Goal: Information Seeking & Learning: Learn about a topic

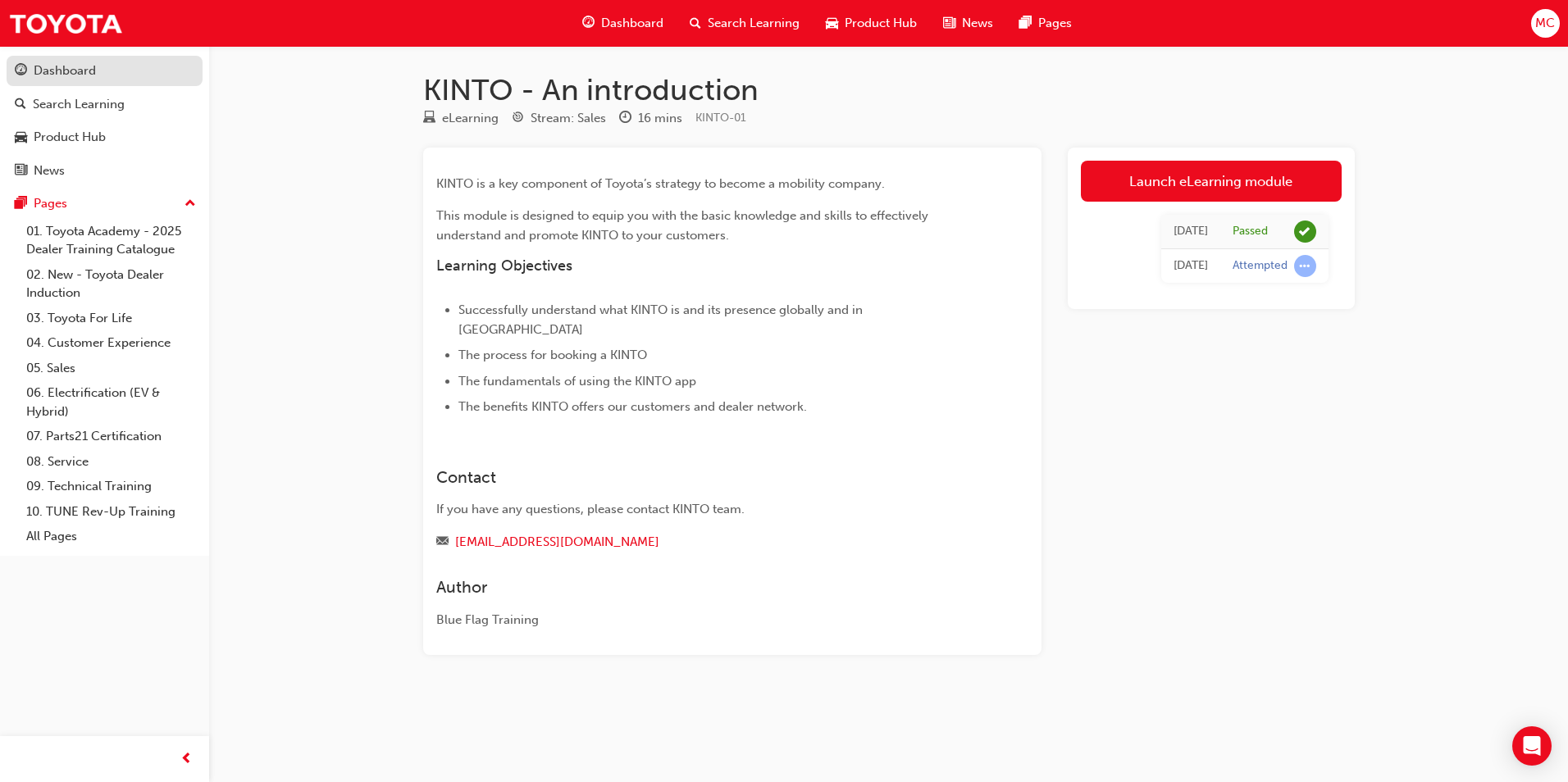
click at [94, 61] on div "Dashboard" at bounding box center [105, 71] width 180 height 21
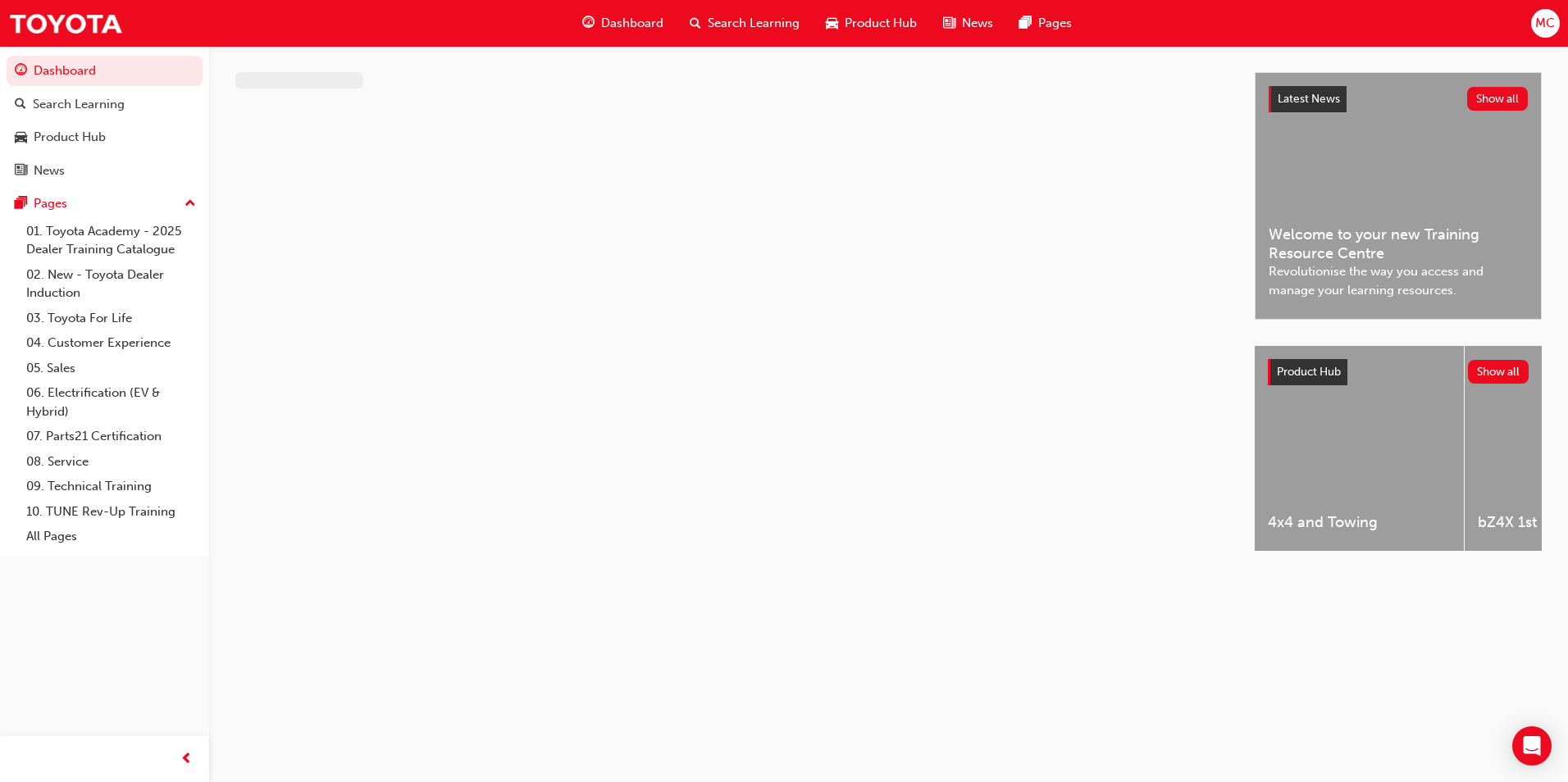
click at [1388, 253] on span "Welcome to your new Training Resource Centre" at bounding box center [1397, 244] width 259 height 37
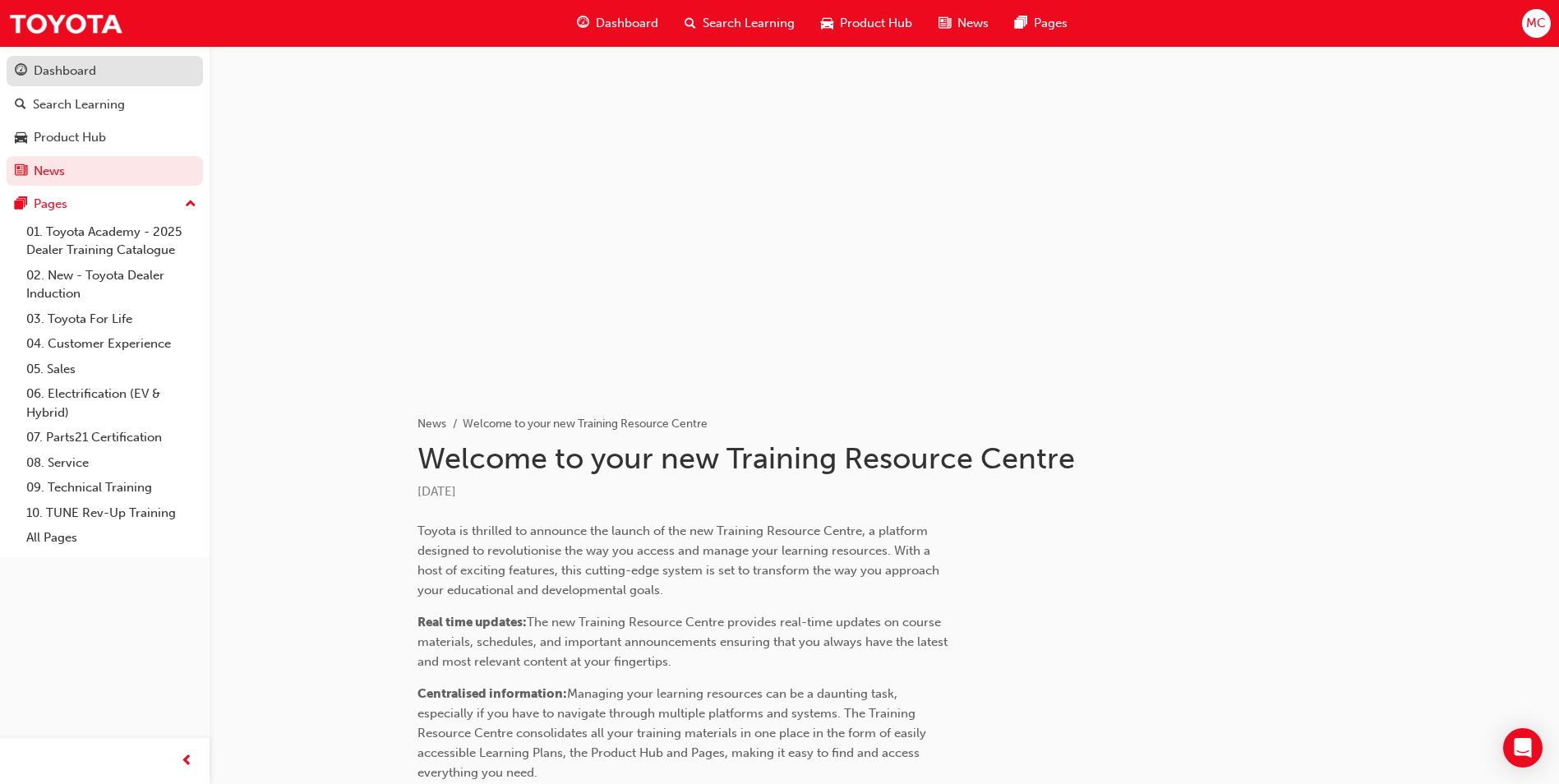
click at [73, 74] on div "Dashboard" at bounding box center [64, 71] width 63 height 19
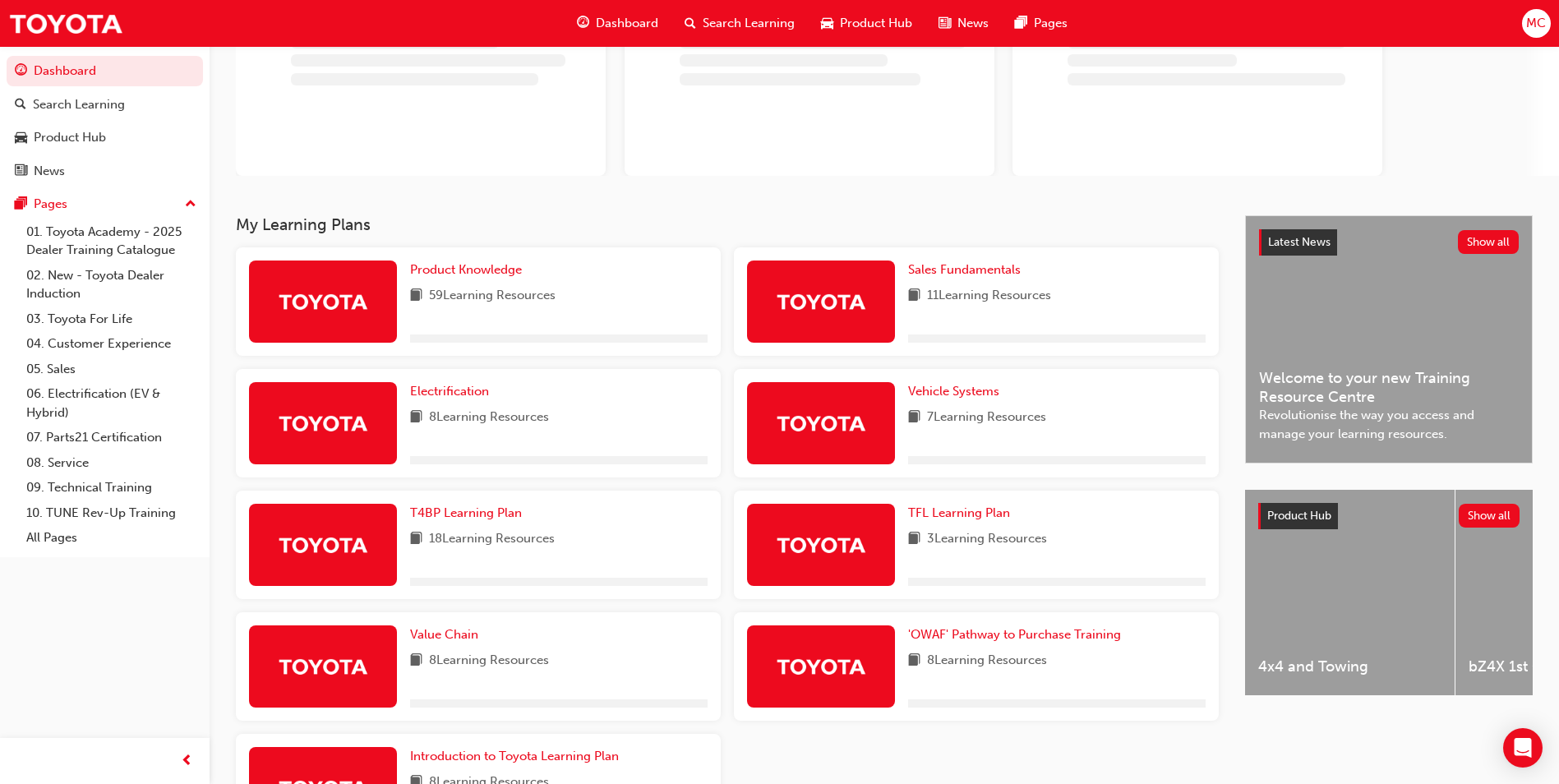
scroll to position [164, 0]
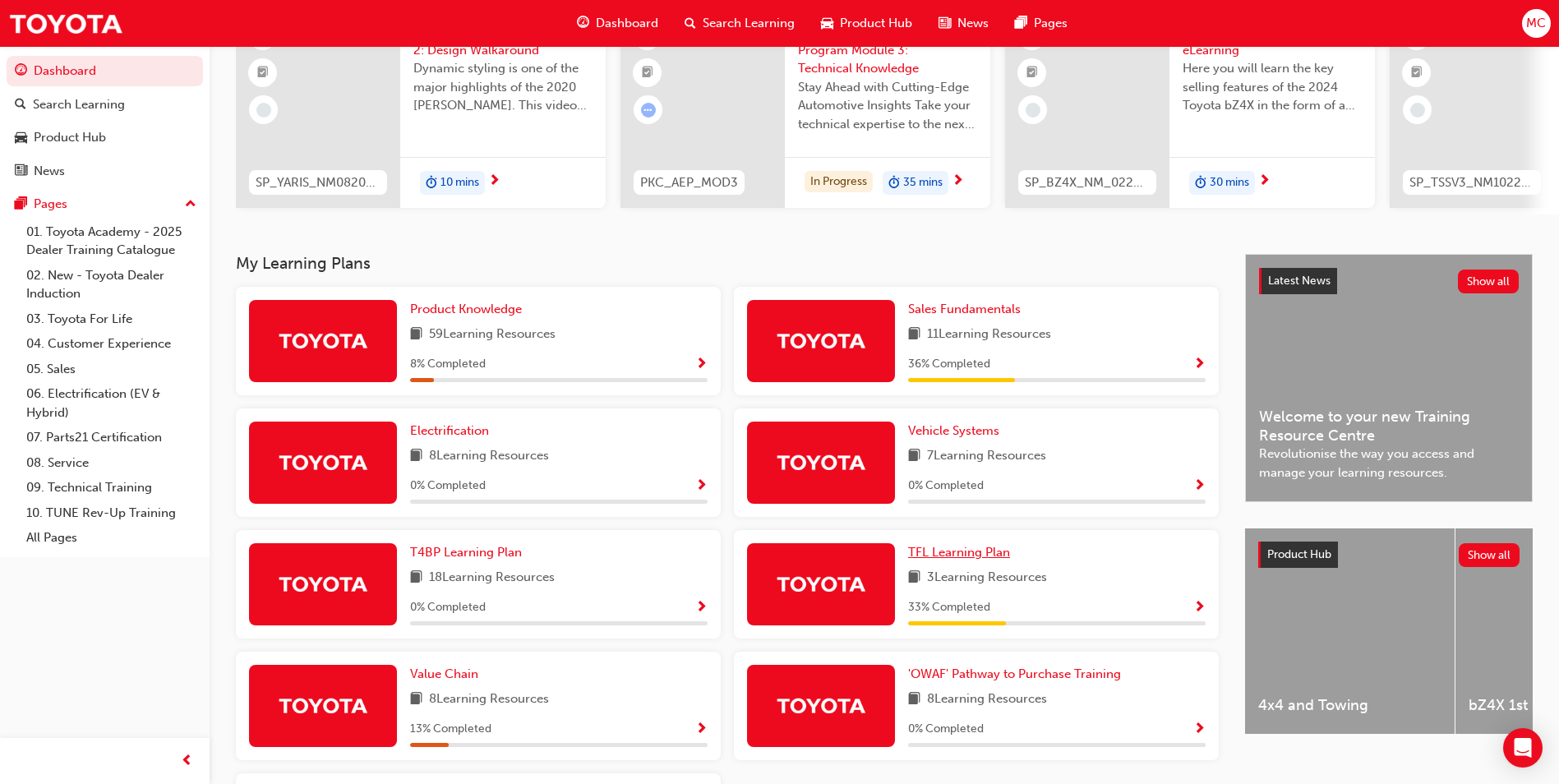
click at [974, 560] on span "TFL Learning Plan" at bounding box center [959, 552] width 102 height 15
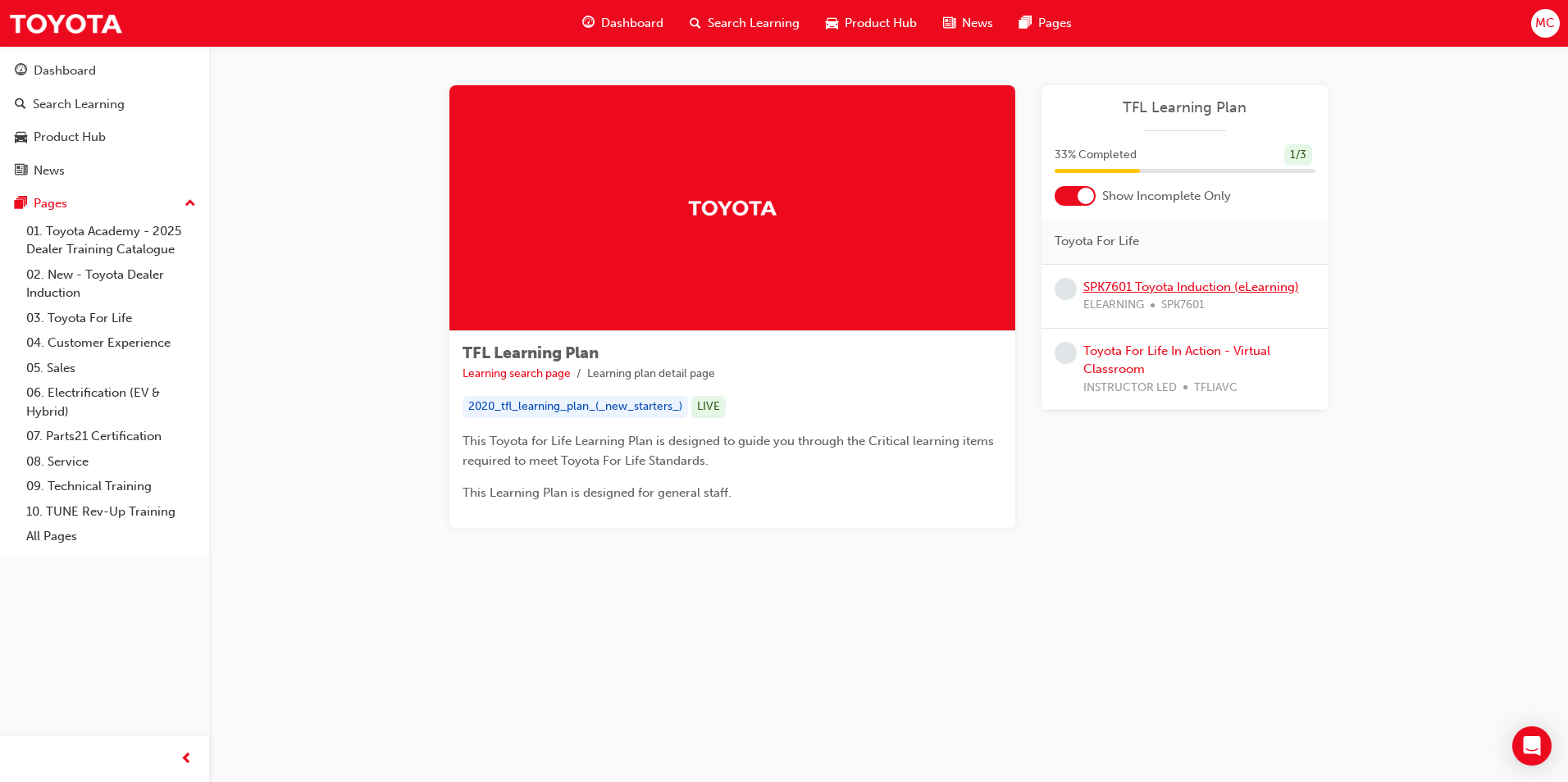
click at [1293, 285] on link "SPK7601 Toyota Induction (eLearning)" at bounding box center [1190, 287] width 216 height 15
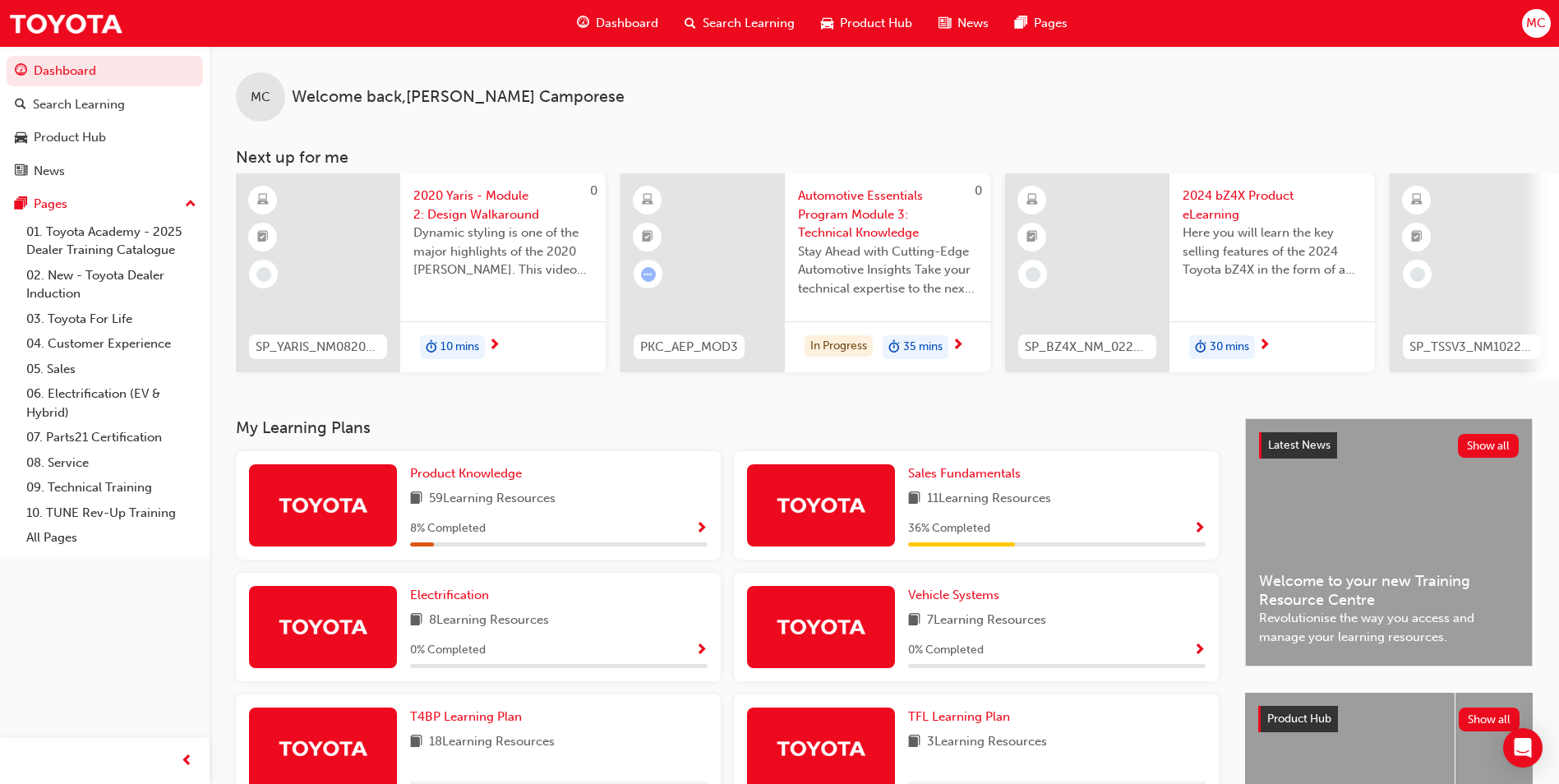
scroll to position [247, 0]
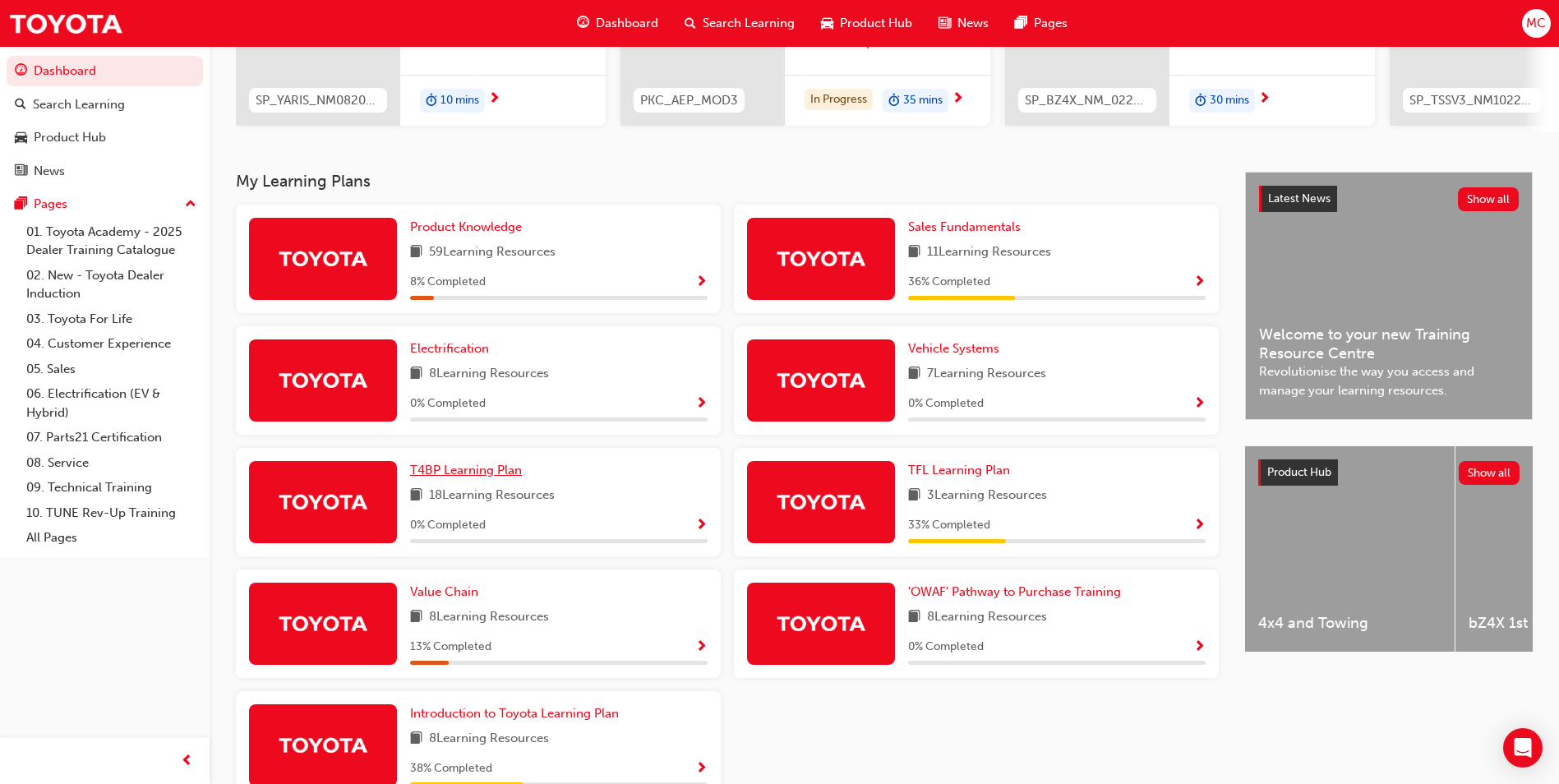
click at [481, 477] on span "T4BP Learning Plan" at bounding box center [466, 470] width 112 height 15
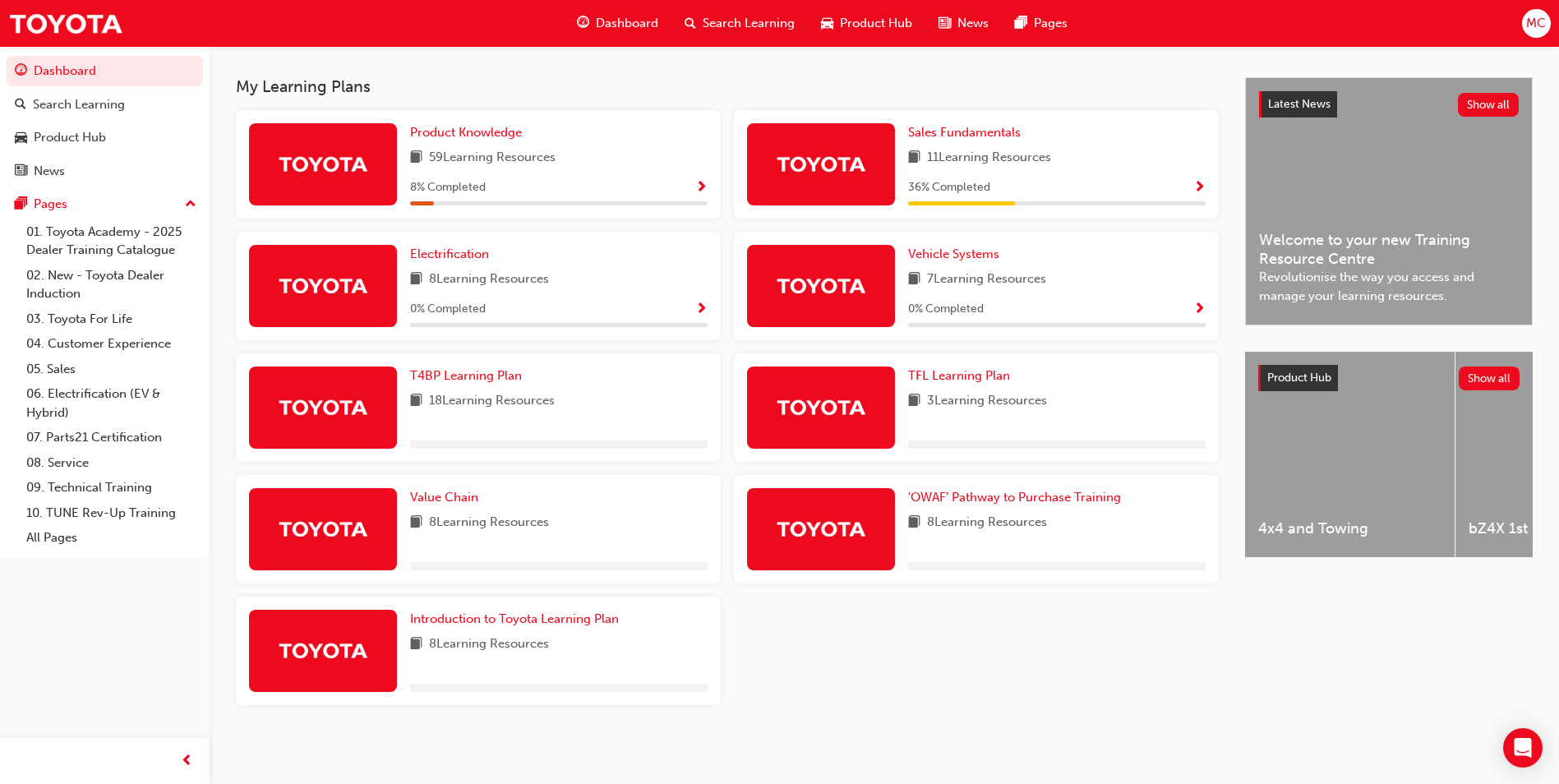
scroll to position [349, 0]
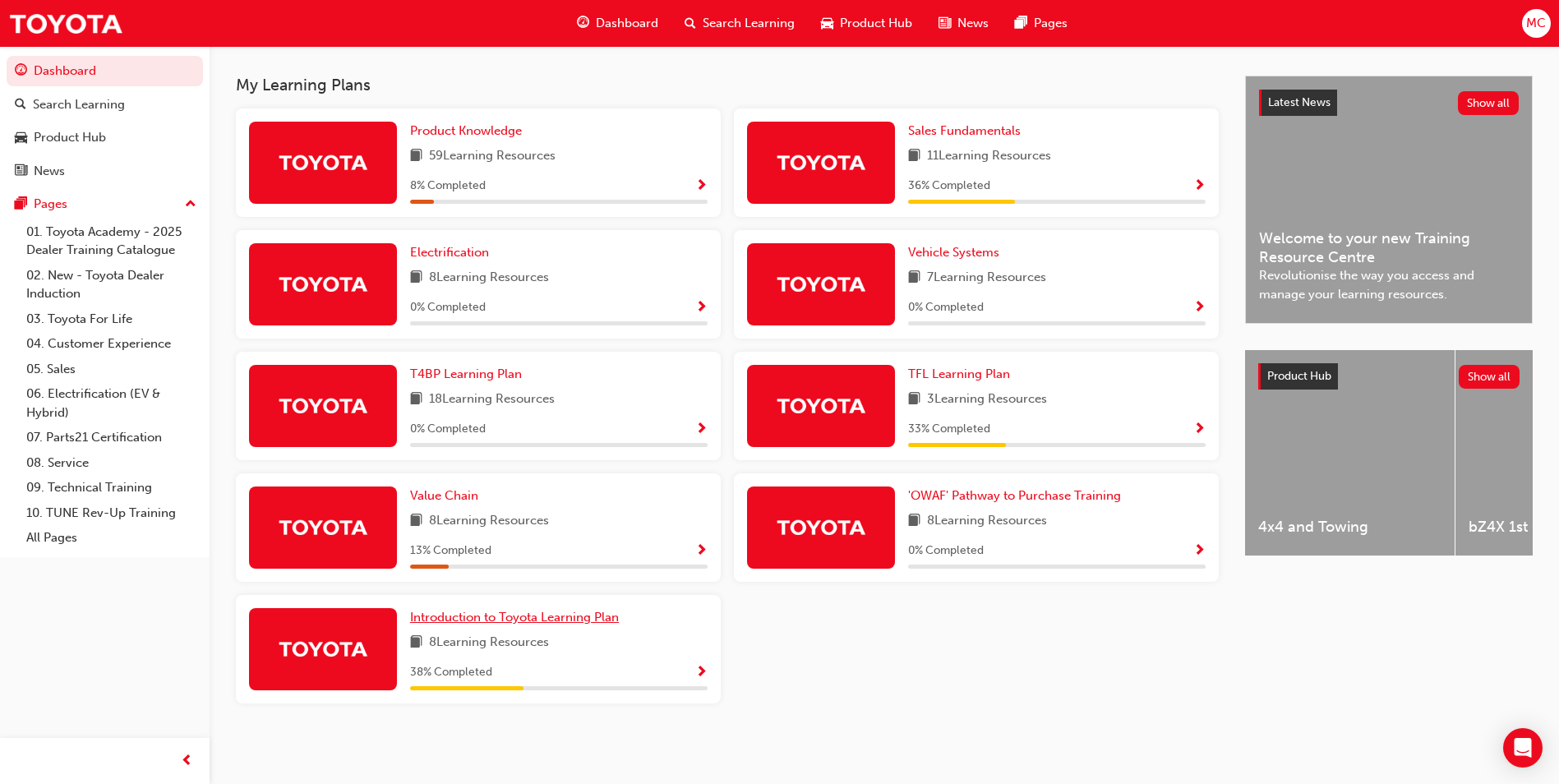
click at [587, 623] on span "Introduction to Toyota Learning Plan" at bounding box center [515, 617] width 209 height 15
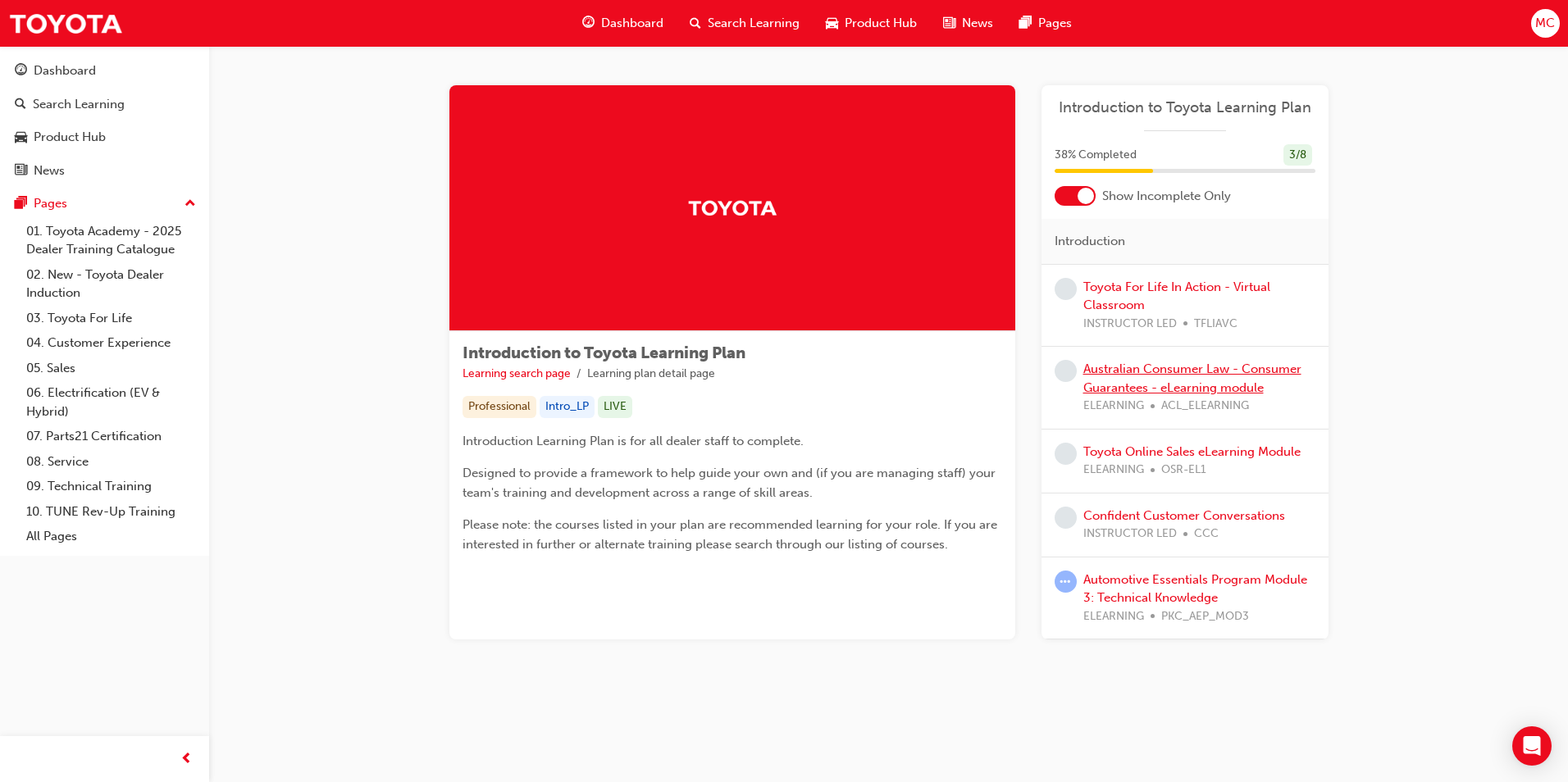
click at [1235, 365] on link "Australian Consumer Law - Consumer Guarantees - eLearning module" at bounding box center [1192, 378] width 218 height 33
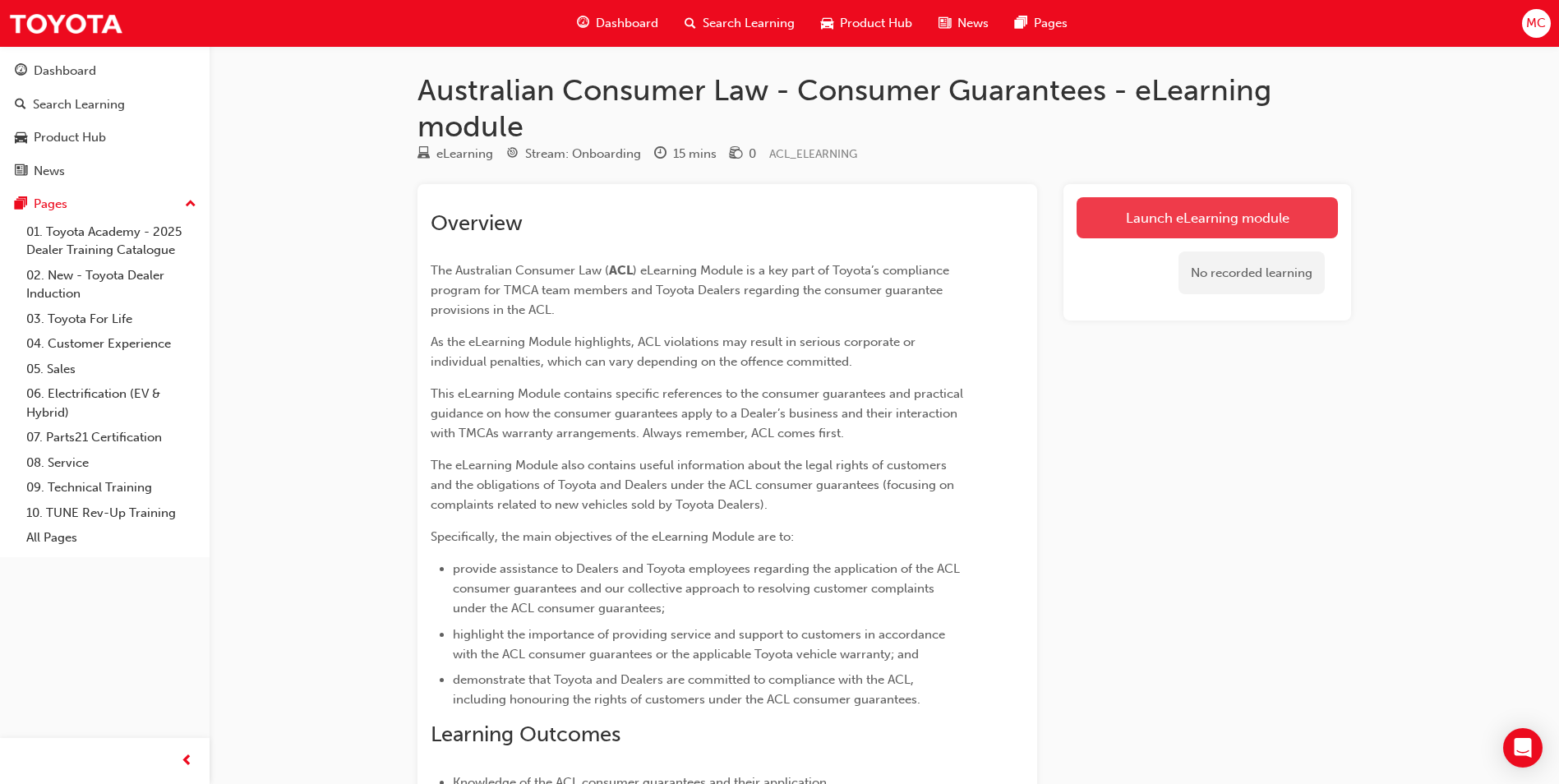
click at [1198, 205] on link "Launch eLearning module" at bounding box center [1207, 217] width 261 height 41
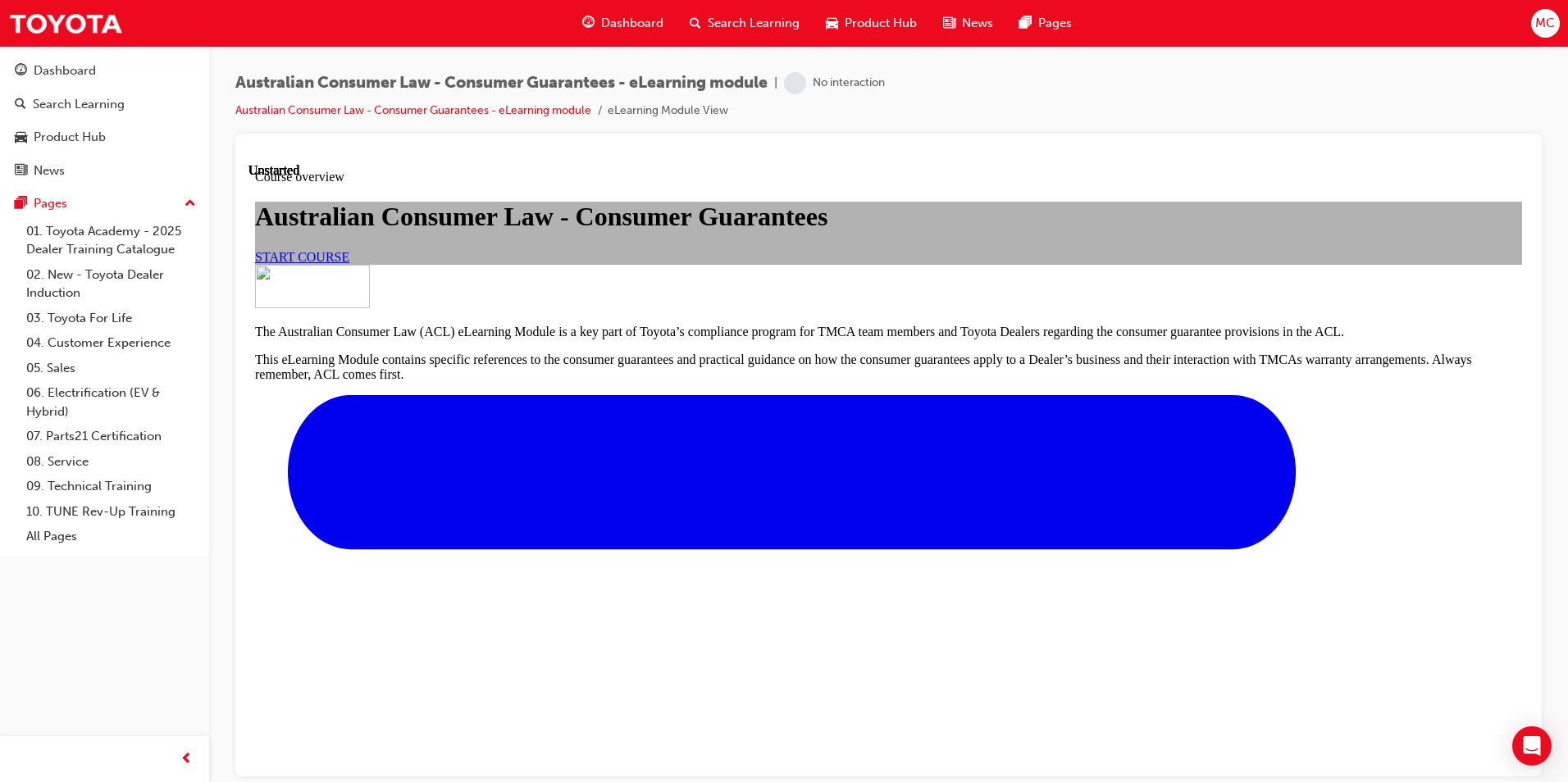
scroll to position [328, 0]
click at [350, 250] on link "START COURSE" at bounding box center [301, 256] width 94 height 14
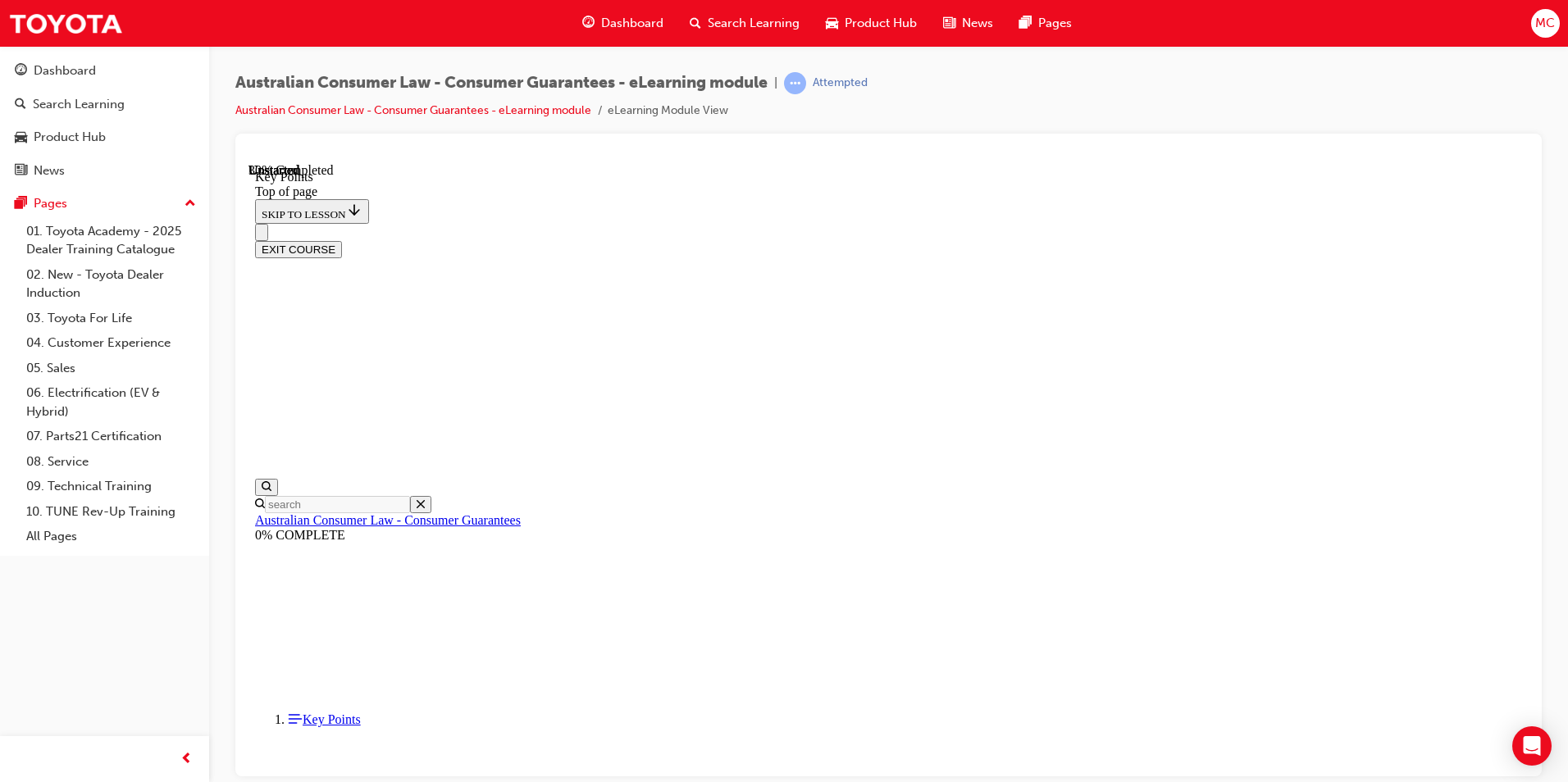
scroll to position [0, 0]
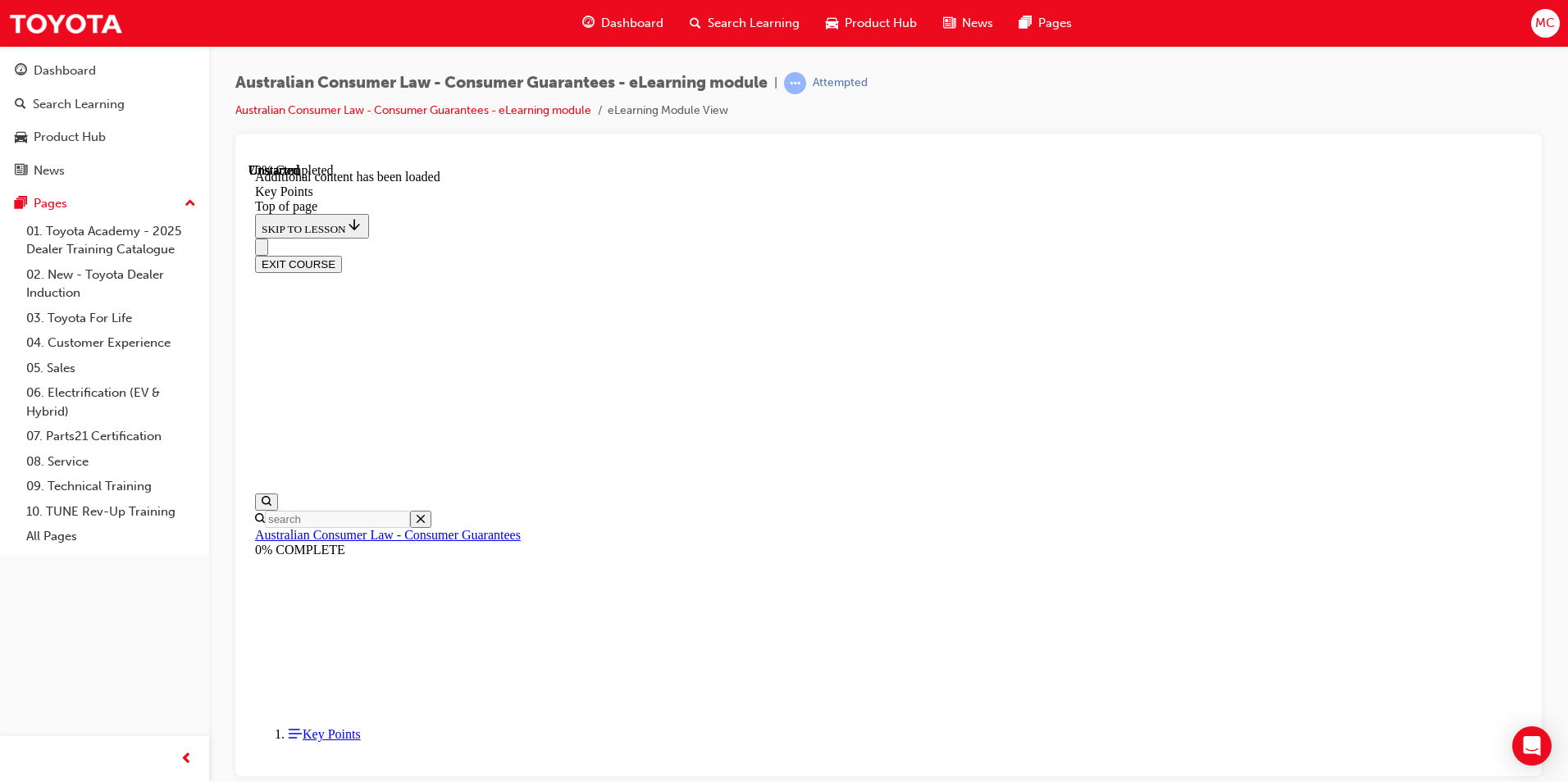
scroll to position [2108, 0]
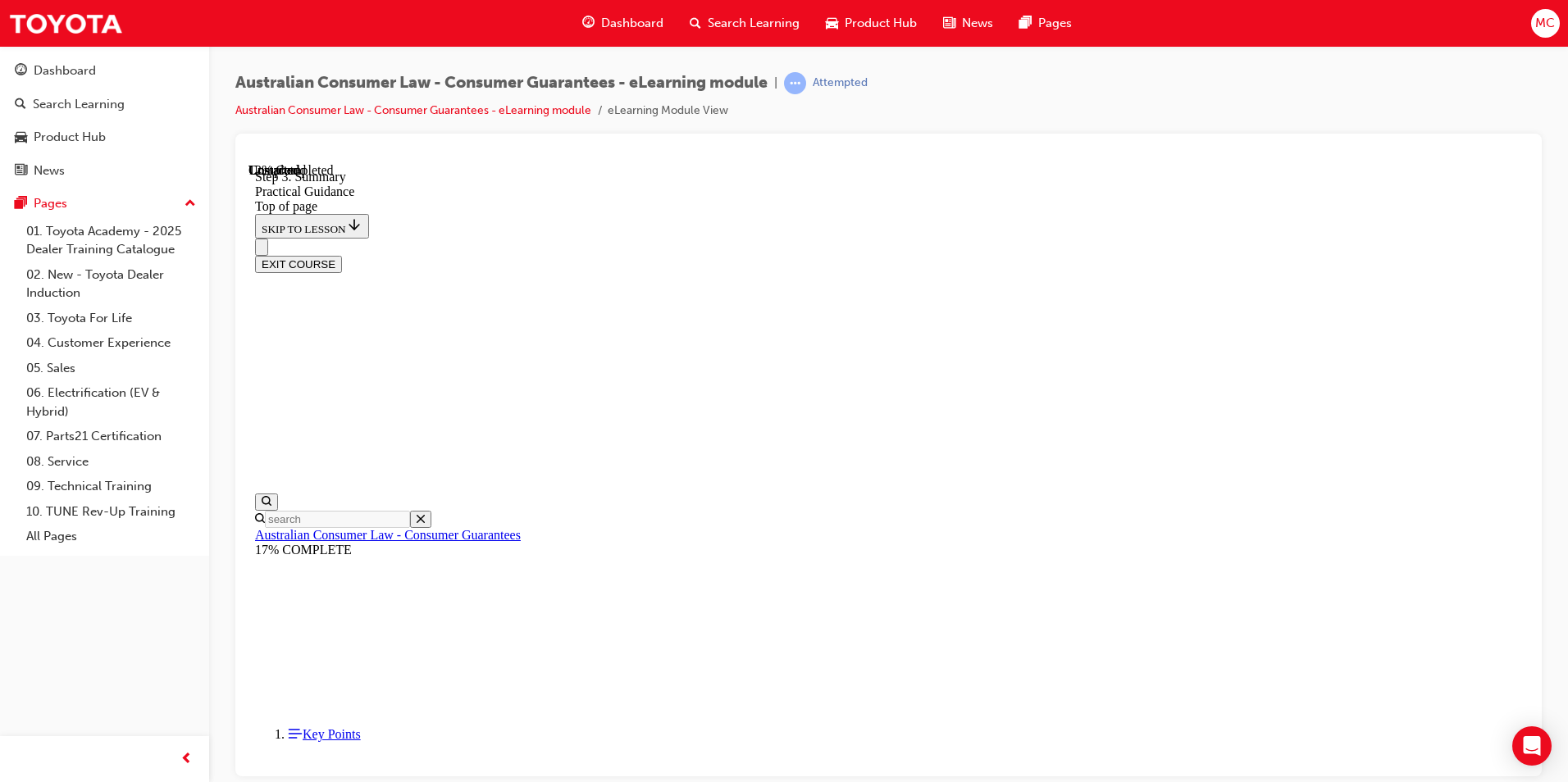
scroll to position [201, 0]
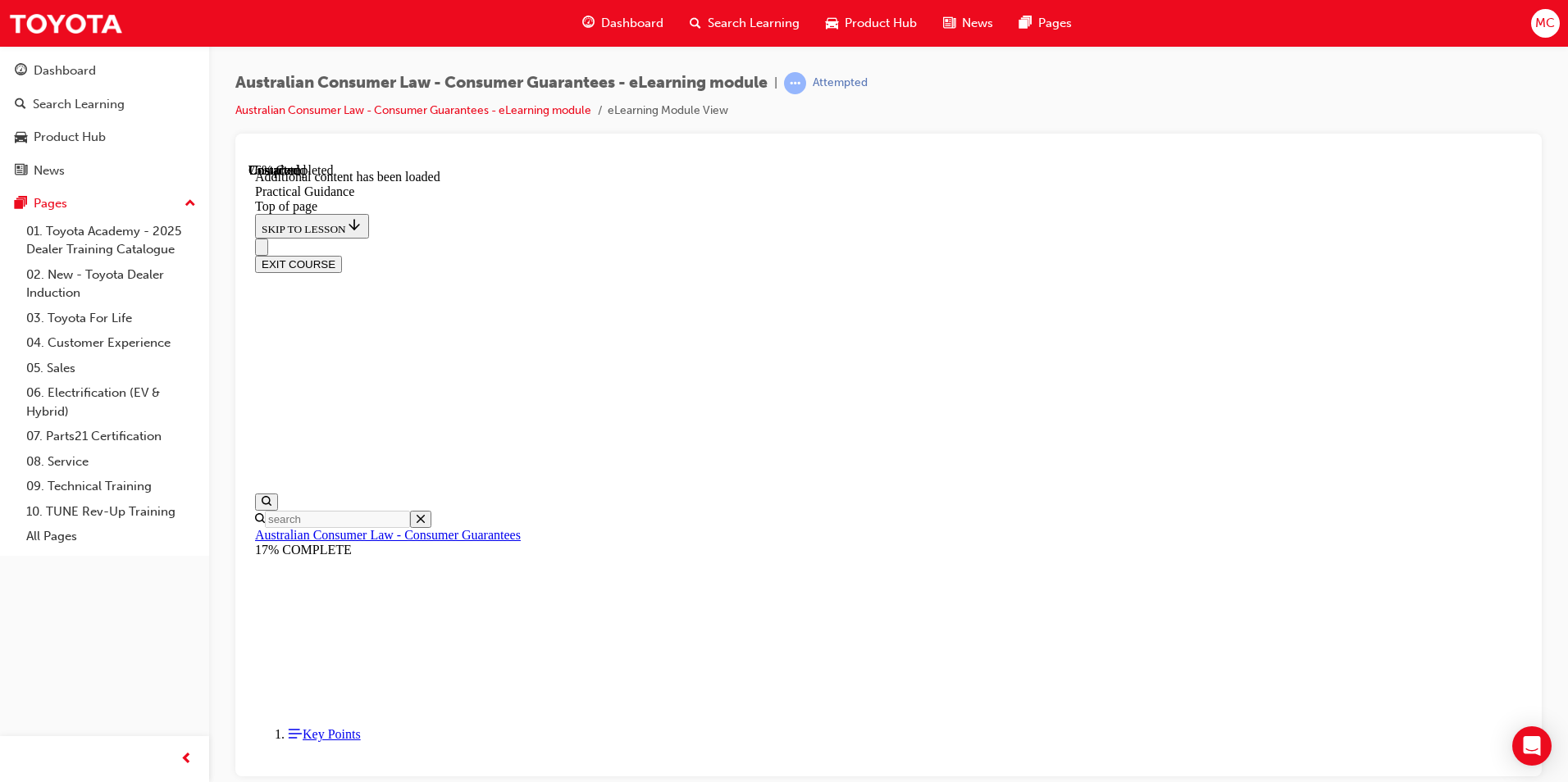
scroll to position [2960, 0]
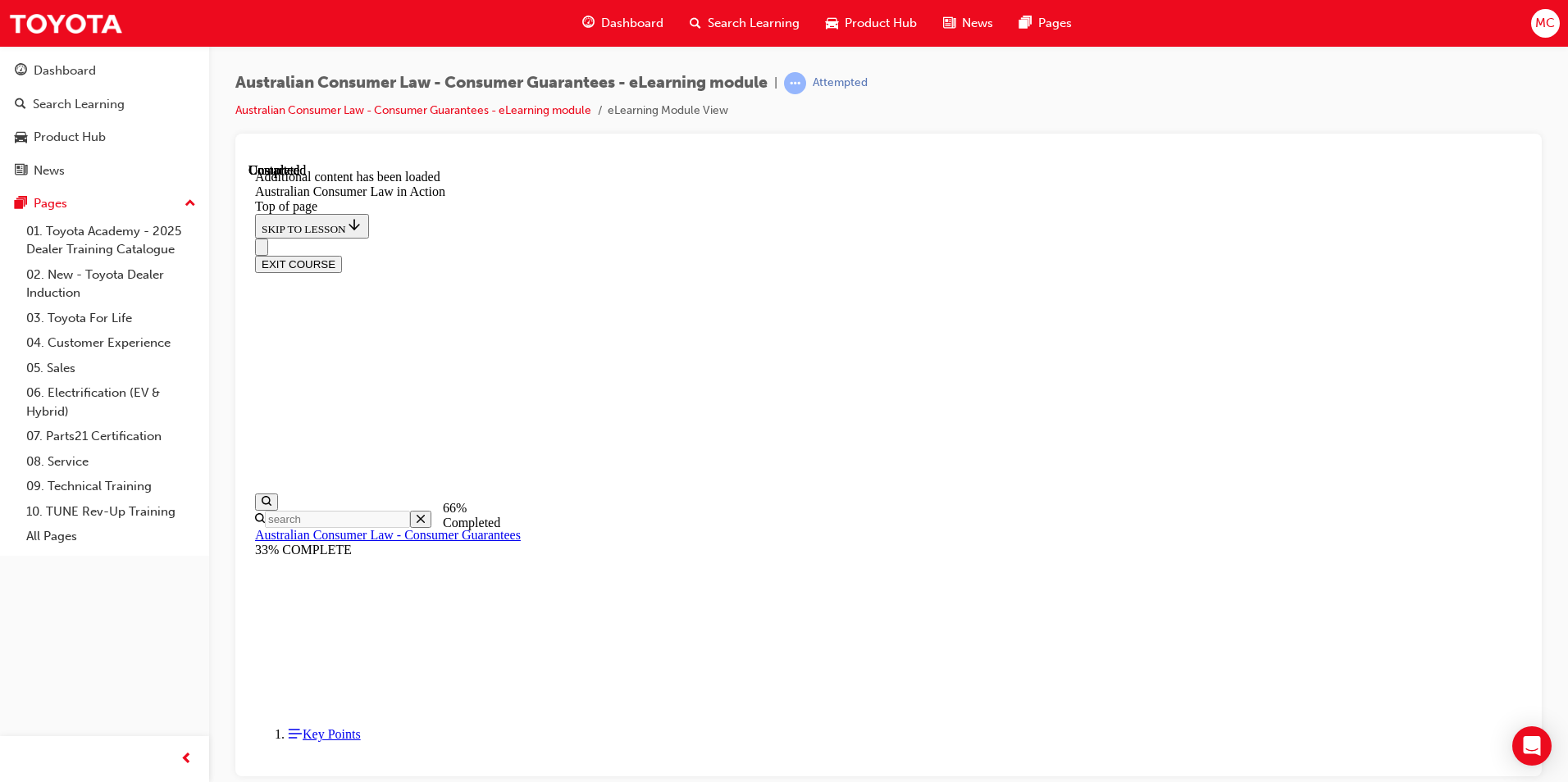
scroll to position [2370, 0]
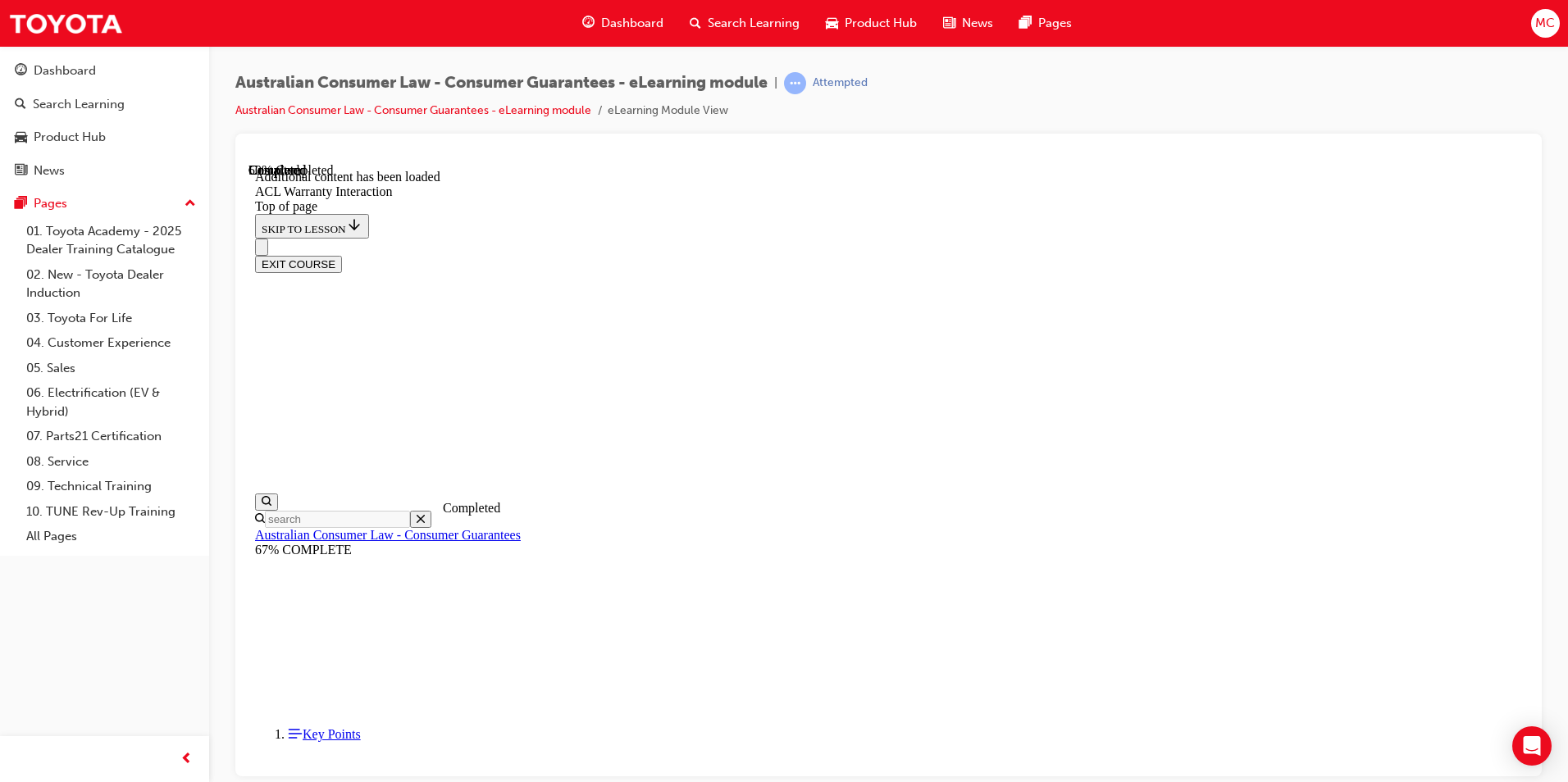
scroll to position [953, 0]
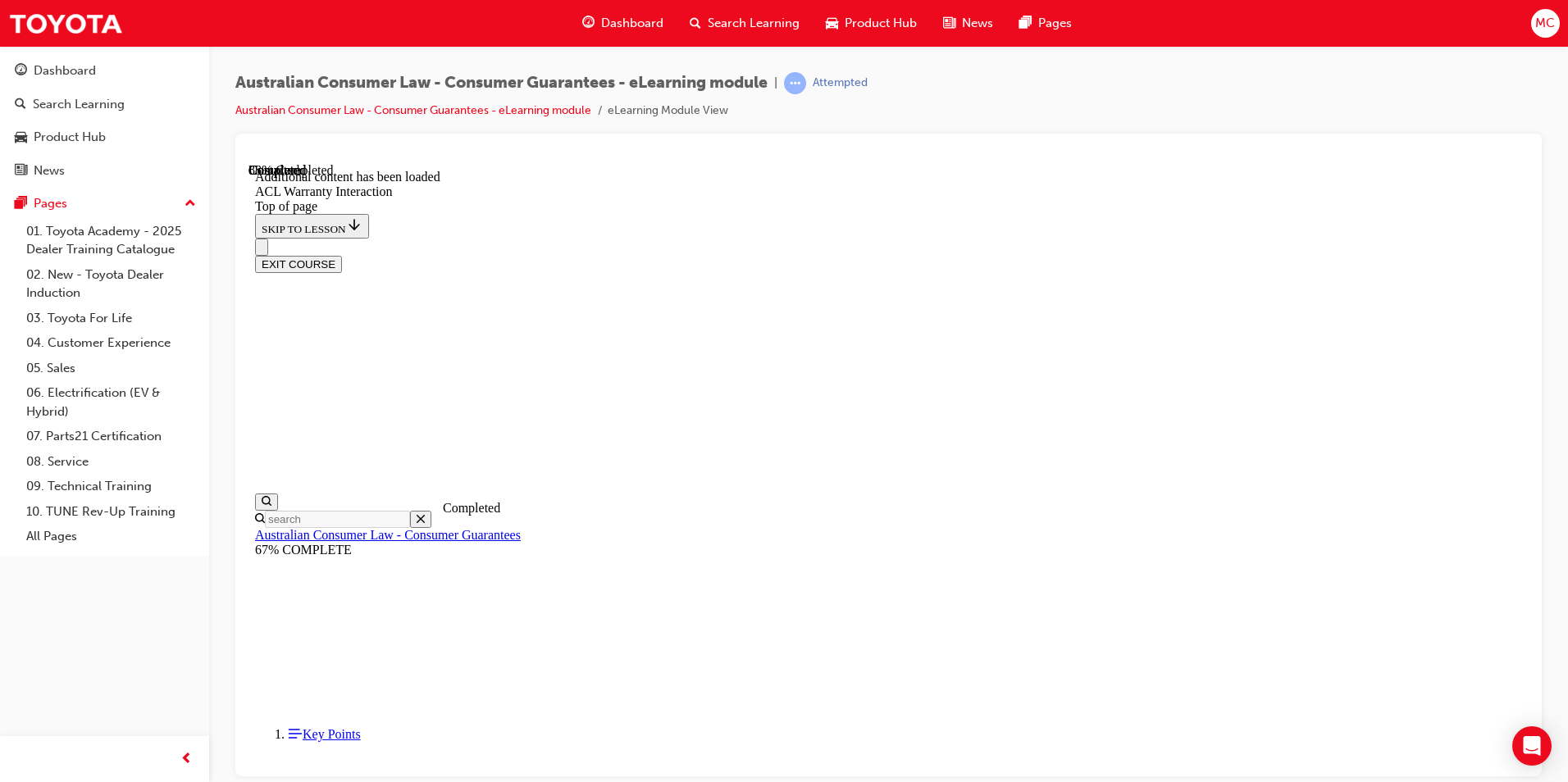
scroll to position [1839, 0]
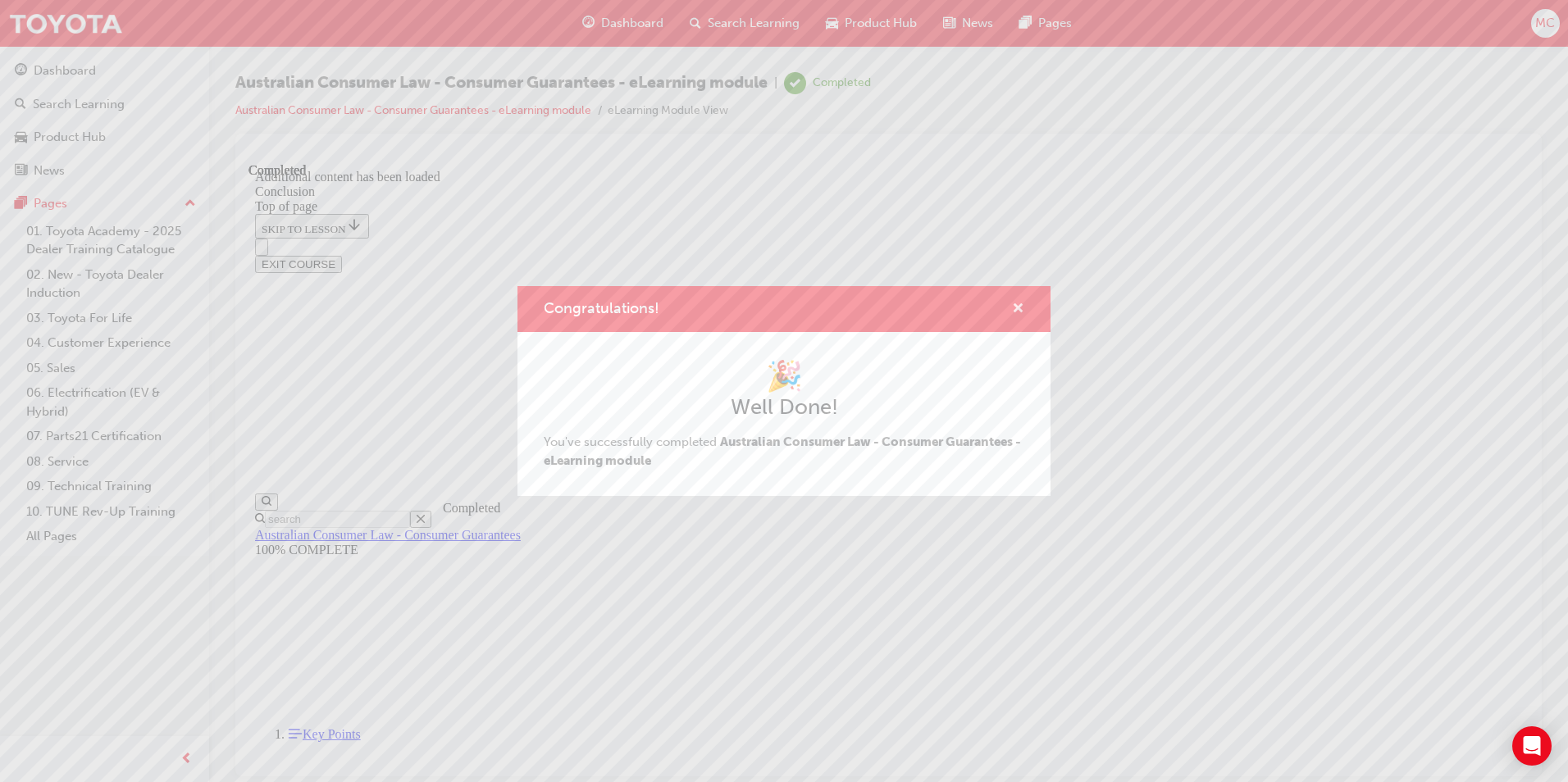
click at [1016, 308] on span "cross-icon" at bounding box center [1018, 310] width 12 height 15
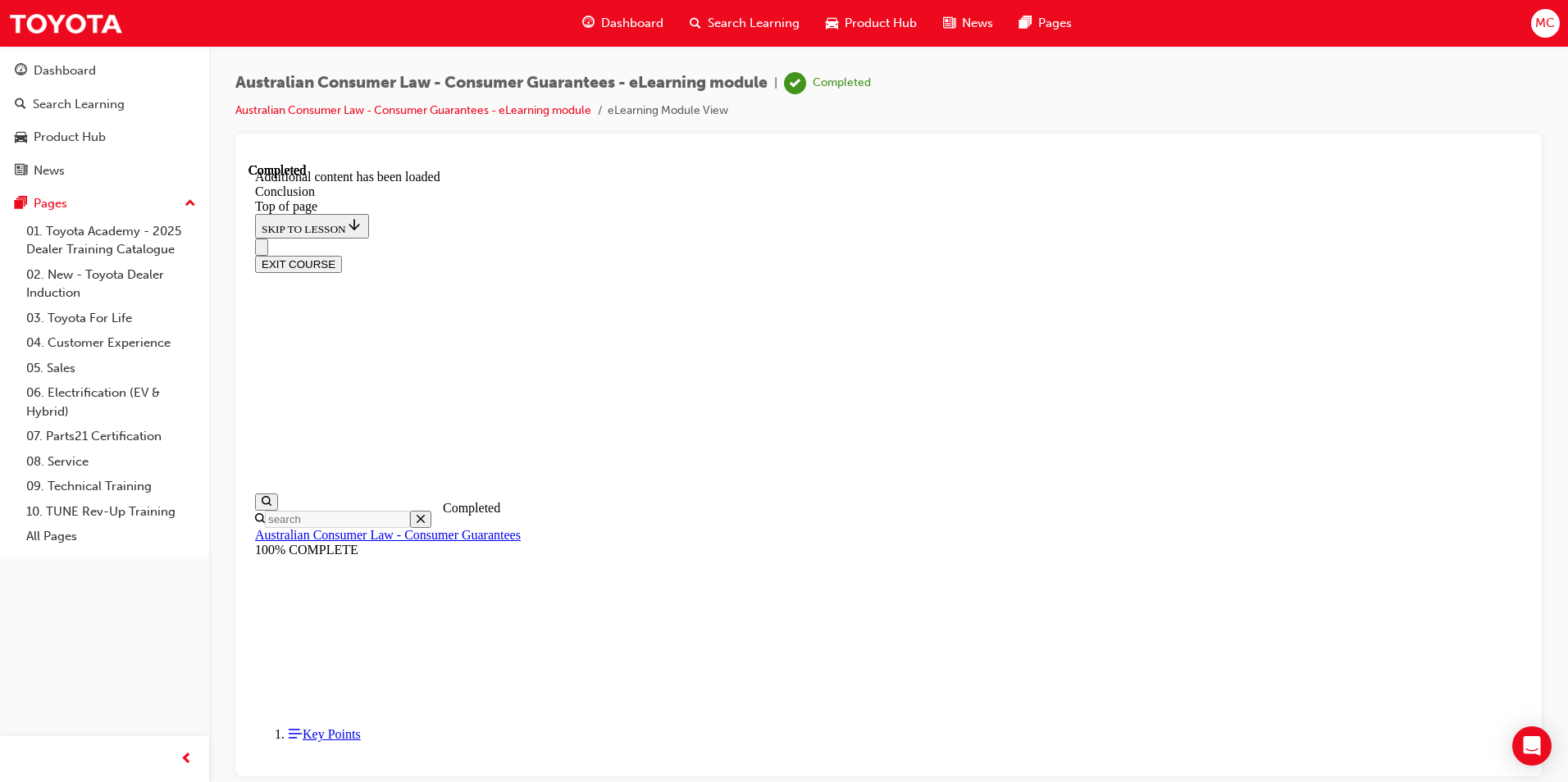
click at [342, 255] on button "EXIT COURSE" at bounding box center [298, 263] width 87 height 17
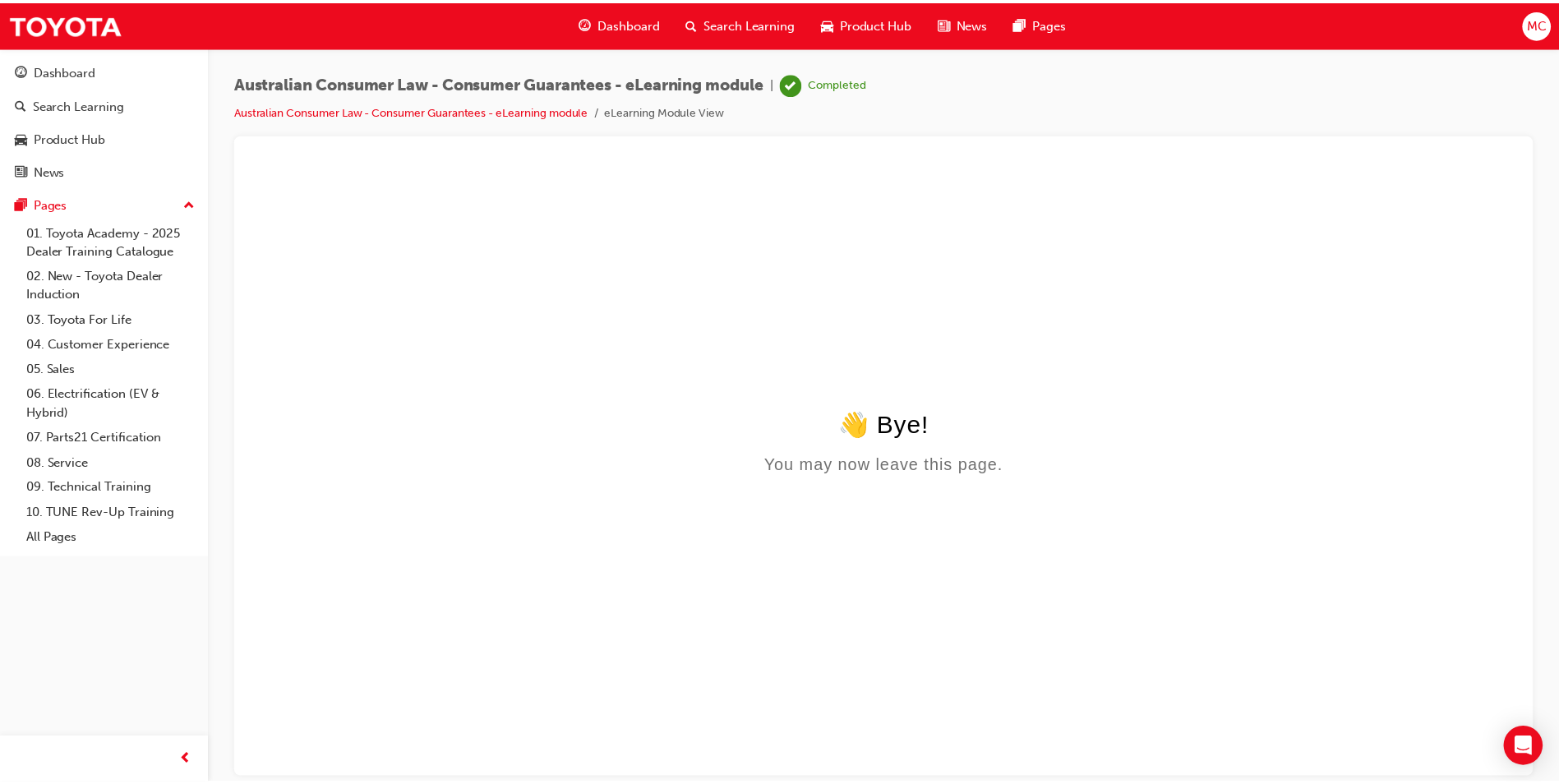
scroll to position [0, 0]
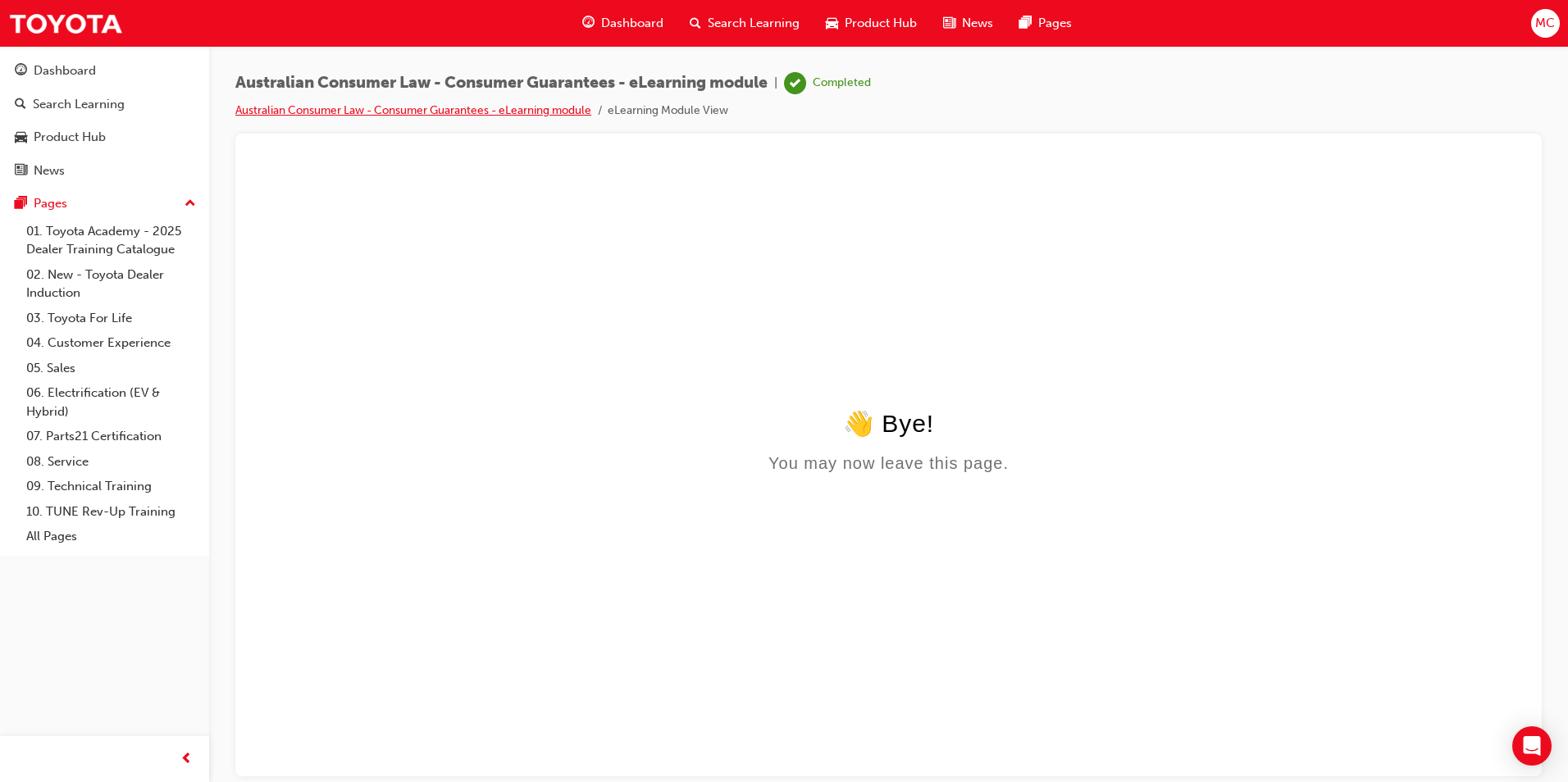
click at [333, 113] on link "Australian Consumer Law - Consumer Guarantees - eLearning module" at bounding box center [414, 110] width 356 height 14
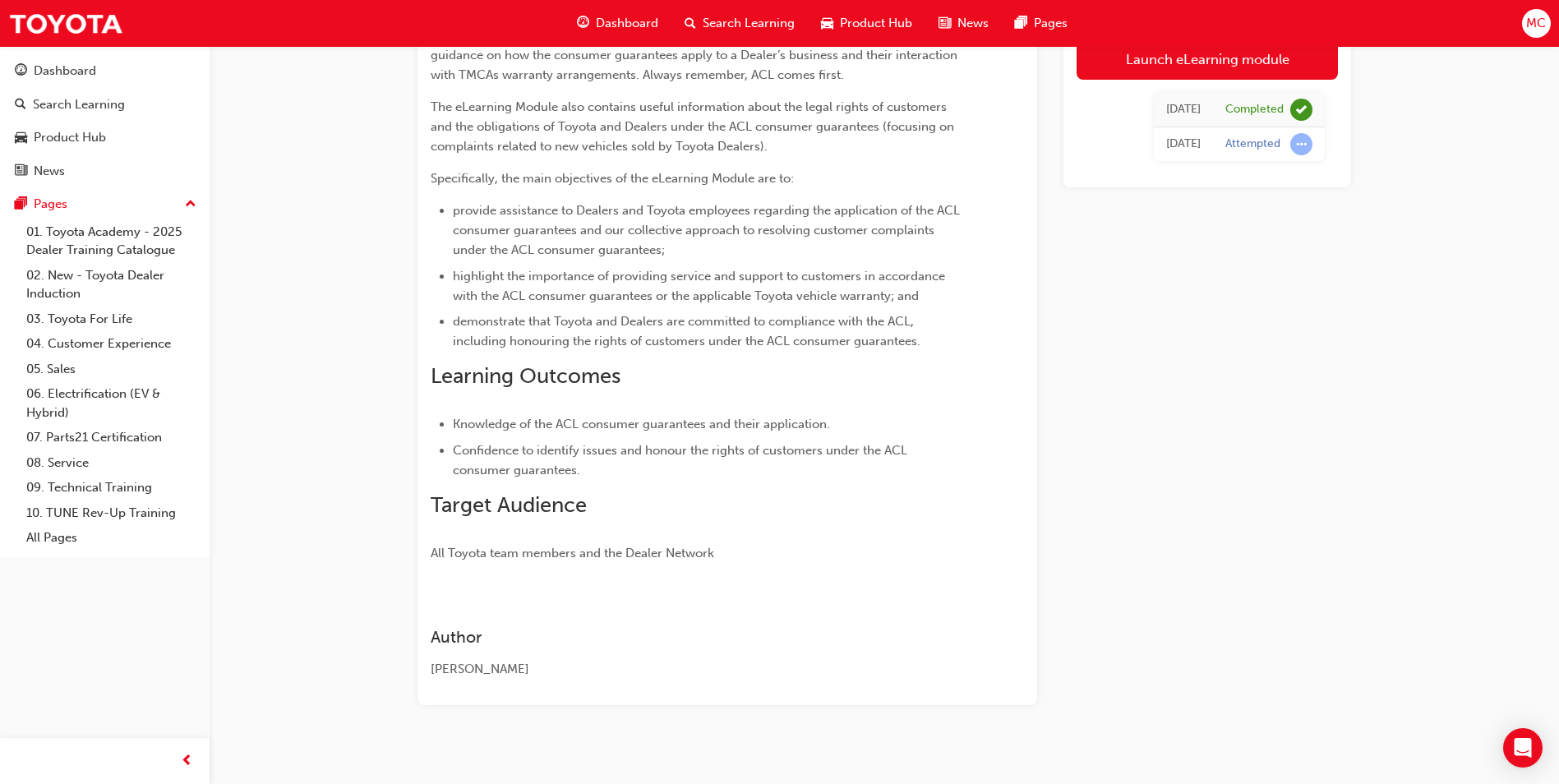
scroll to position [373, 0]
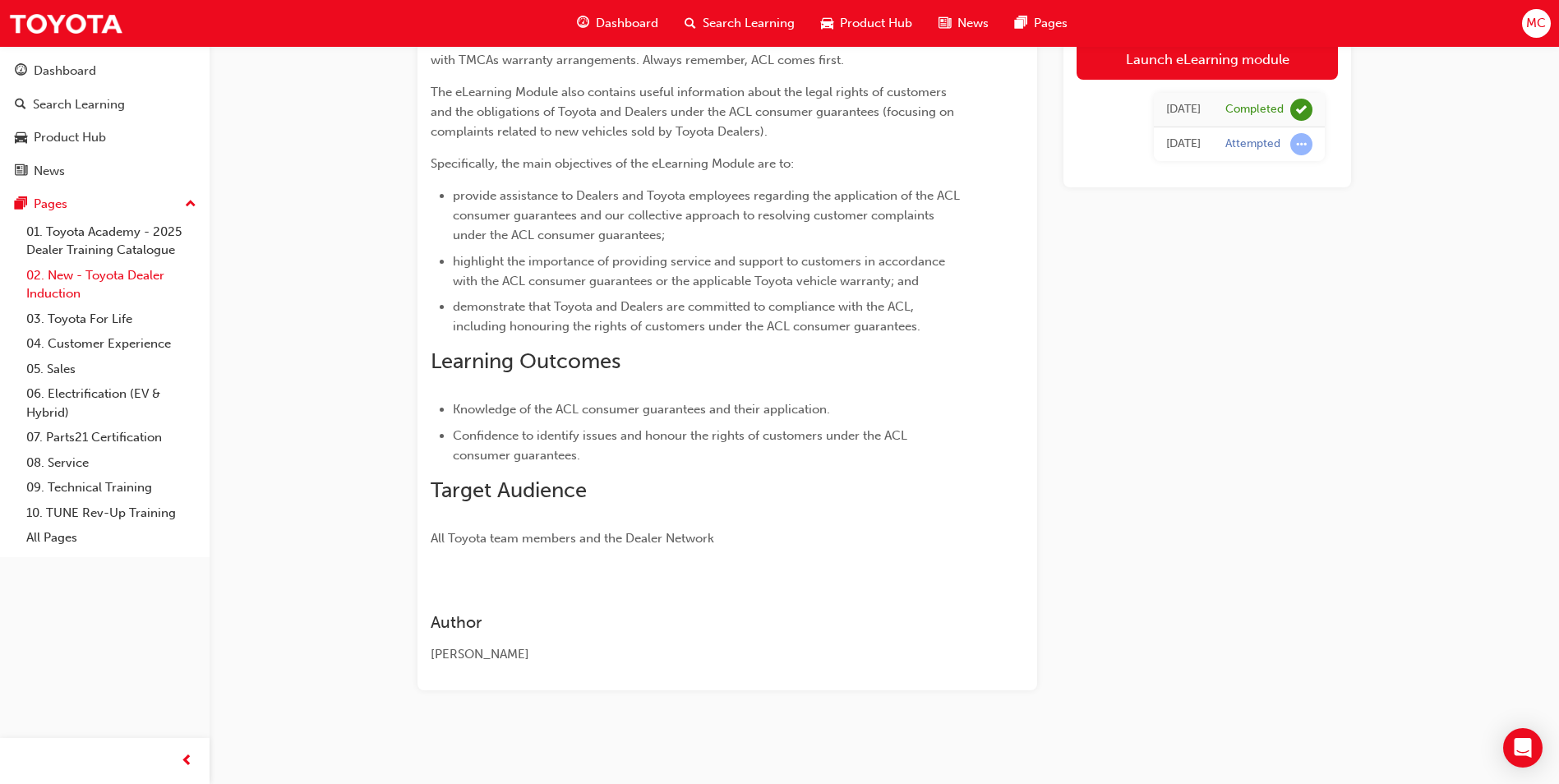
click at [118, 276] on link "02. New - Toyota Dealer Induction" at bounding box center [112, 284] width 184 height 43
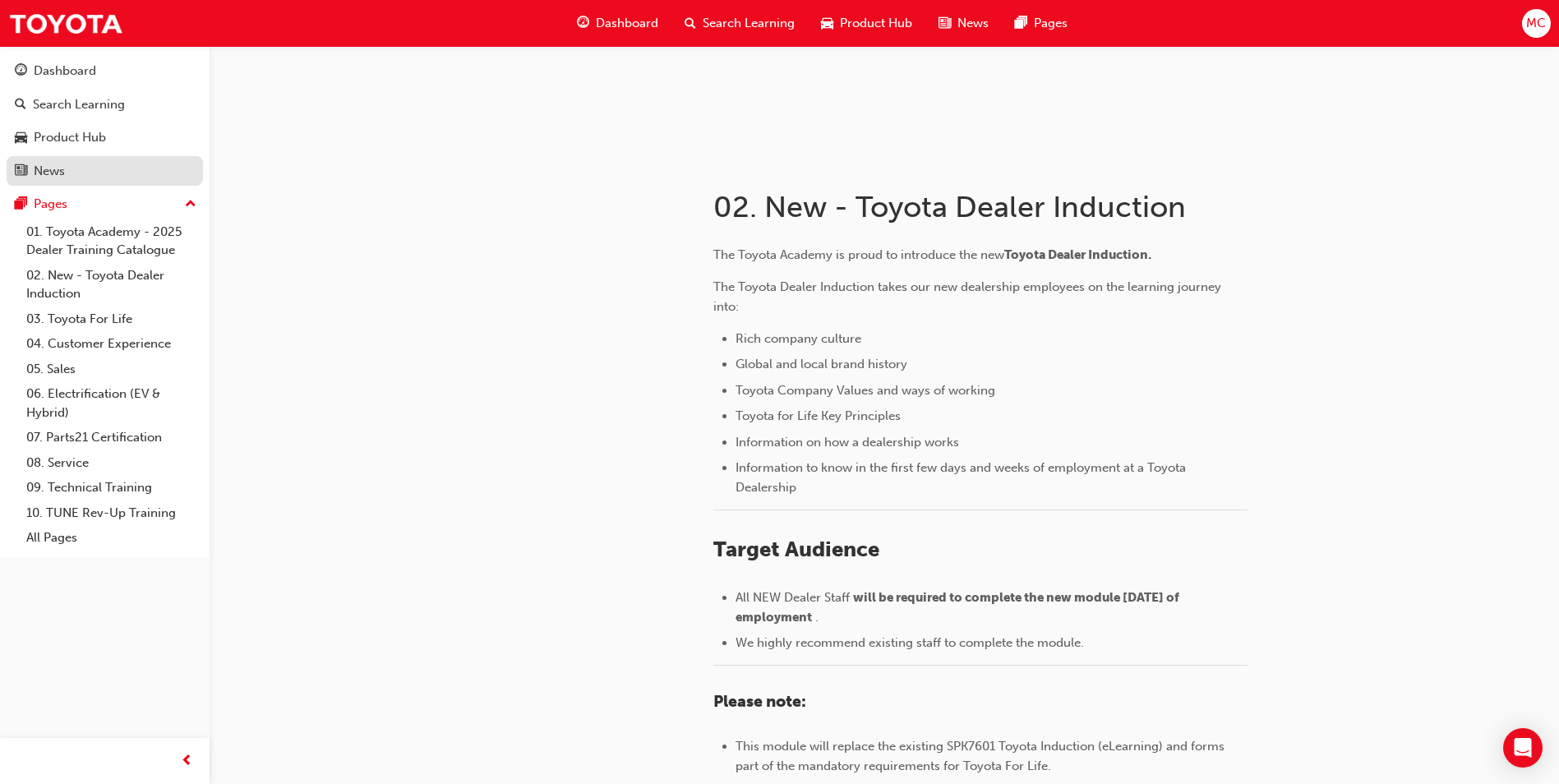
scroll to position [30, 0]
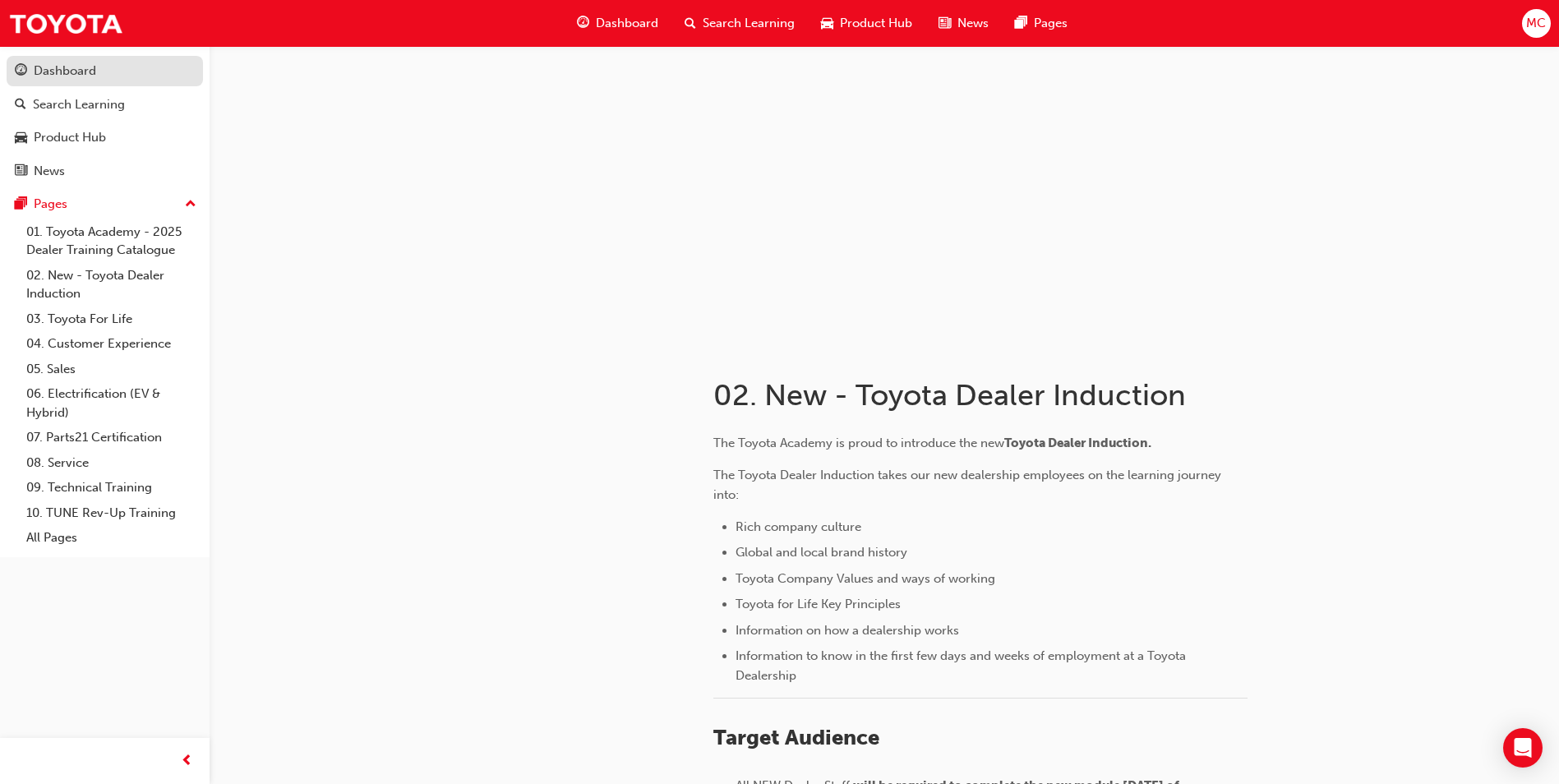
click at [76, 75] on div "Dashboard" at bounding box center [64, 71] width 63 height 19
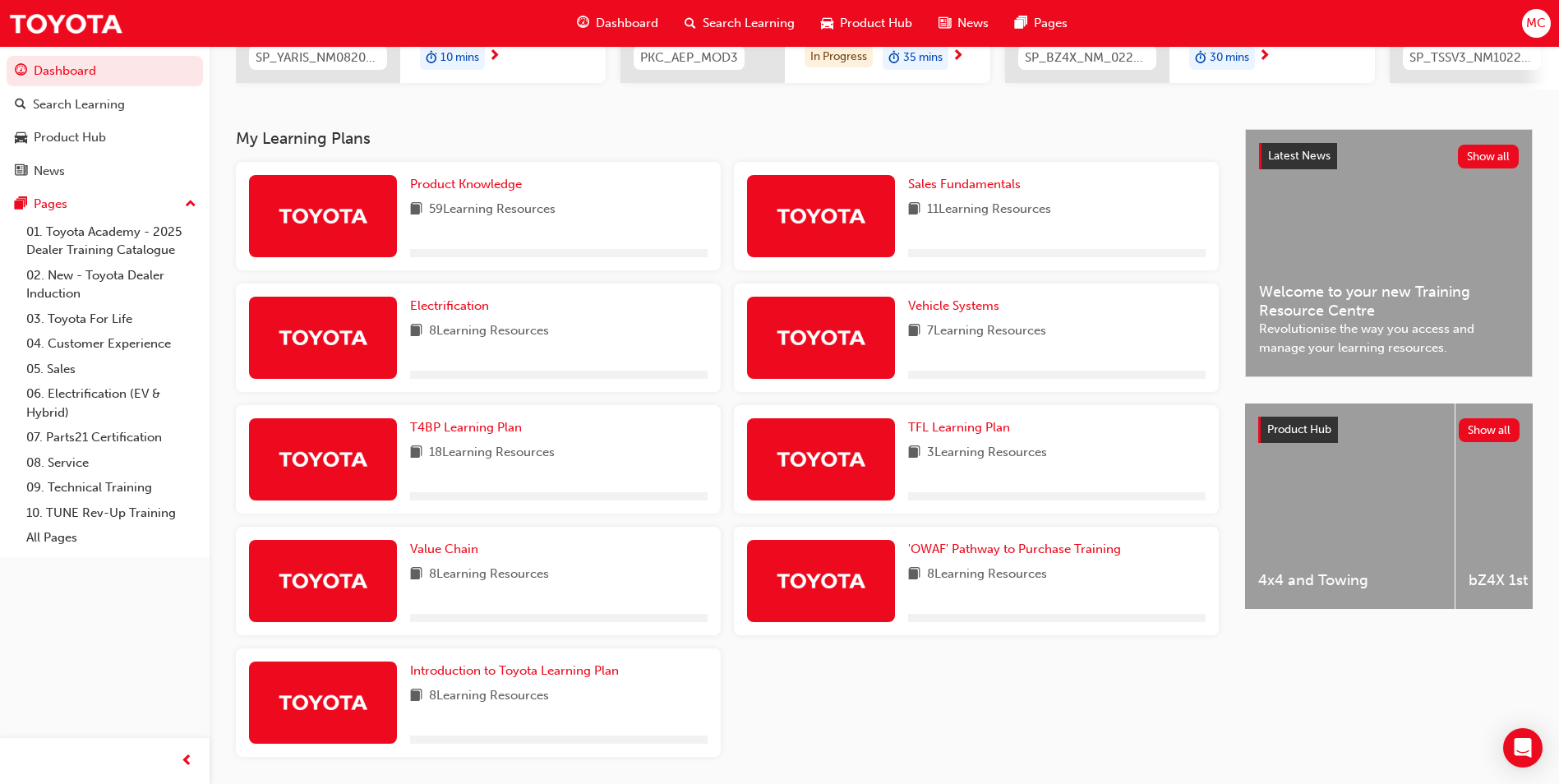
scroll to position [349, 0]
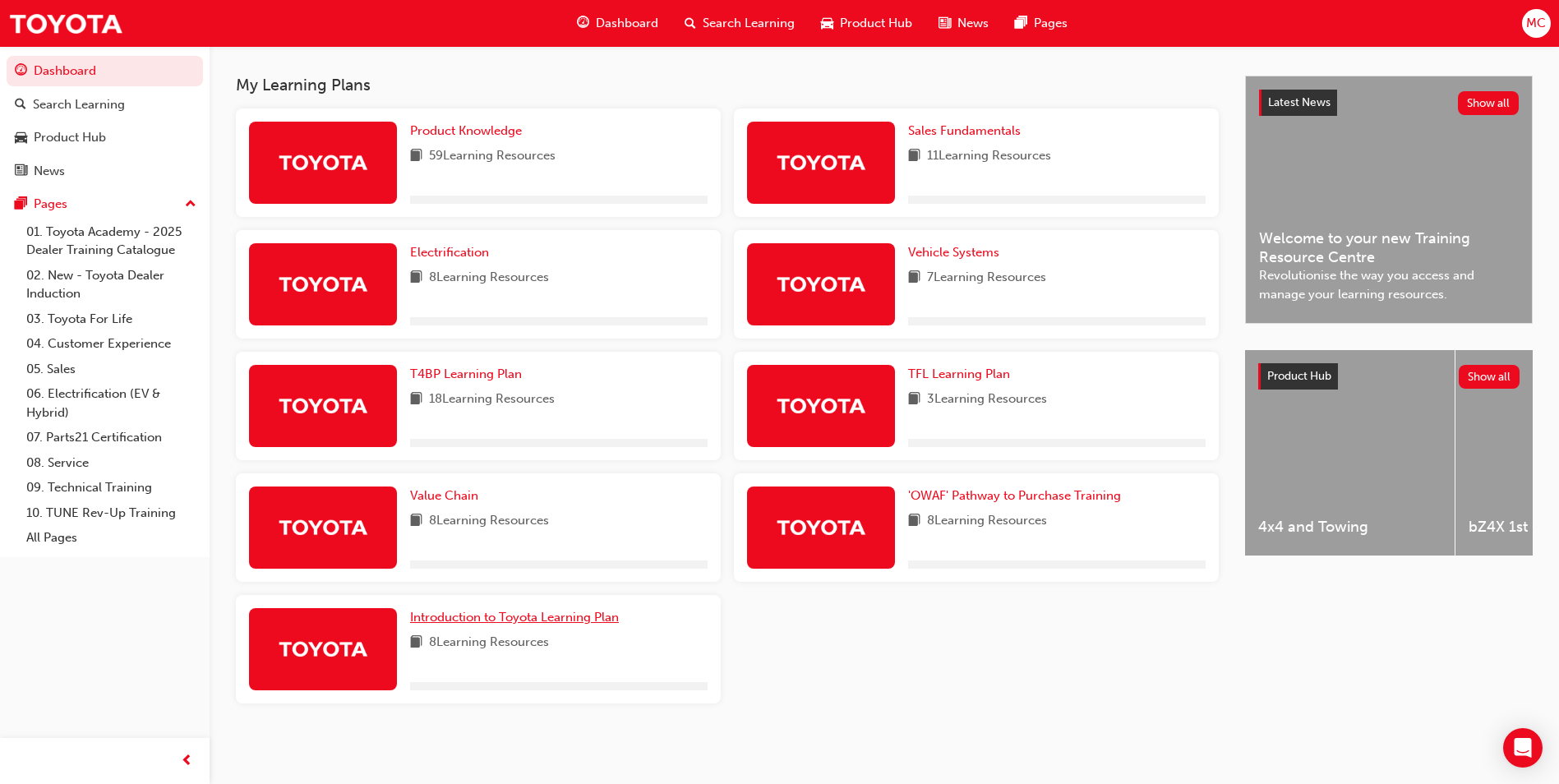
click at [618, 620] on span "Introduction to Toyota Learning Plan" at bounding box center [515, 617] width 209 height 15
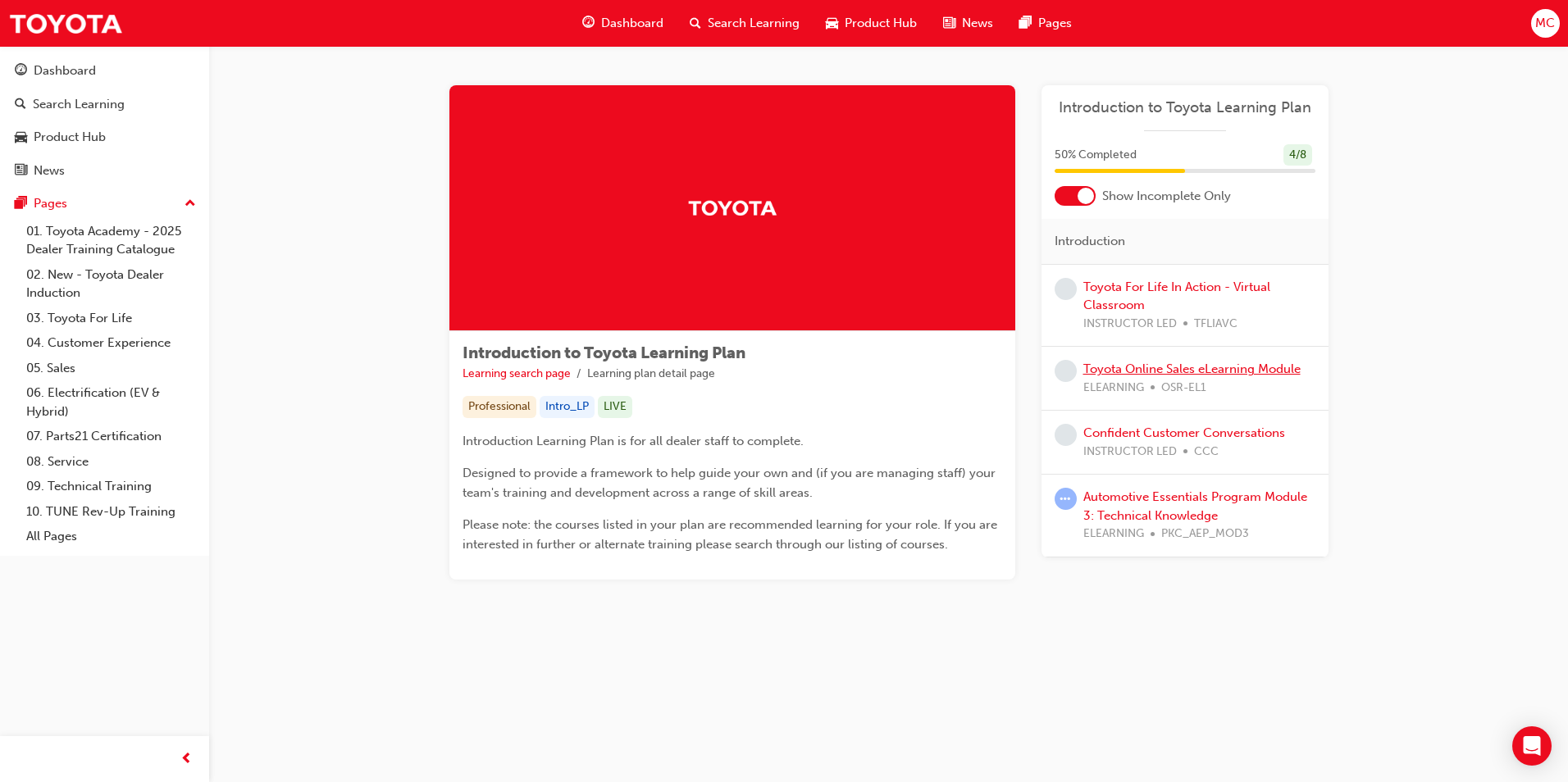
click at [1171, 368] on link "Toyota Online Sales eLearning Module" at bounding box center [1191, 369] width 217 height 15
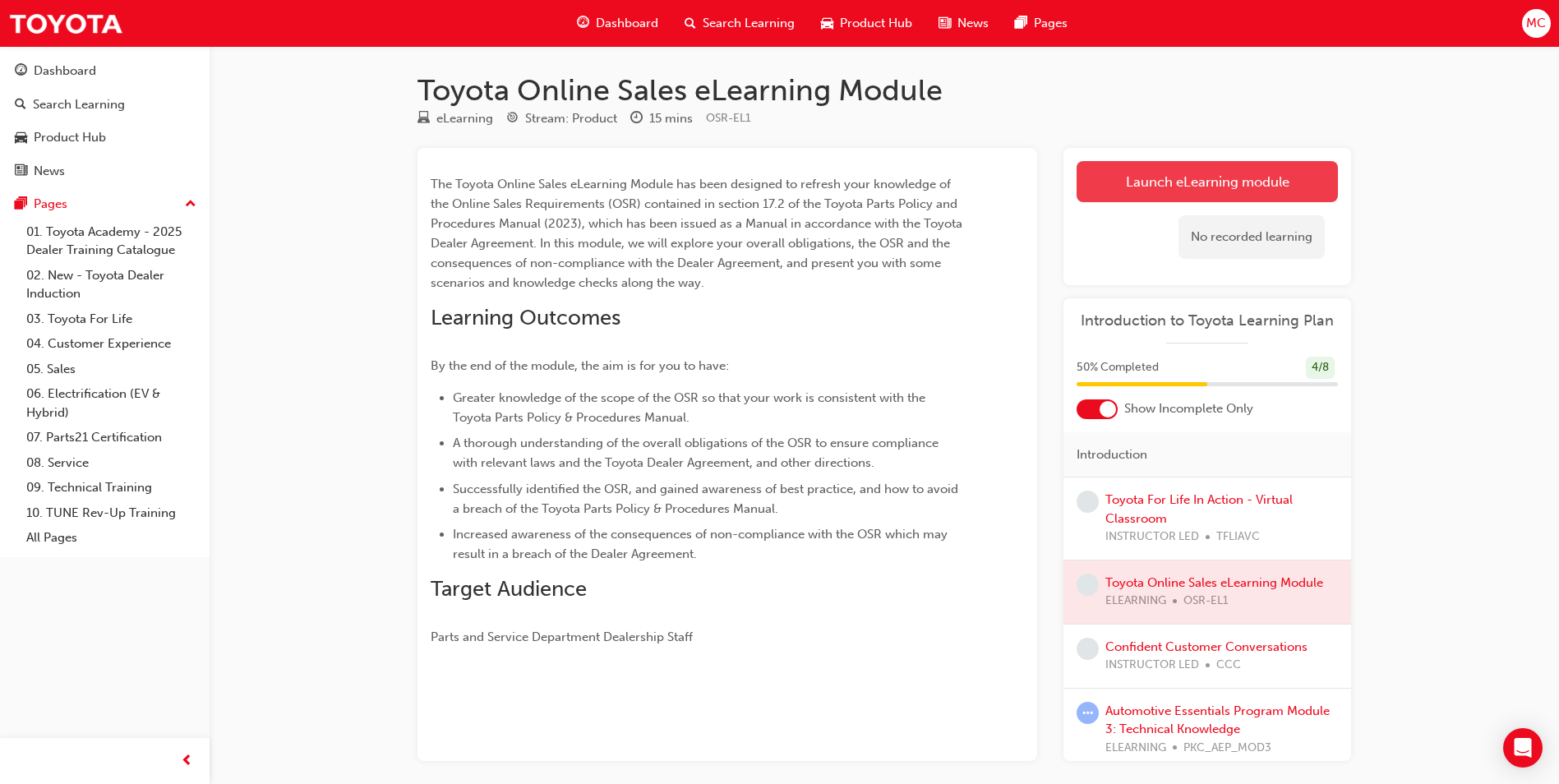
click at [1187, 198] on link "Launch eLearning module" at bounding box center [1207, 181] width 261 height 41
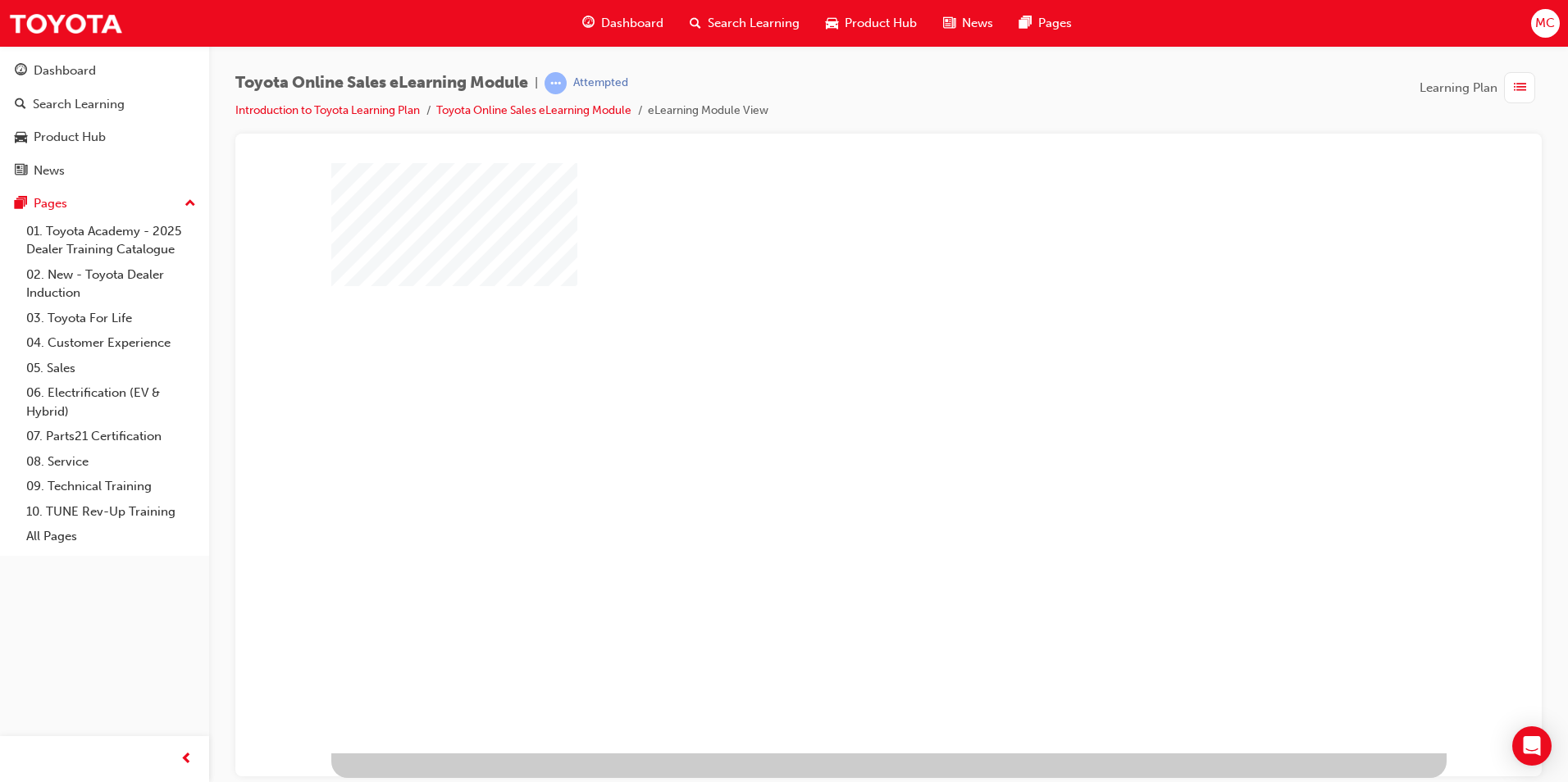
click at [841, 410] on div "play" at bounding box center [841, 410] width 0 height 0
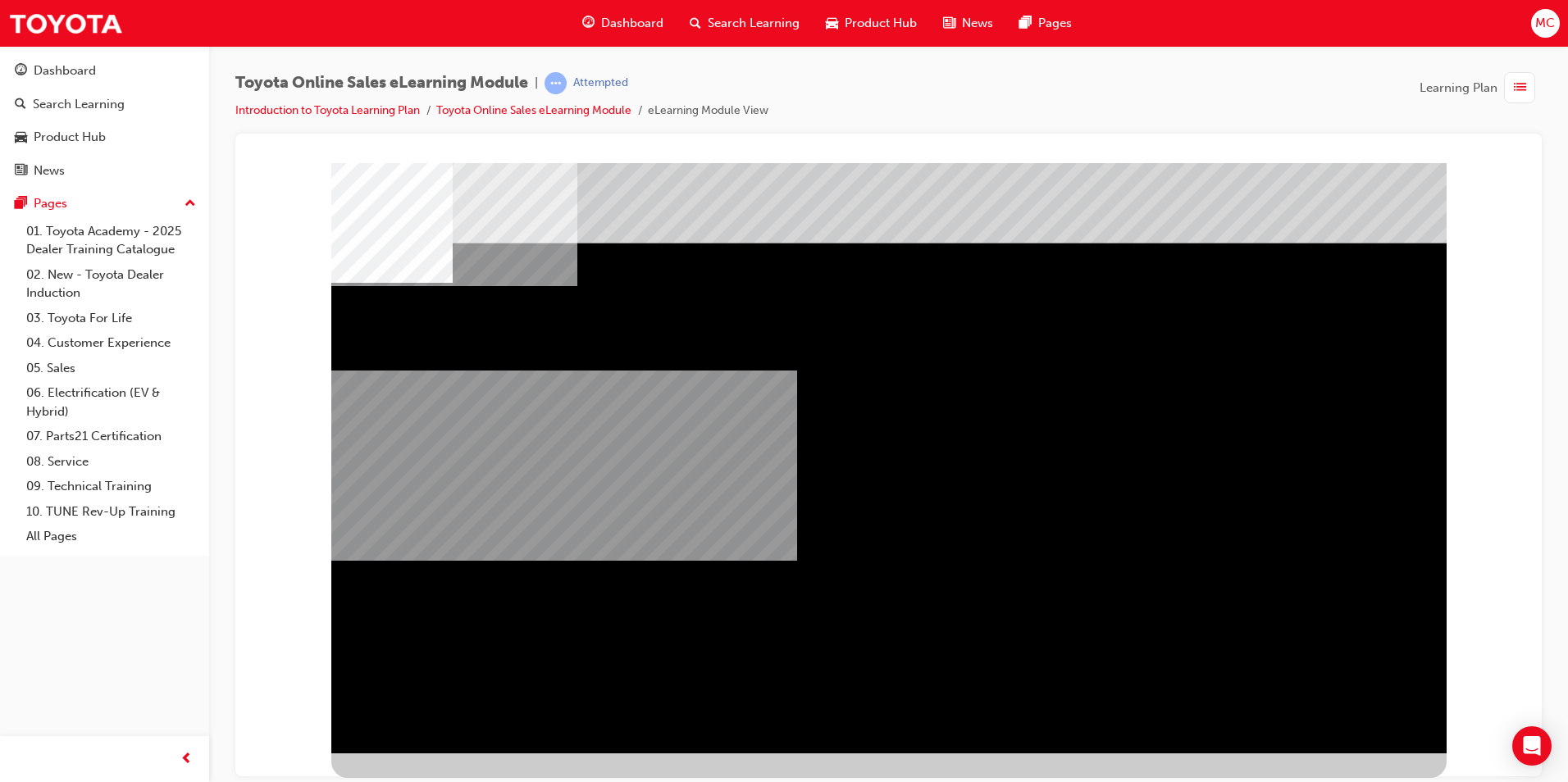
drag, startPoint x: 962, startPoint y: 577, endPoint x: 930, endPoint y: 581, distance: 32.2
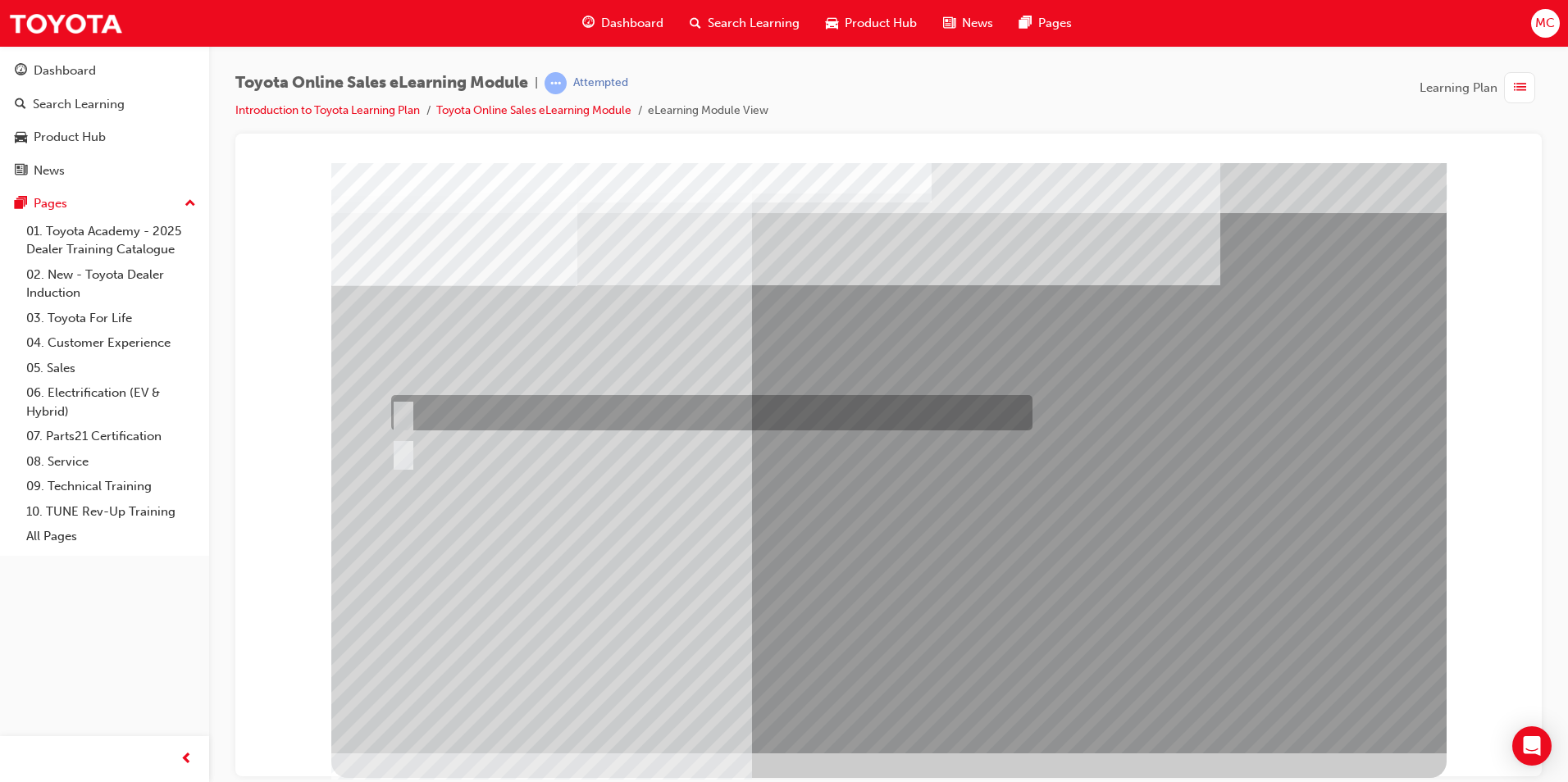
click at [464, 413] on div at bounding box center [707, 413] width 641 height 35
radio input "true"
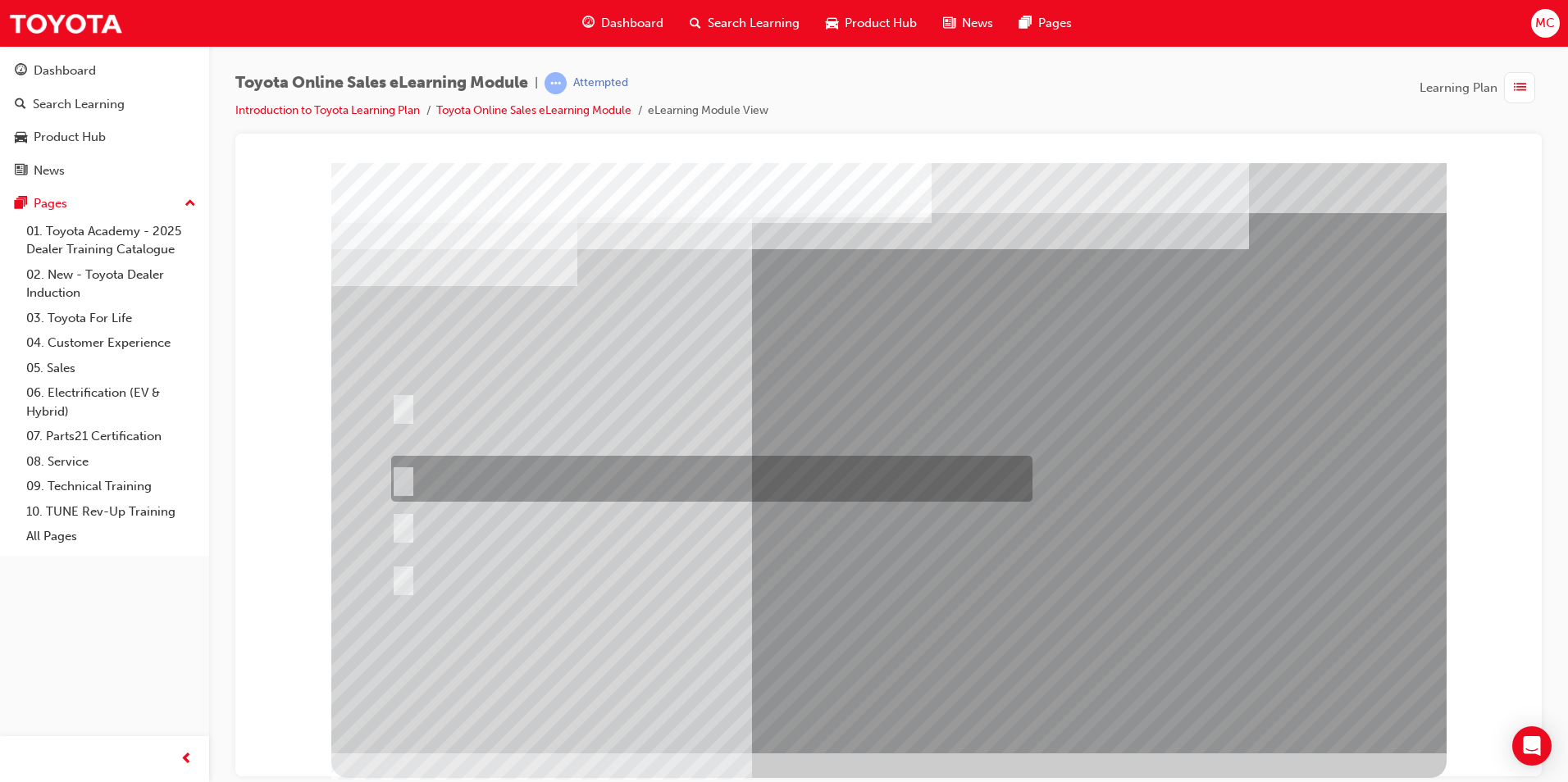
click at [533, 482] on div at bounding box center [707, 478] width 641 height 46
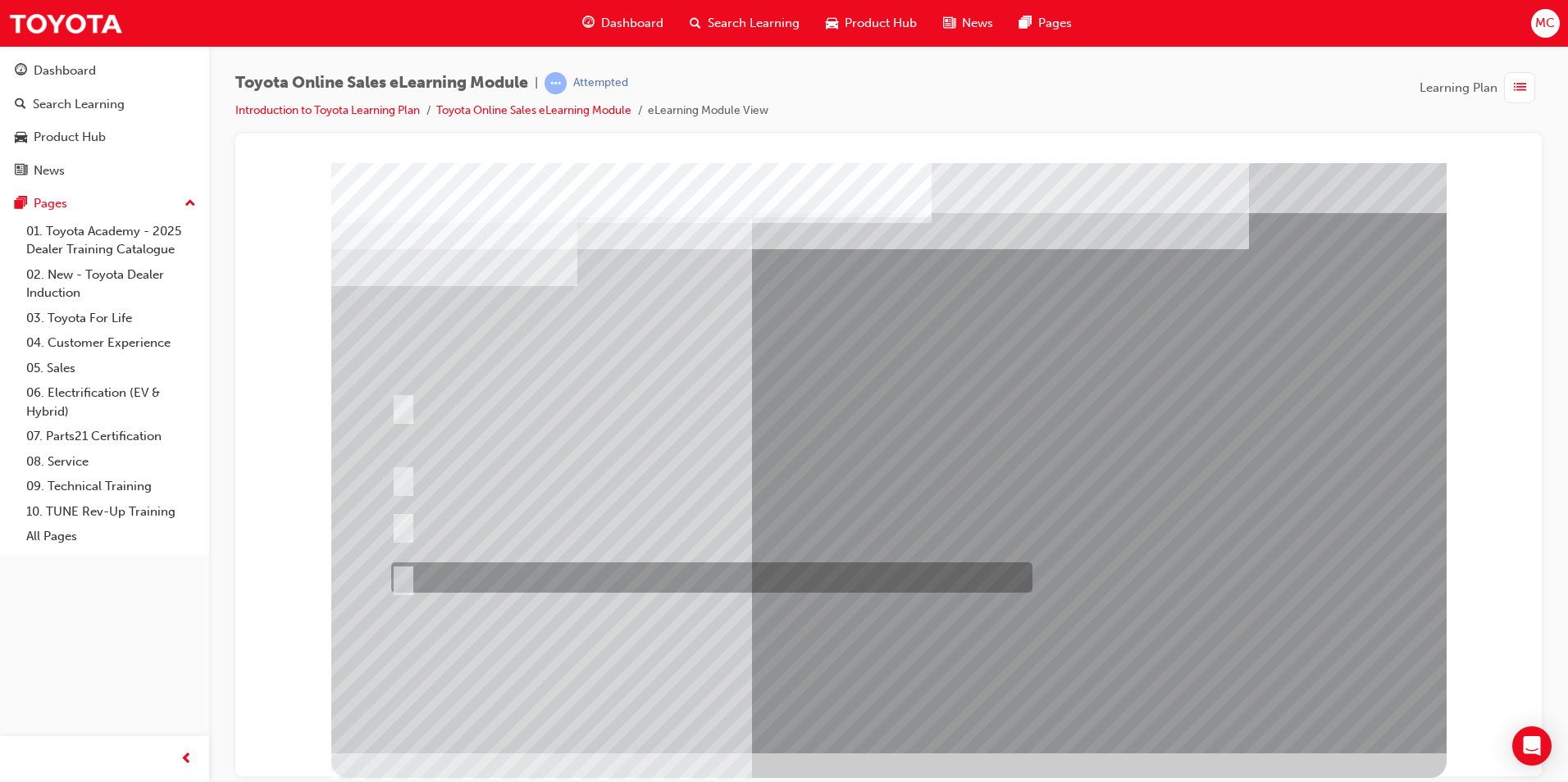
click at [504, 583] on div at bounding box center [707, 577] width 641 height 30
radio input "false"
radio input "true"
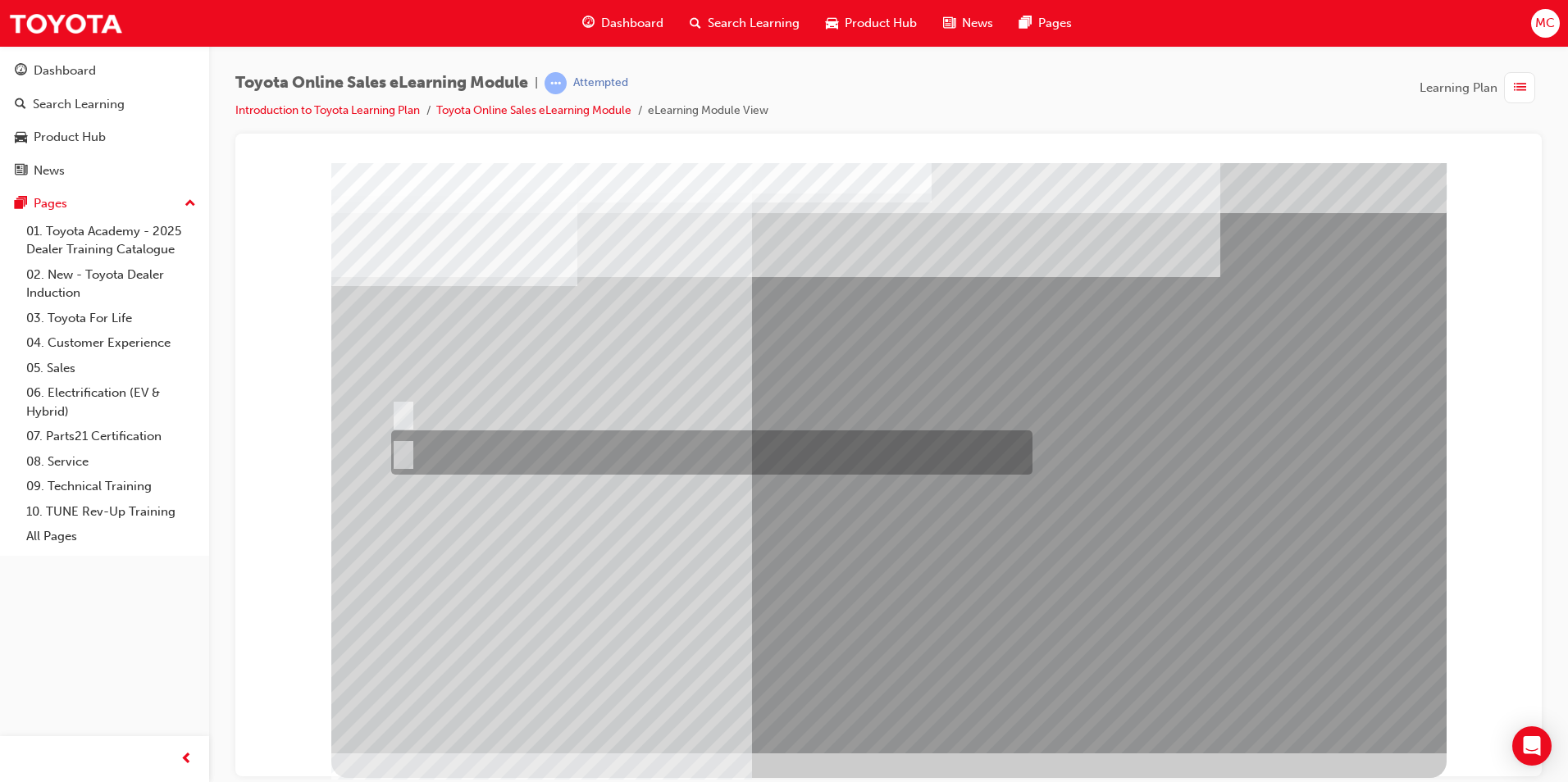
click at [403, 453] on input "No" at bounding box center [400, 453] width 18 height 18
radio input "true"
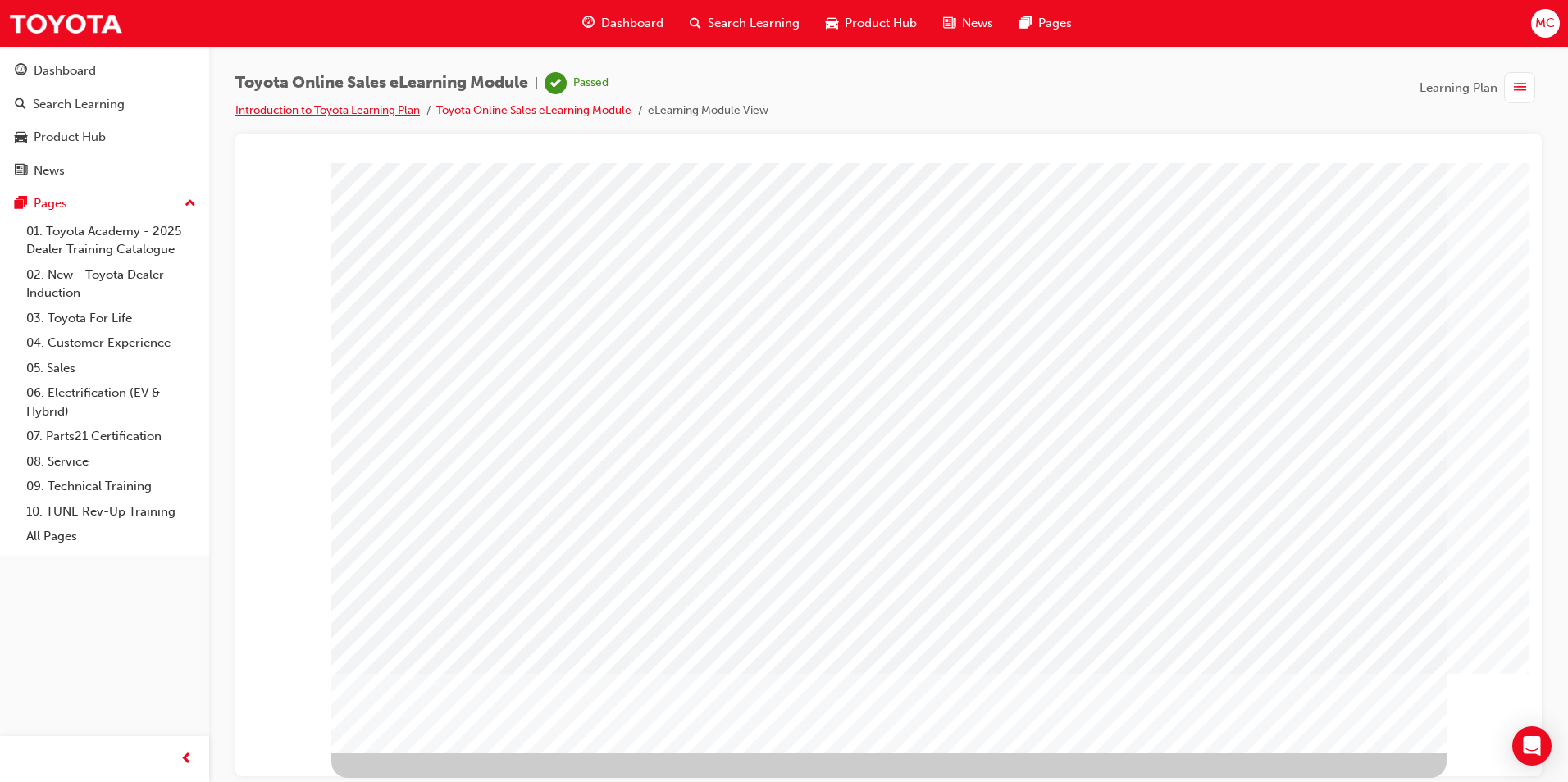
click at [380, 110] on link "Introduction to Toyota Learning Plan" at bounding box center [328, 110] width 185 height 14
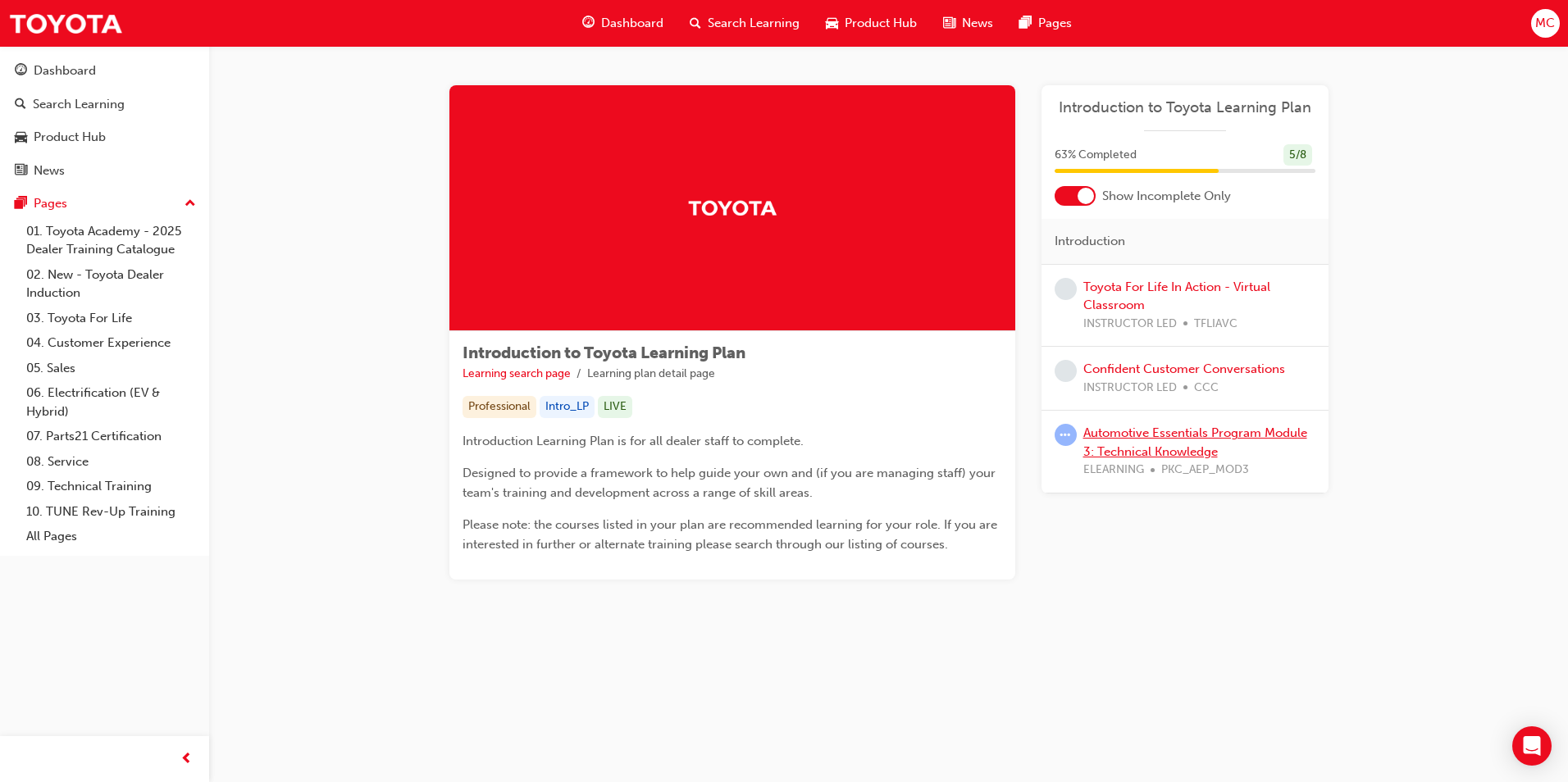
click at [1116, 438] on link "Automotive Essentials Program Module 3: Technical Knowledge" at bounding box center [1194, 442] width 224 height 33
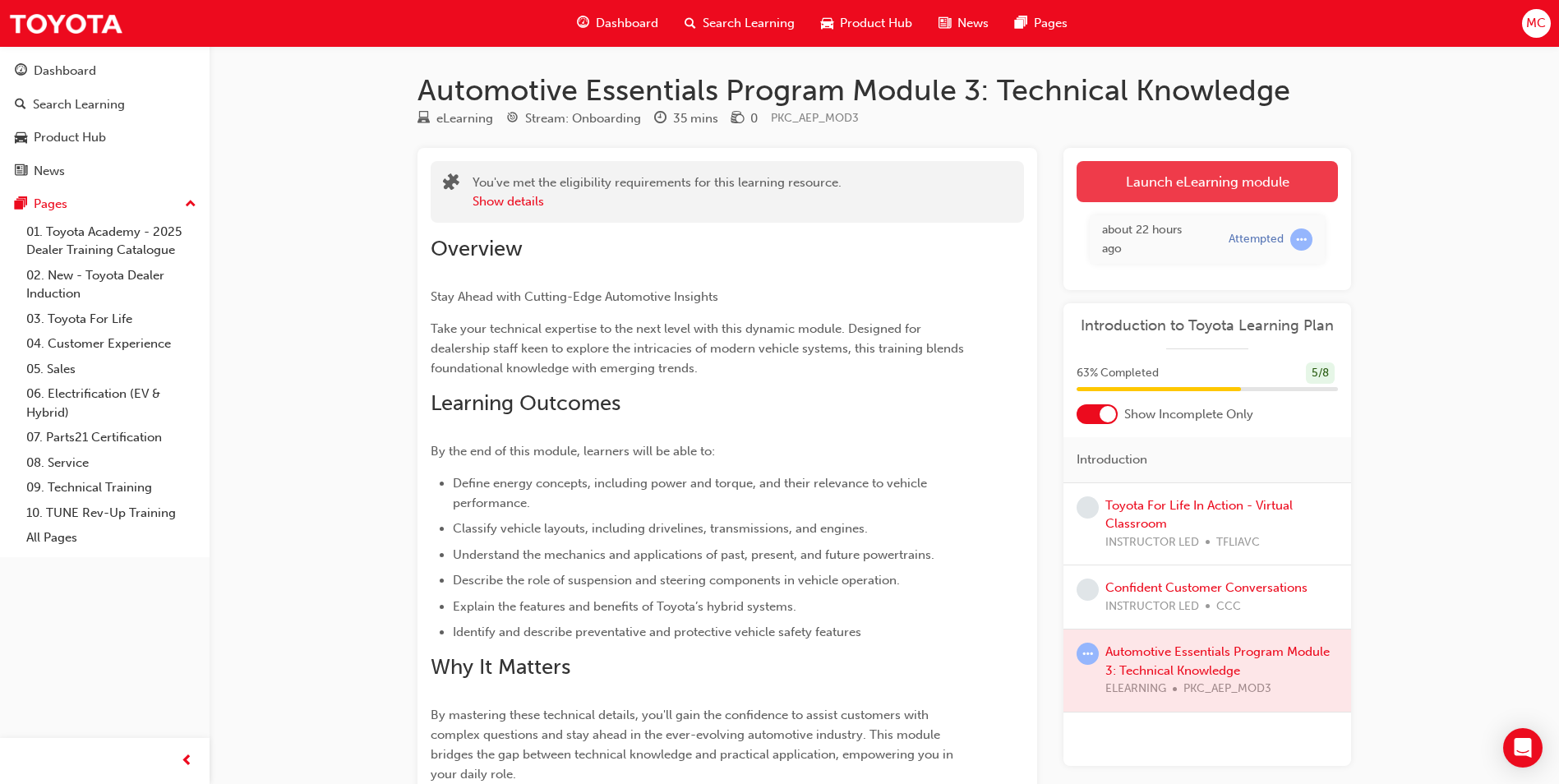
click at [1108, 185] on link "Launch eLearning module" at bounding box center [1207, 181] width 261 height 41
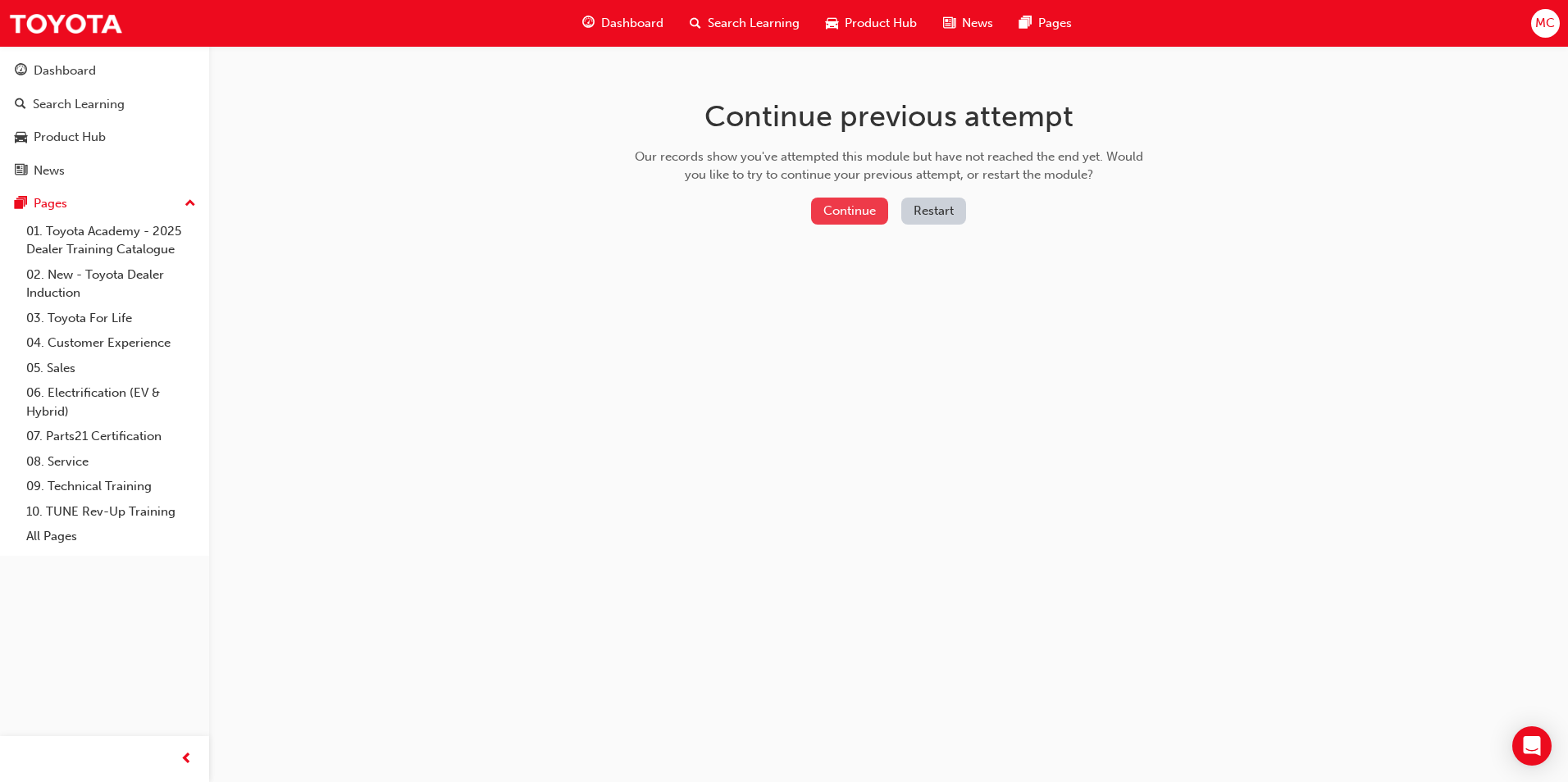
click at [836, 211] on button "Continue" at bounding box center [849, 210] width 77 height 27
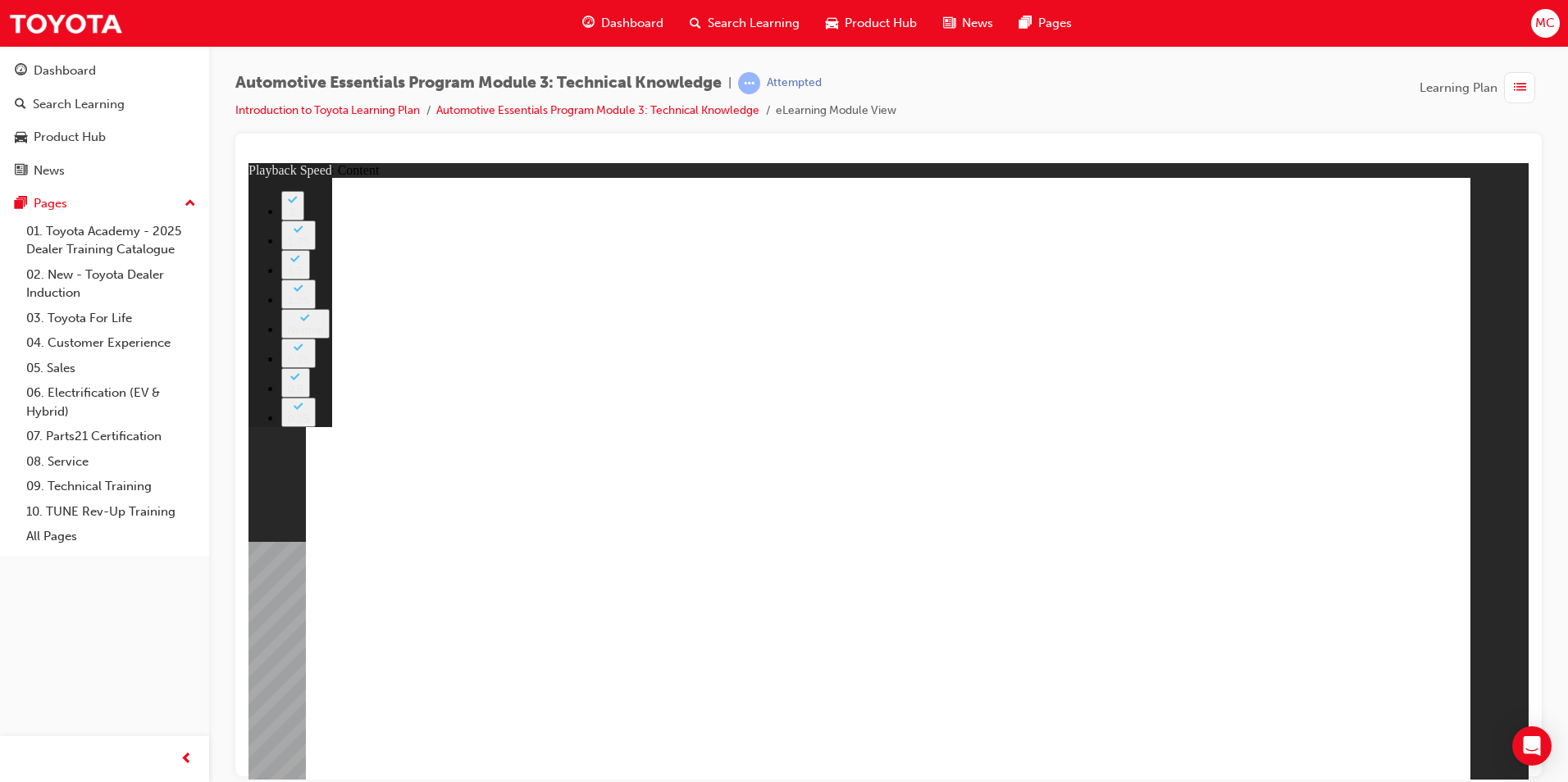
type input "8"
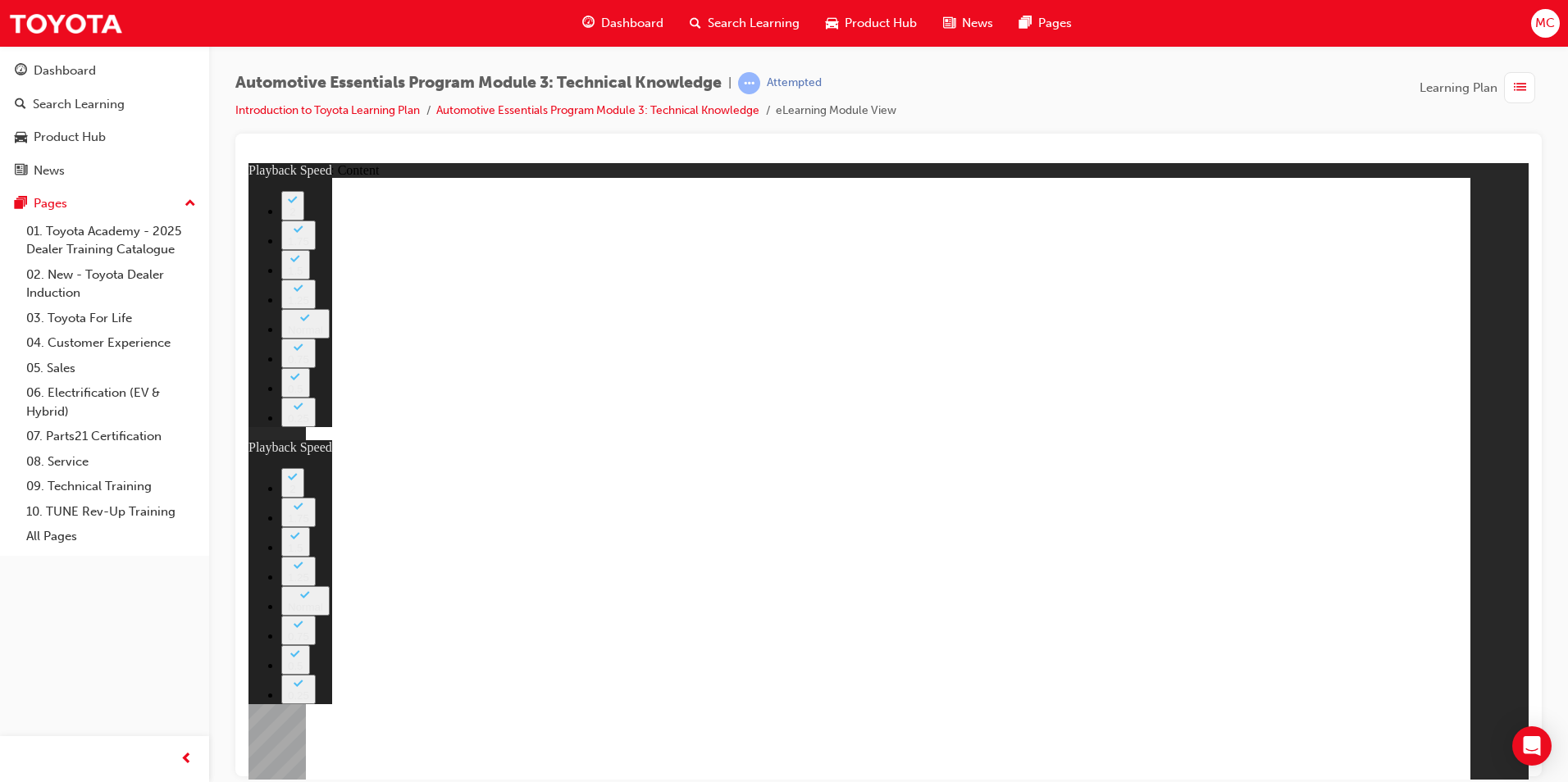
type input "29"
drag, startPoint x: 1377, startPoint y: 755, endPoint x: 1412, endPoint y: 739, distance: 38.5
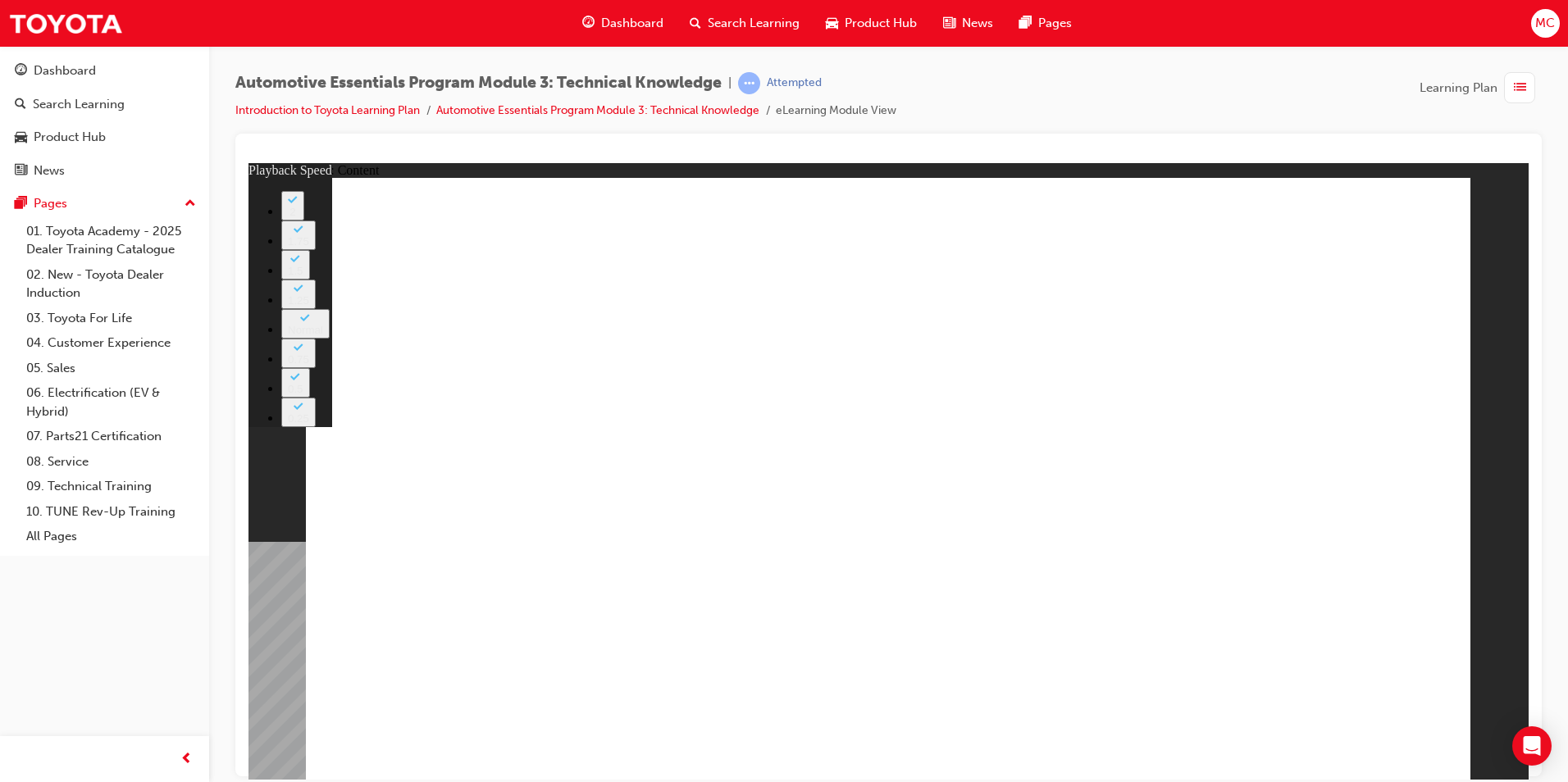
type input "7"
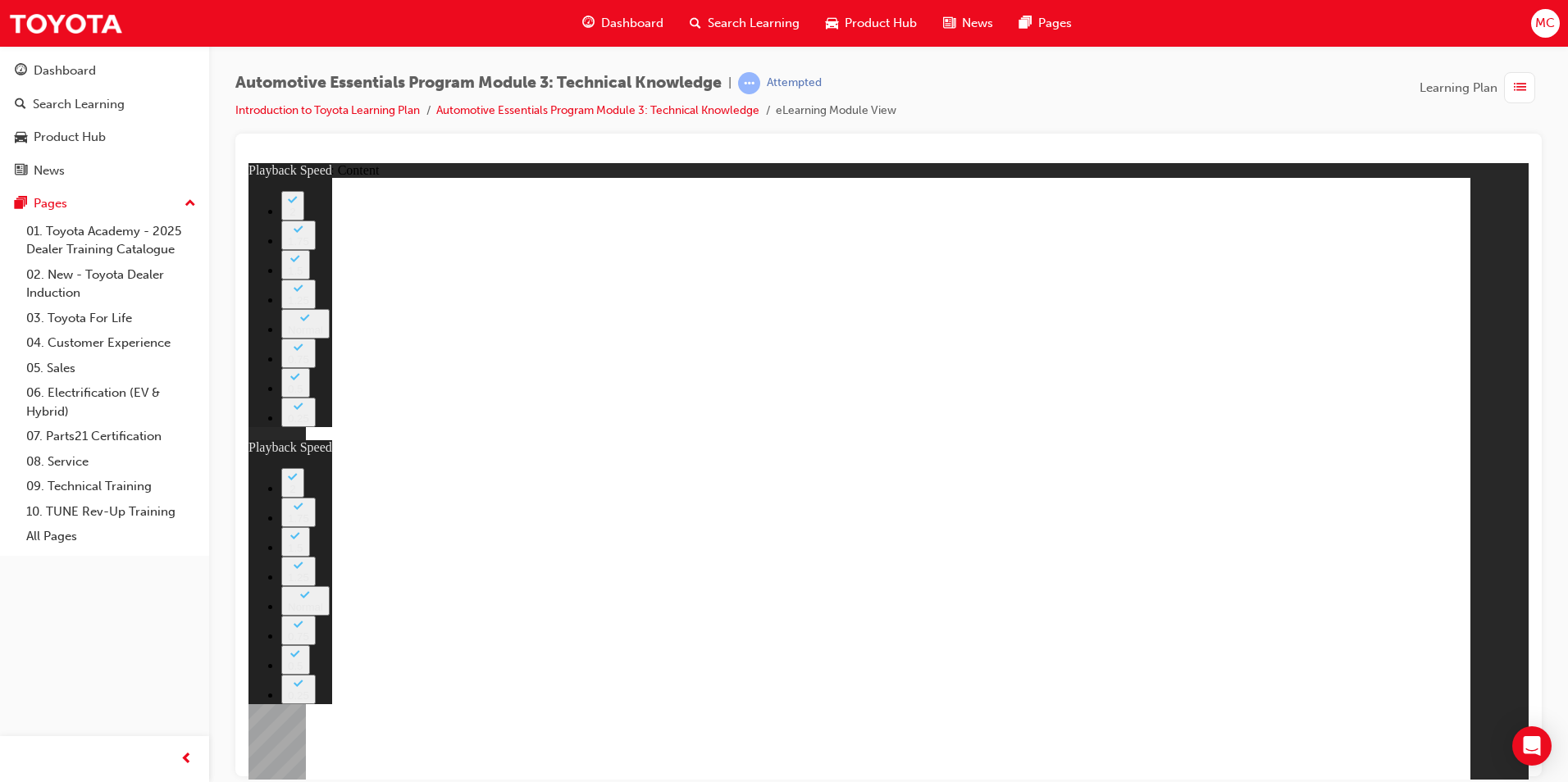
drag, startPoint x: 1341, startPoint y: 754, endPoint x: 1352, endPoint y: 731, distance: 25.5
type input "33"
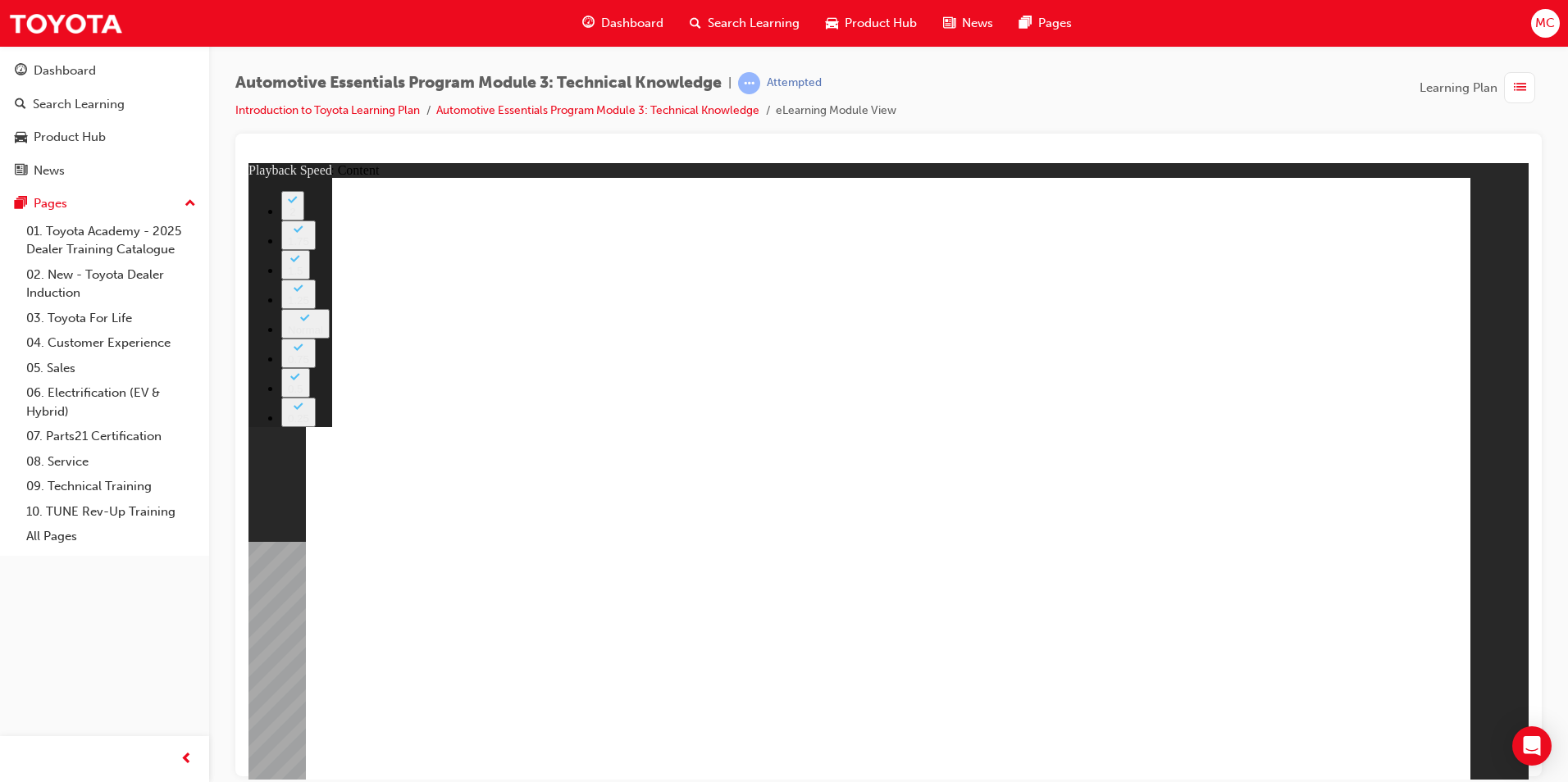
type input "7"
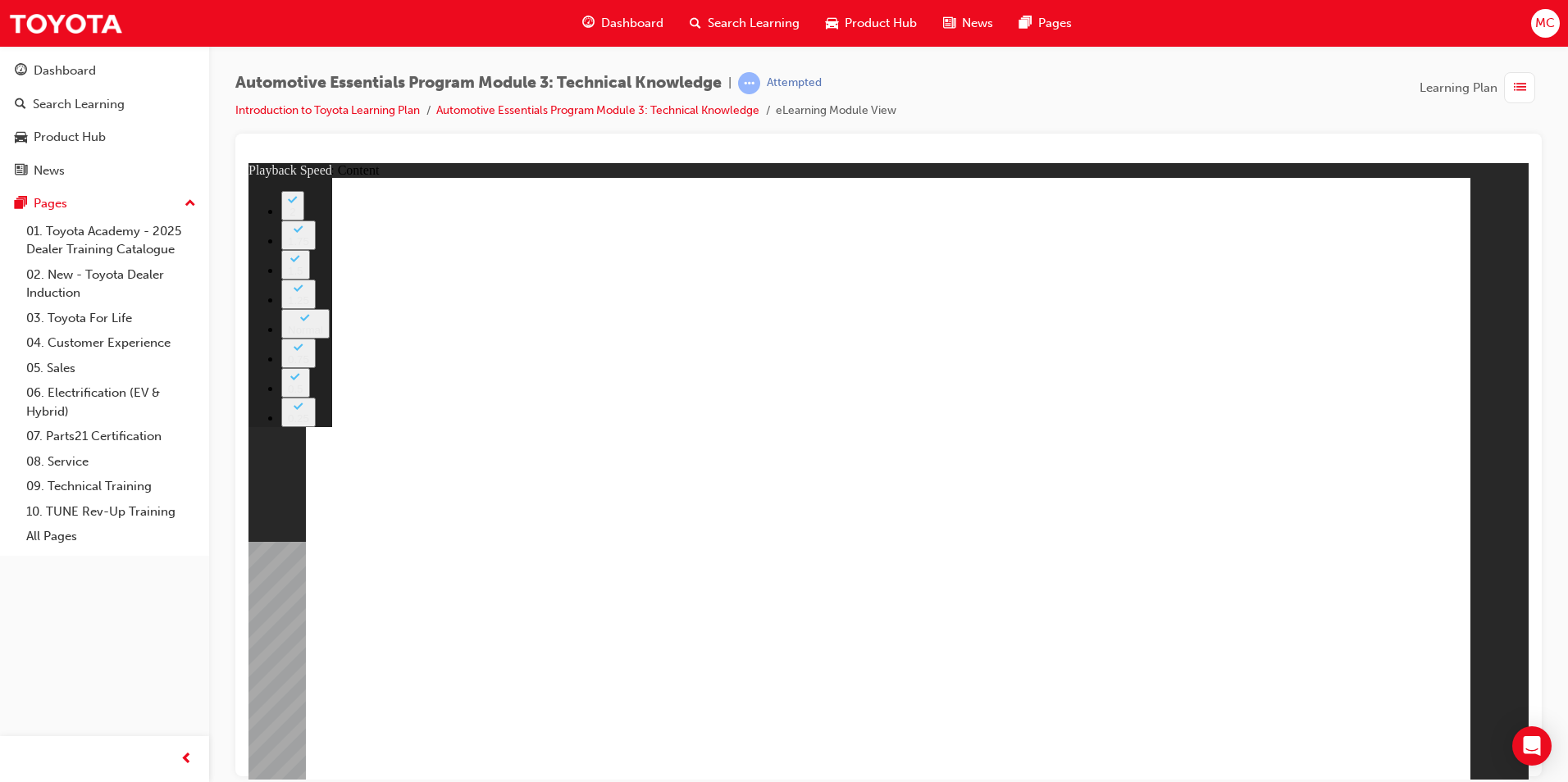
type input "7"
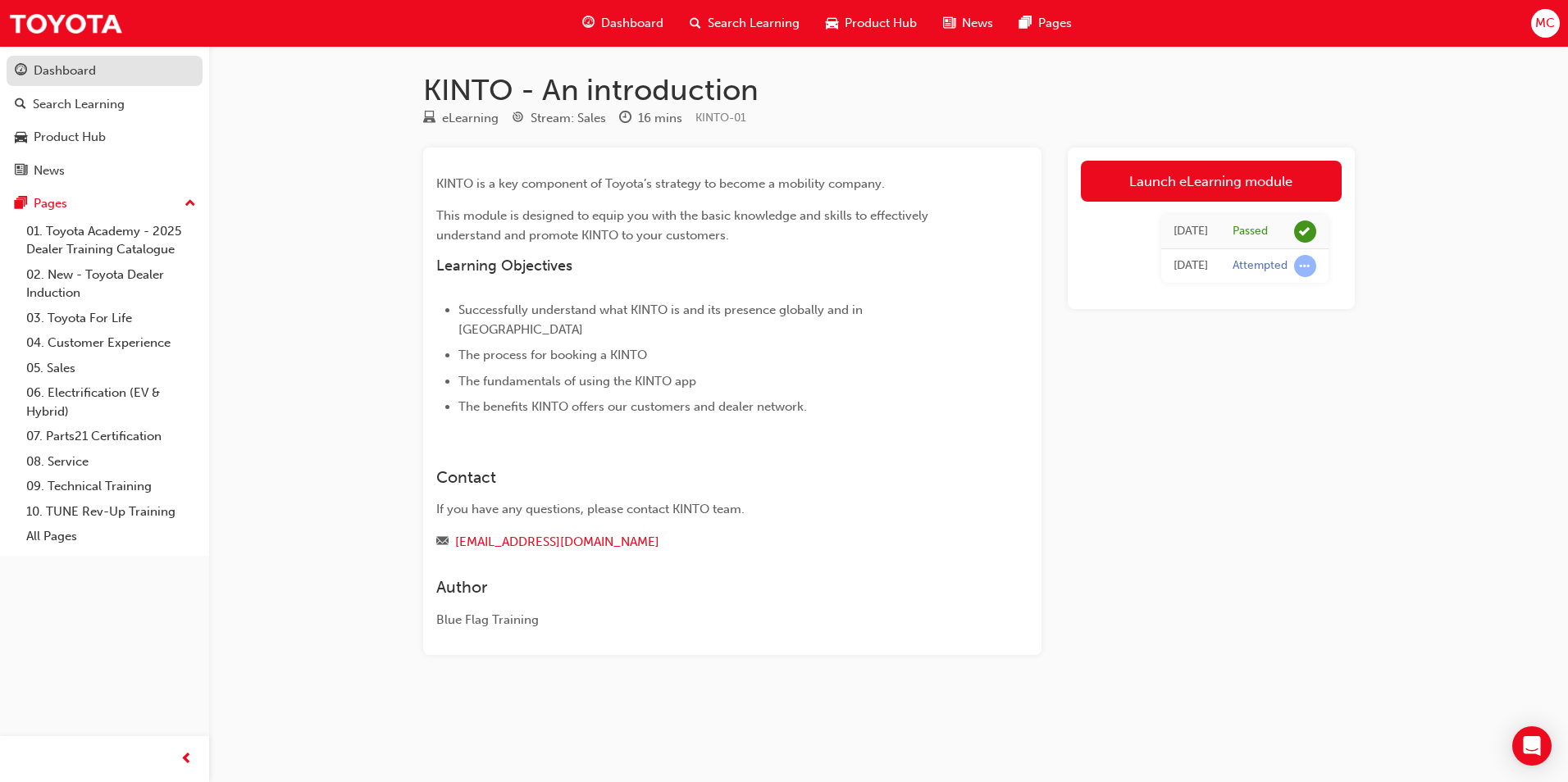
click at [46, 68] on div "Dashboard" at bounding box center [64, 71] width 62 height 19
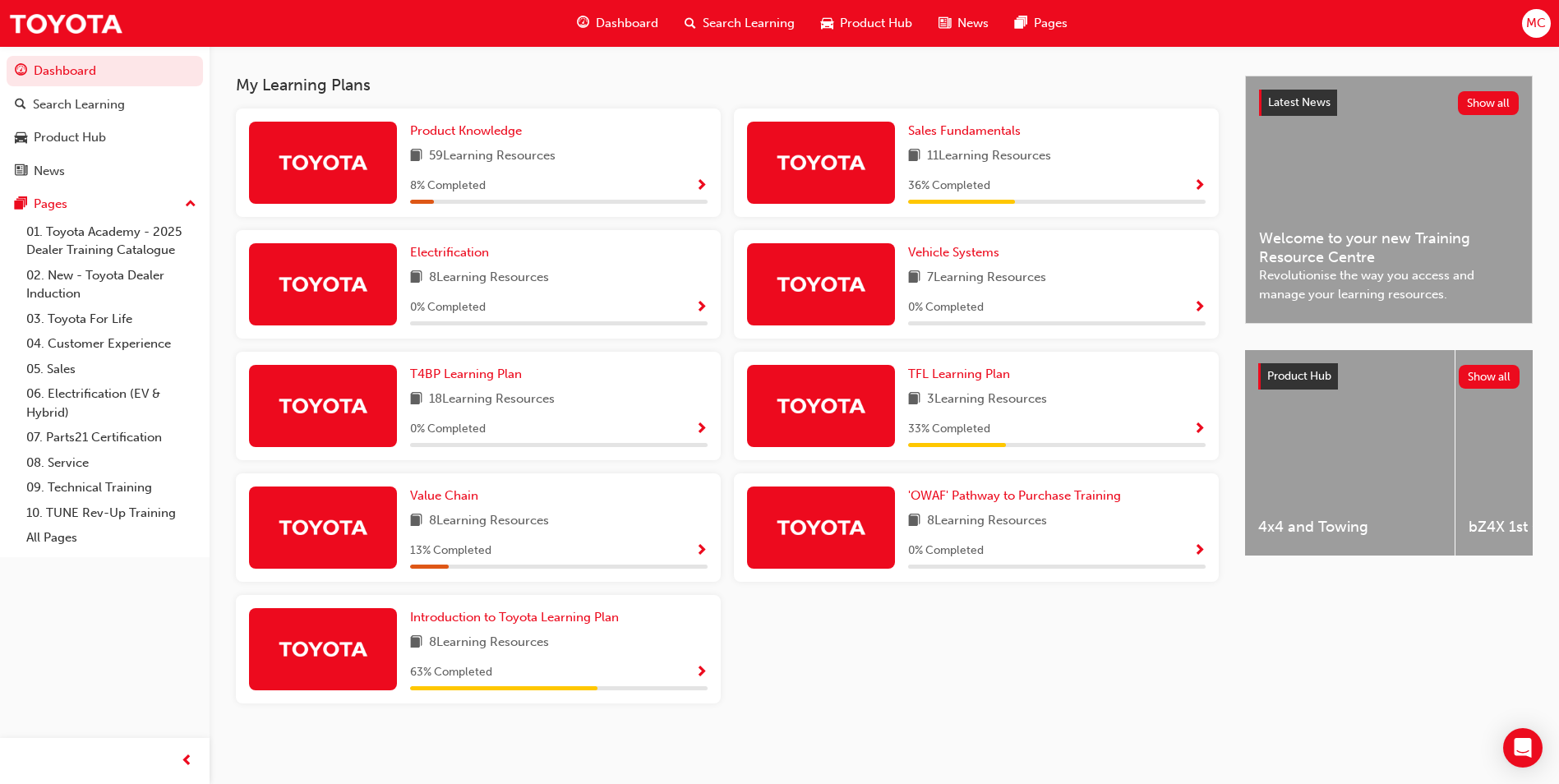
scroll to position [349, 0]
click at [561, 617] on span "Introduction to Toyota Learning Plan" at bounding box center [515, 617] width 209 height 15
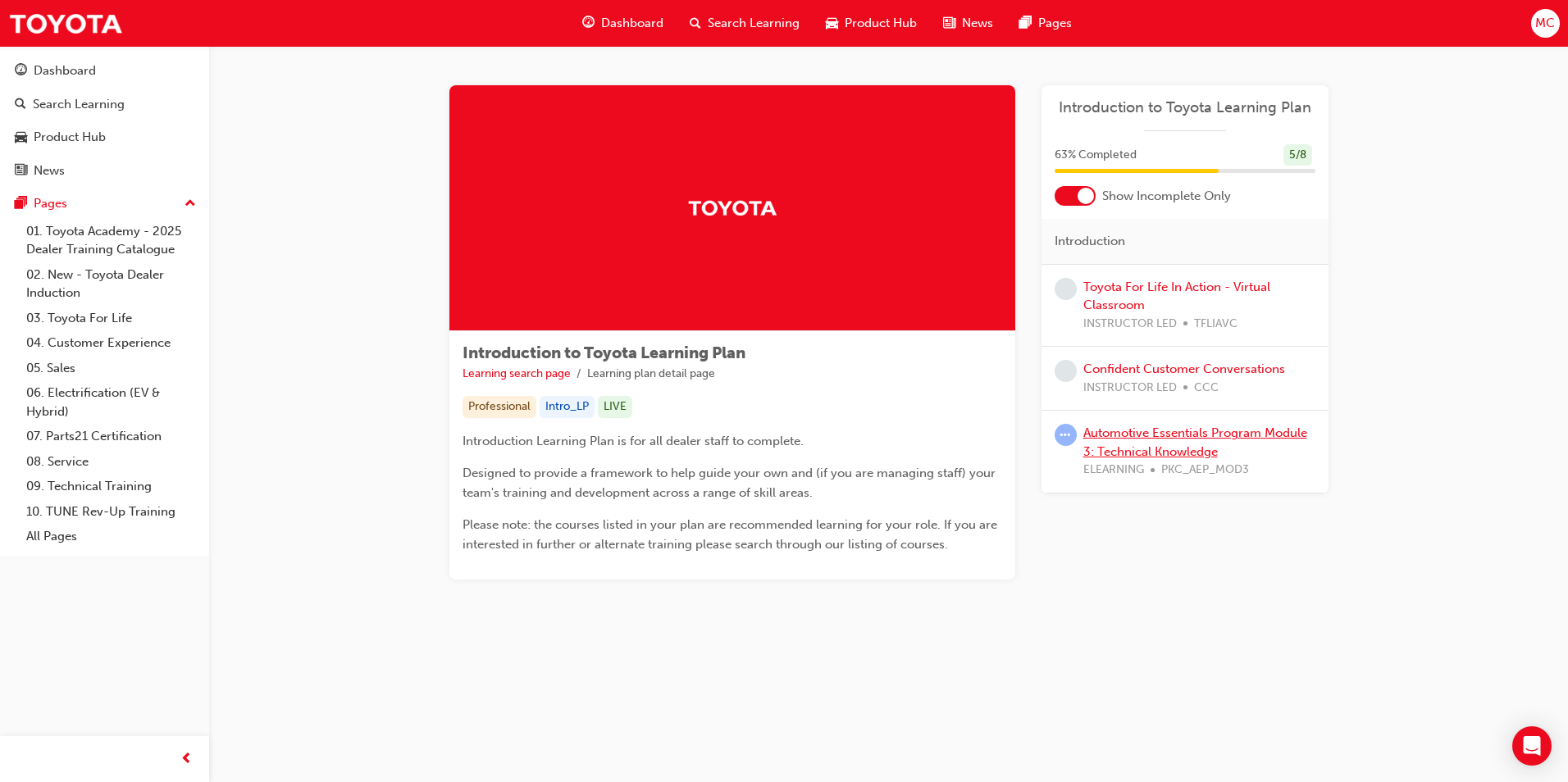
click at [1119, 425] on link "Automotive Essentials Program Module 3: Technical Knowledge" at bounding box center [1194, 442] width 224 height 33
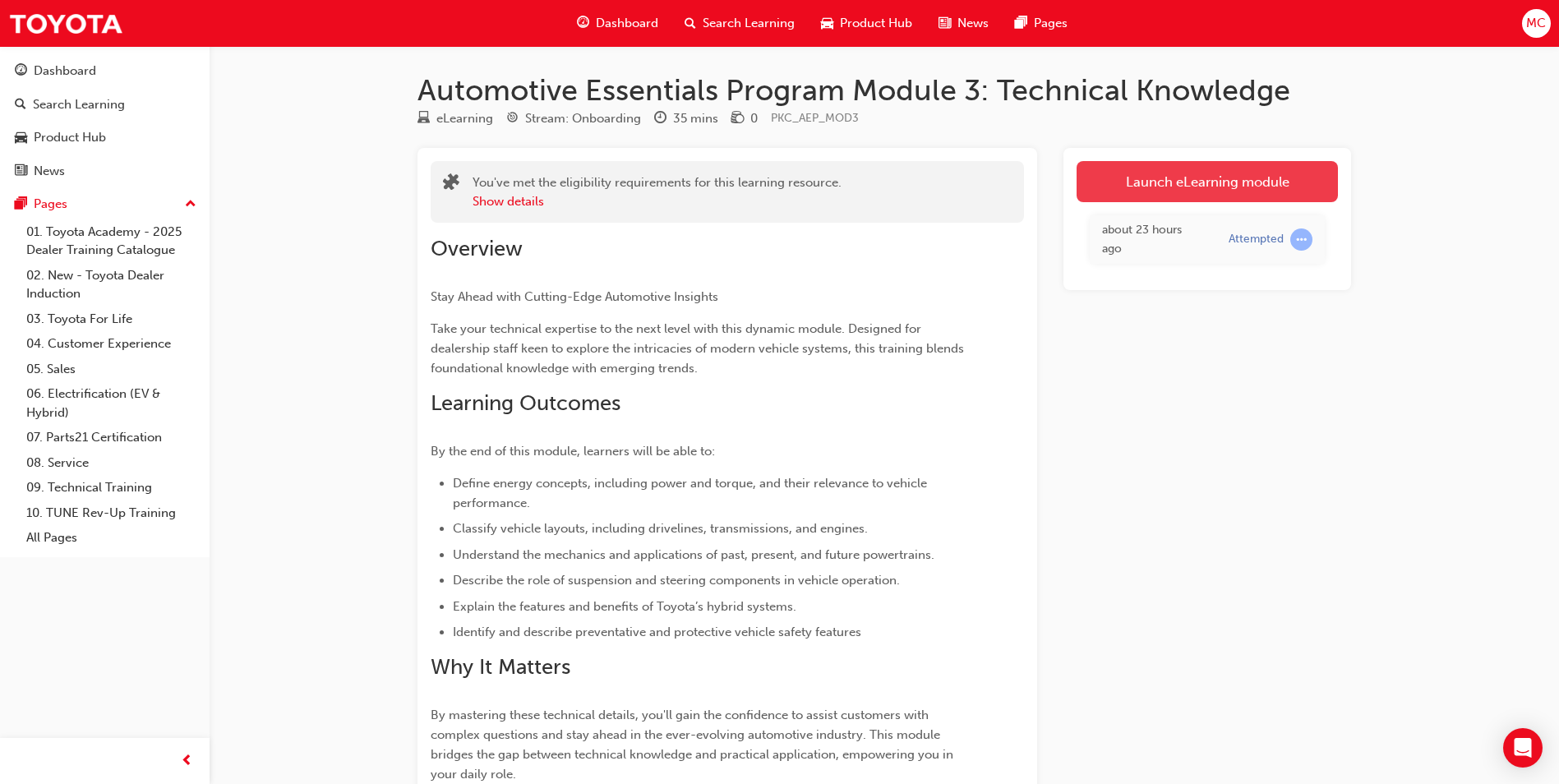
click at [1198, 193] on link "Launch eLearning module" at bounding box center [1207, 181] width 261 height 41
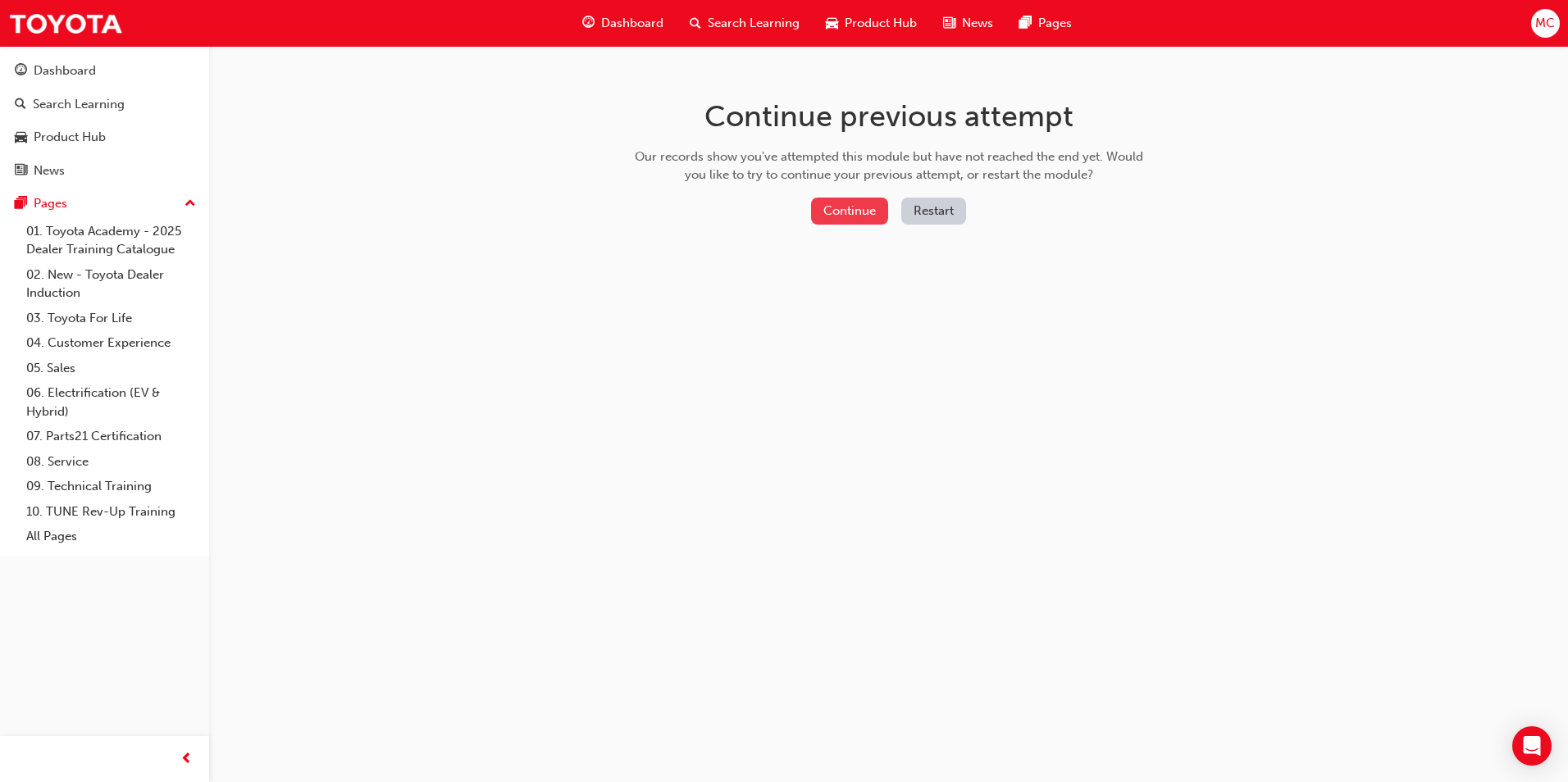
click at [868, 207] on button "Continue" at bounding box center [849, 210] width 77 height 27
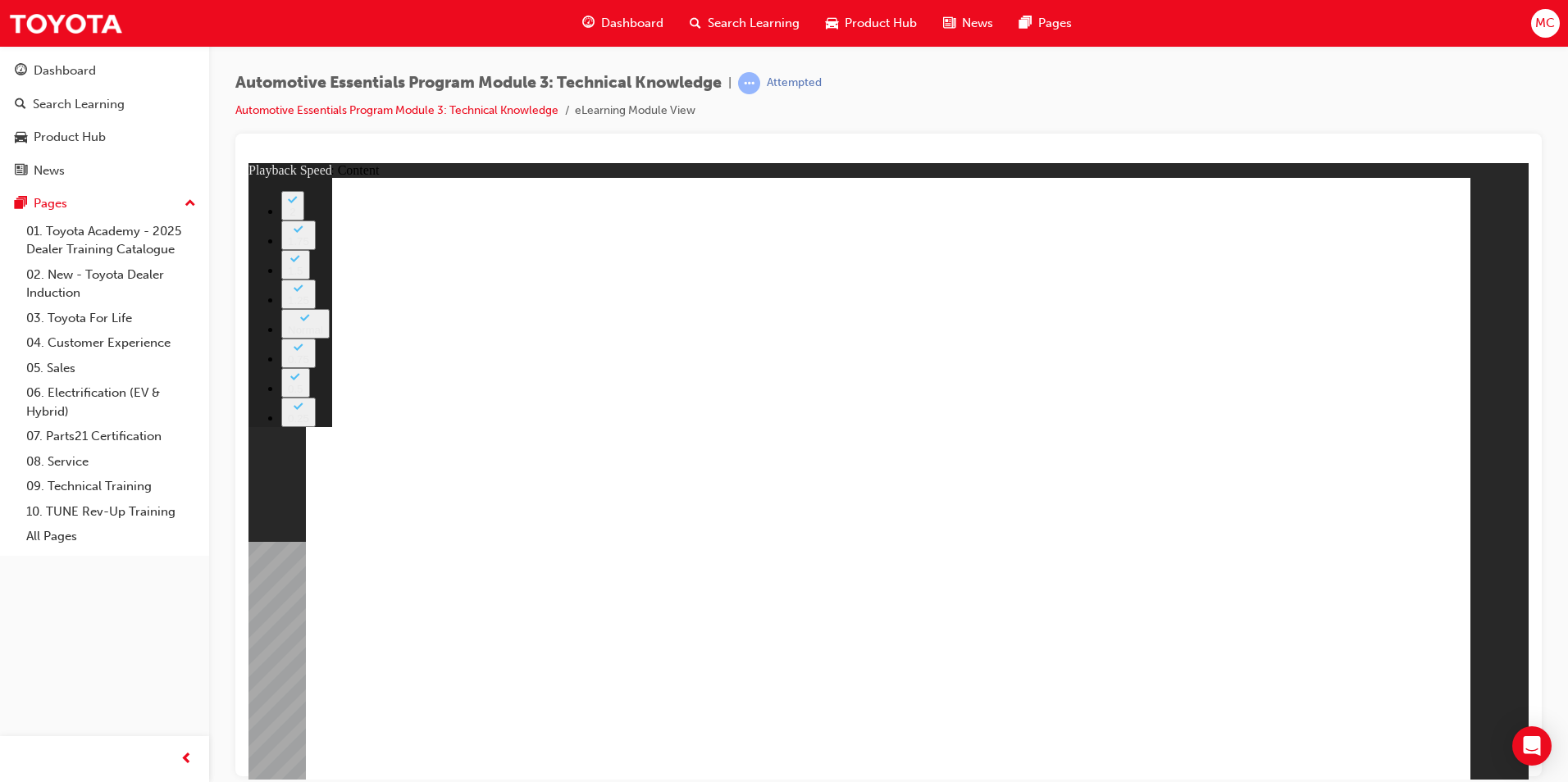
type input "31"
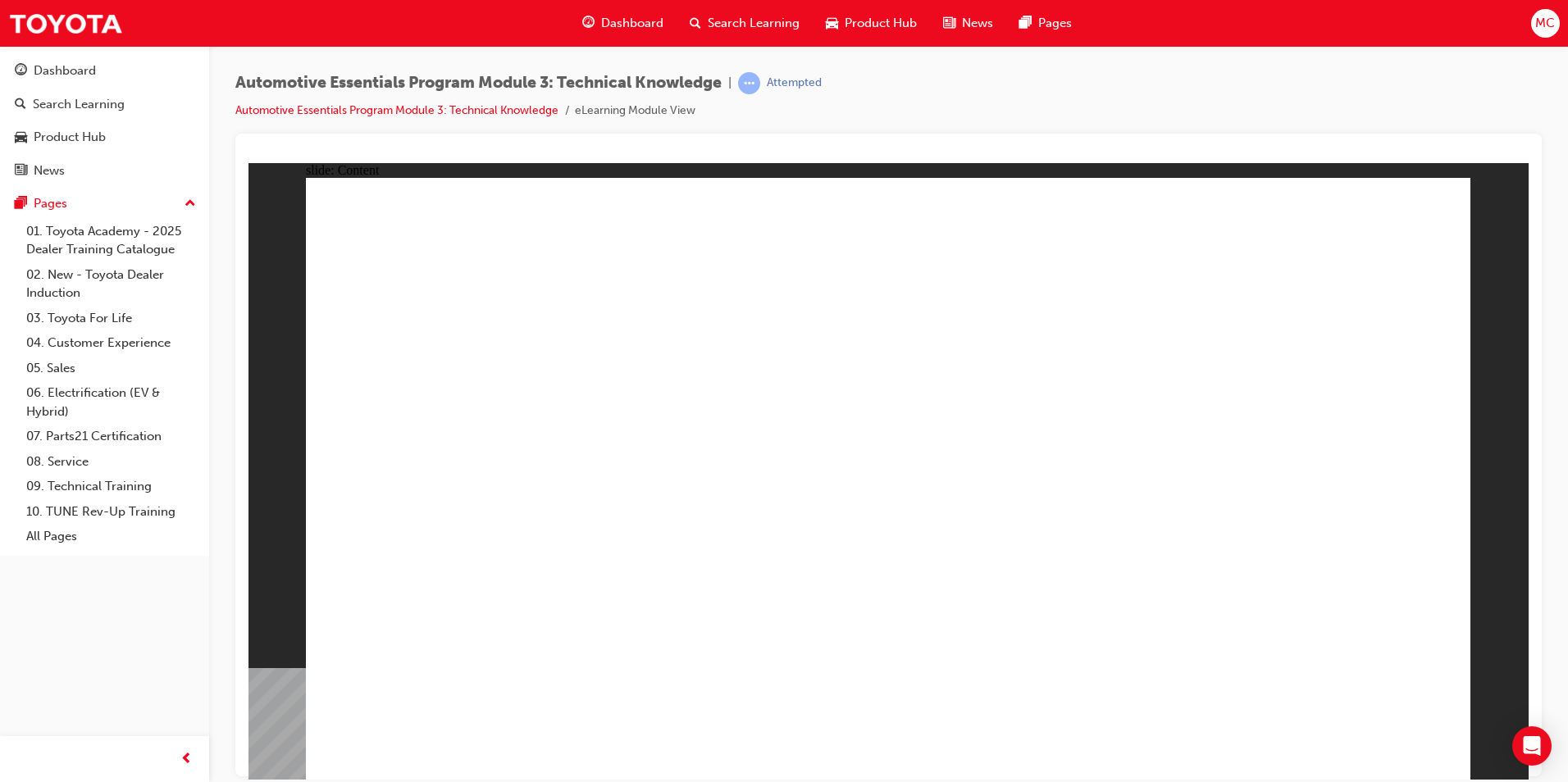
radio input "true"
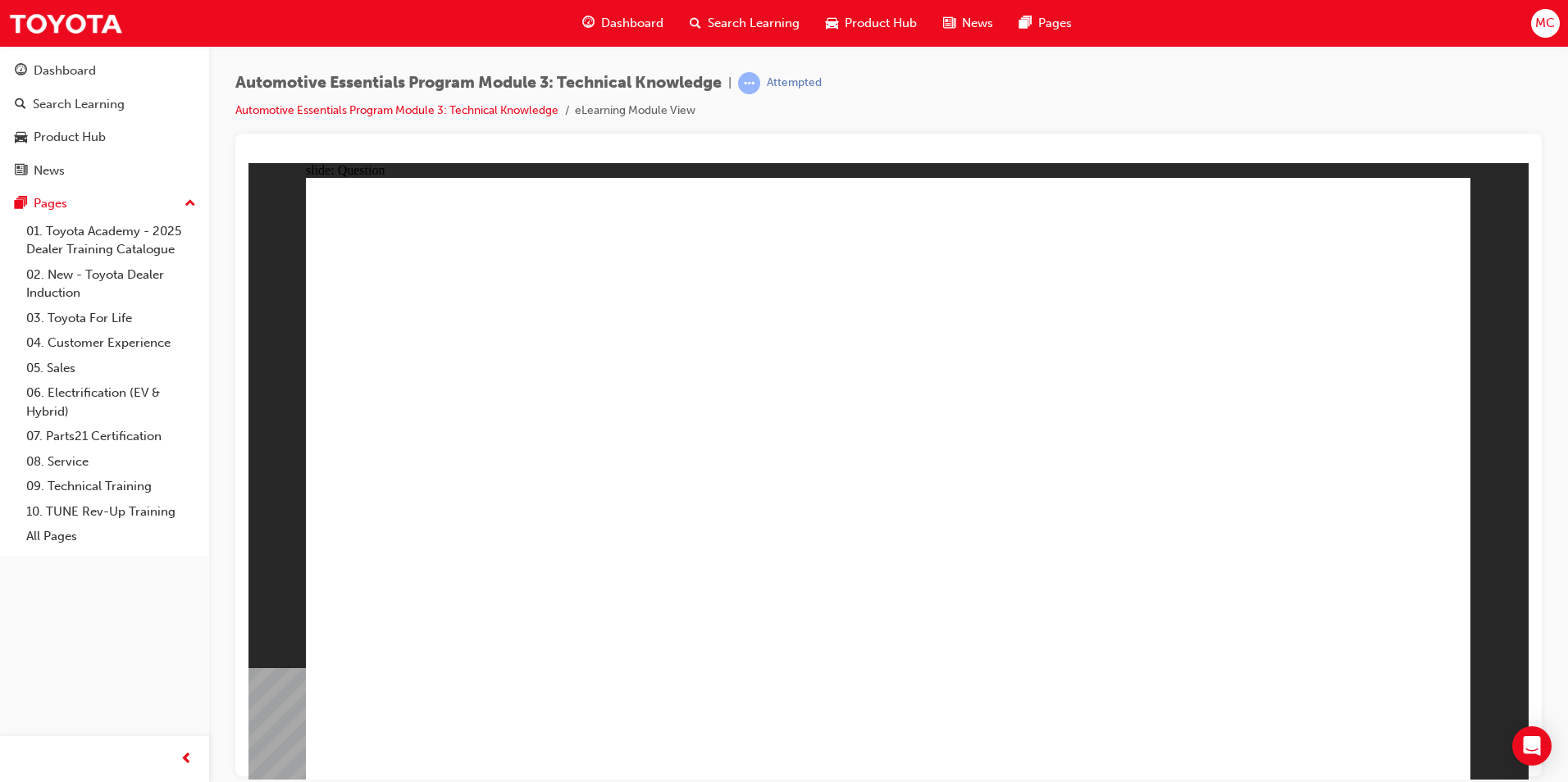
radio input "true"
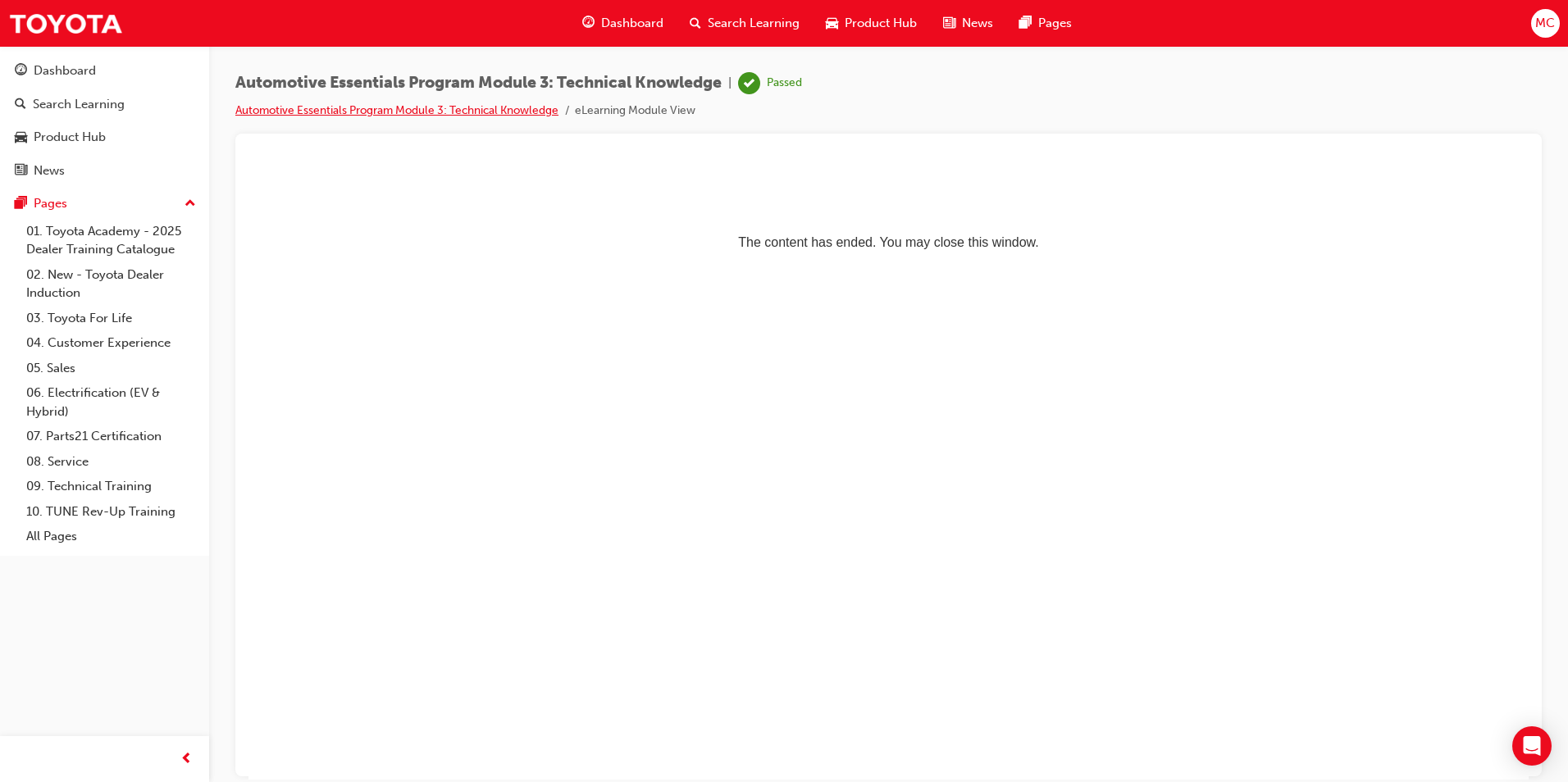
click at [371, 107] on link "Automotive Essentials Program Module 3: Technical Knowledge" at bounding box center [397, 110] width 323 height 14
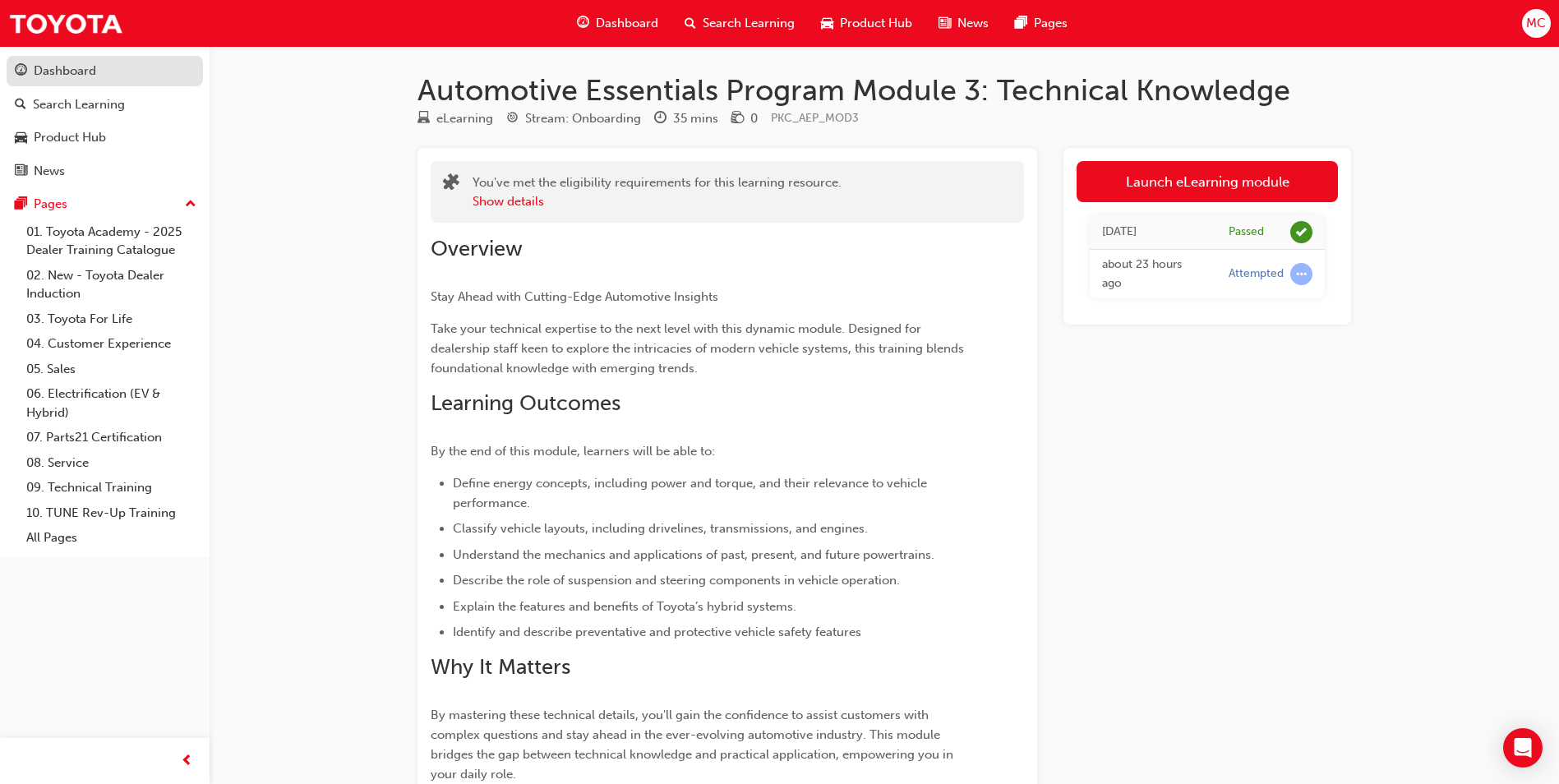
click at [67, 81] on div "Dashboard" at bounding box center [105, 71] width 180 height 21
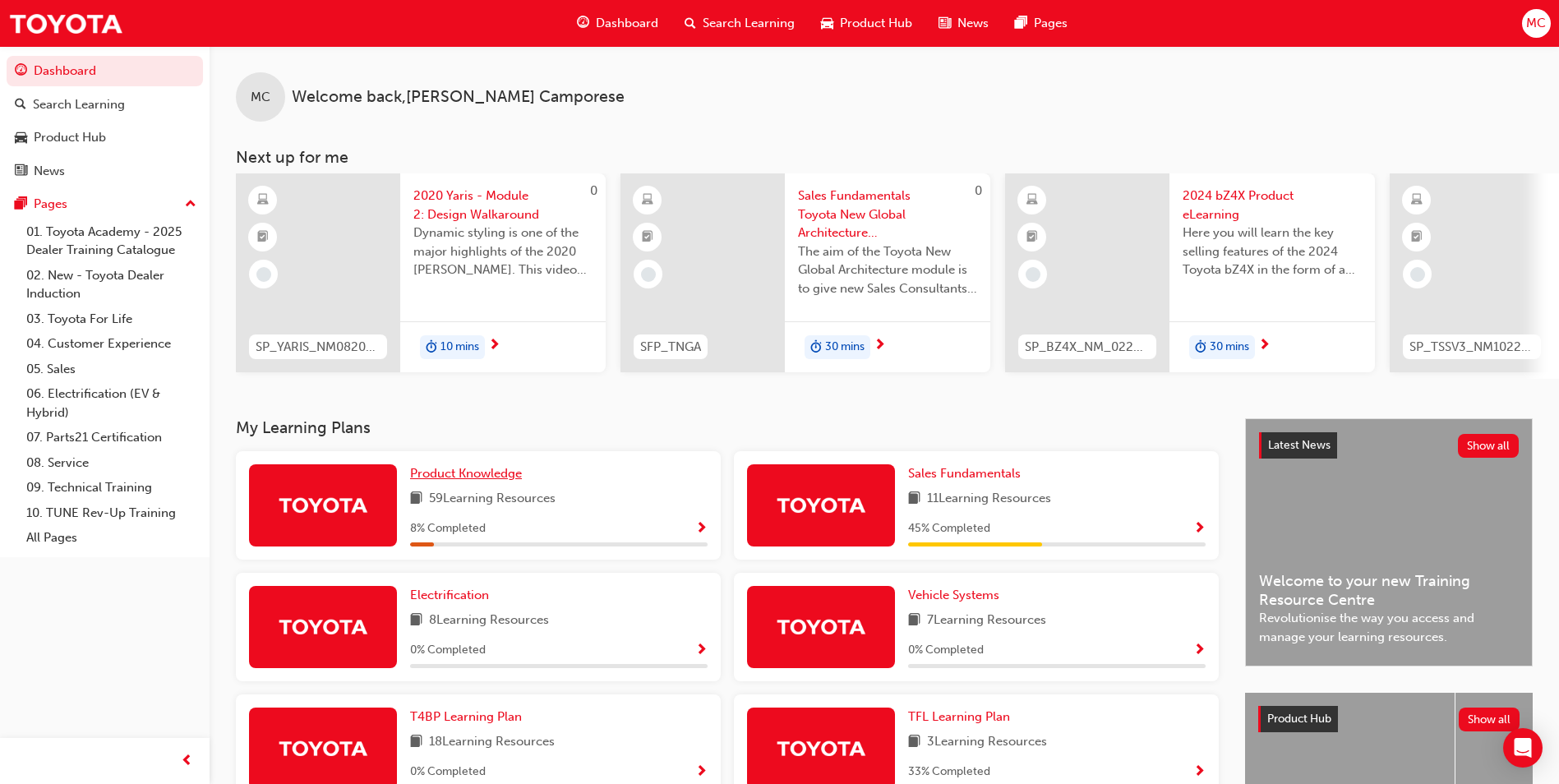
click at [483, 480] on span "Product Knowledge" at bounding box center [466, 474] width 112 height 15
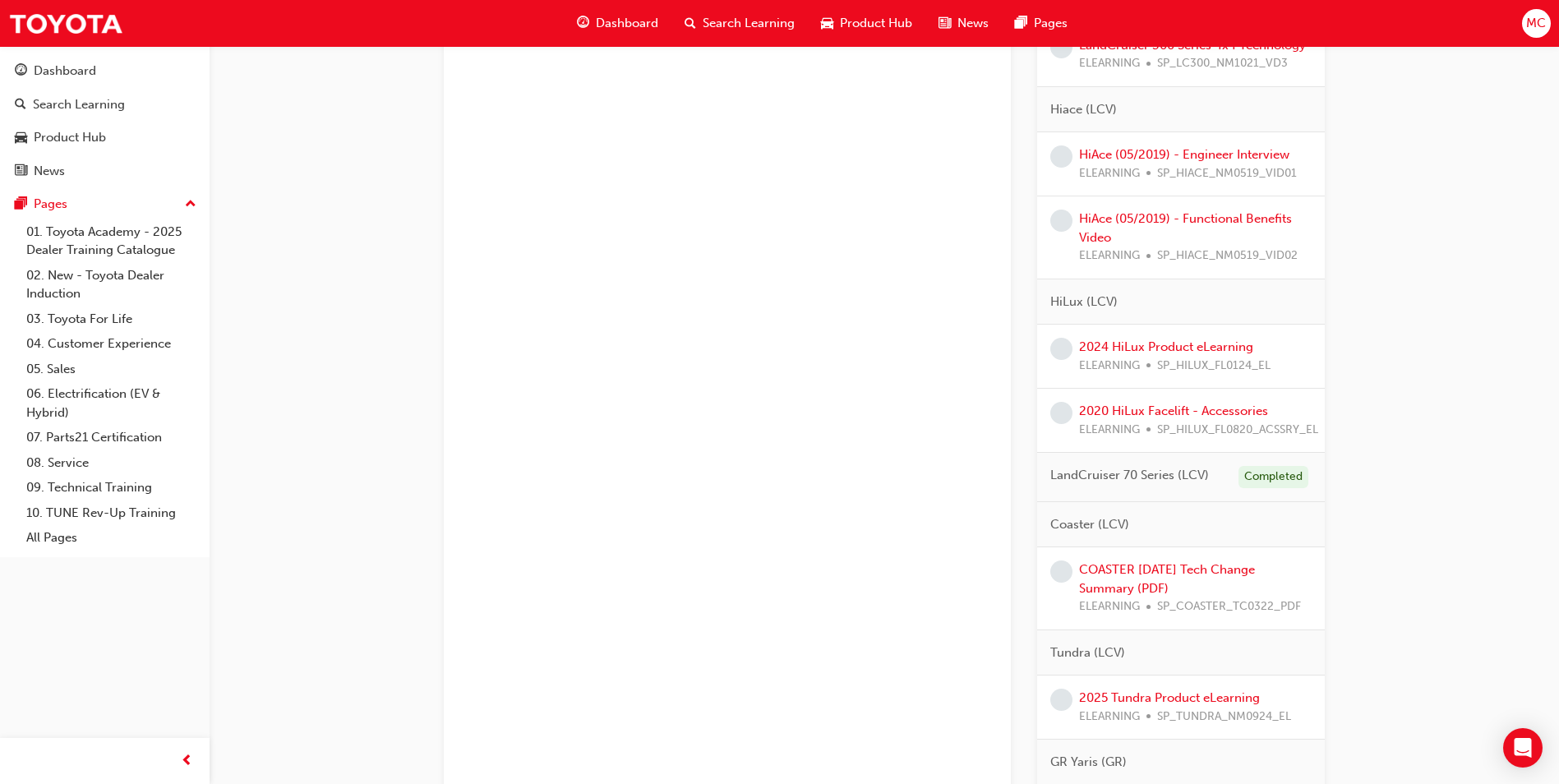
scroll to position [3109, 0]
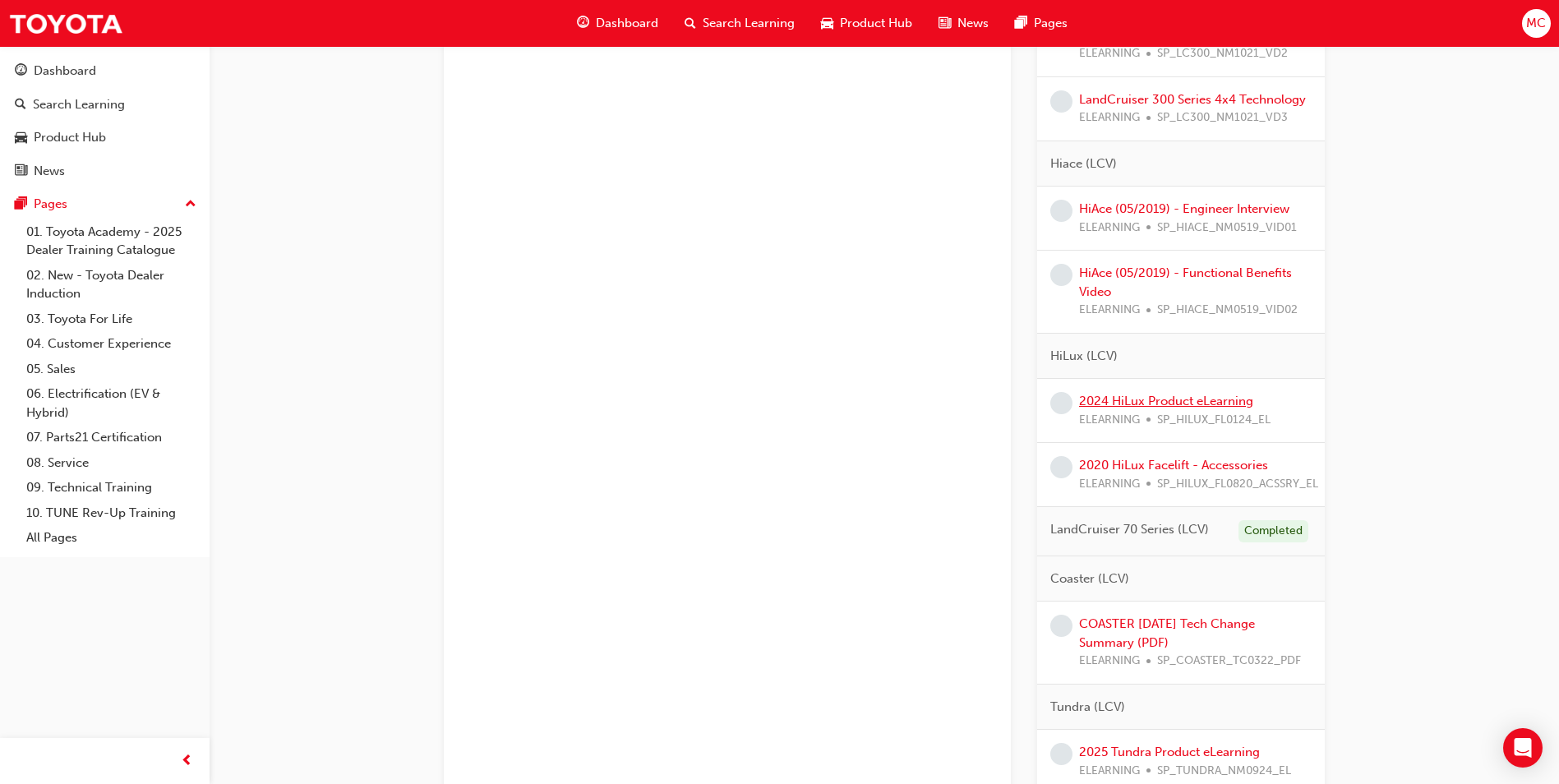
click at [1197, 405] on link "2024 HiLux Product eLearning" at bounding box center [1166, 401] width 174 height 15
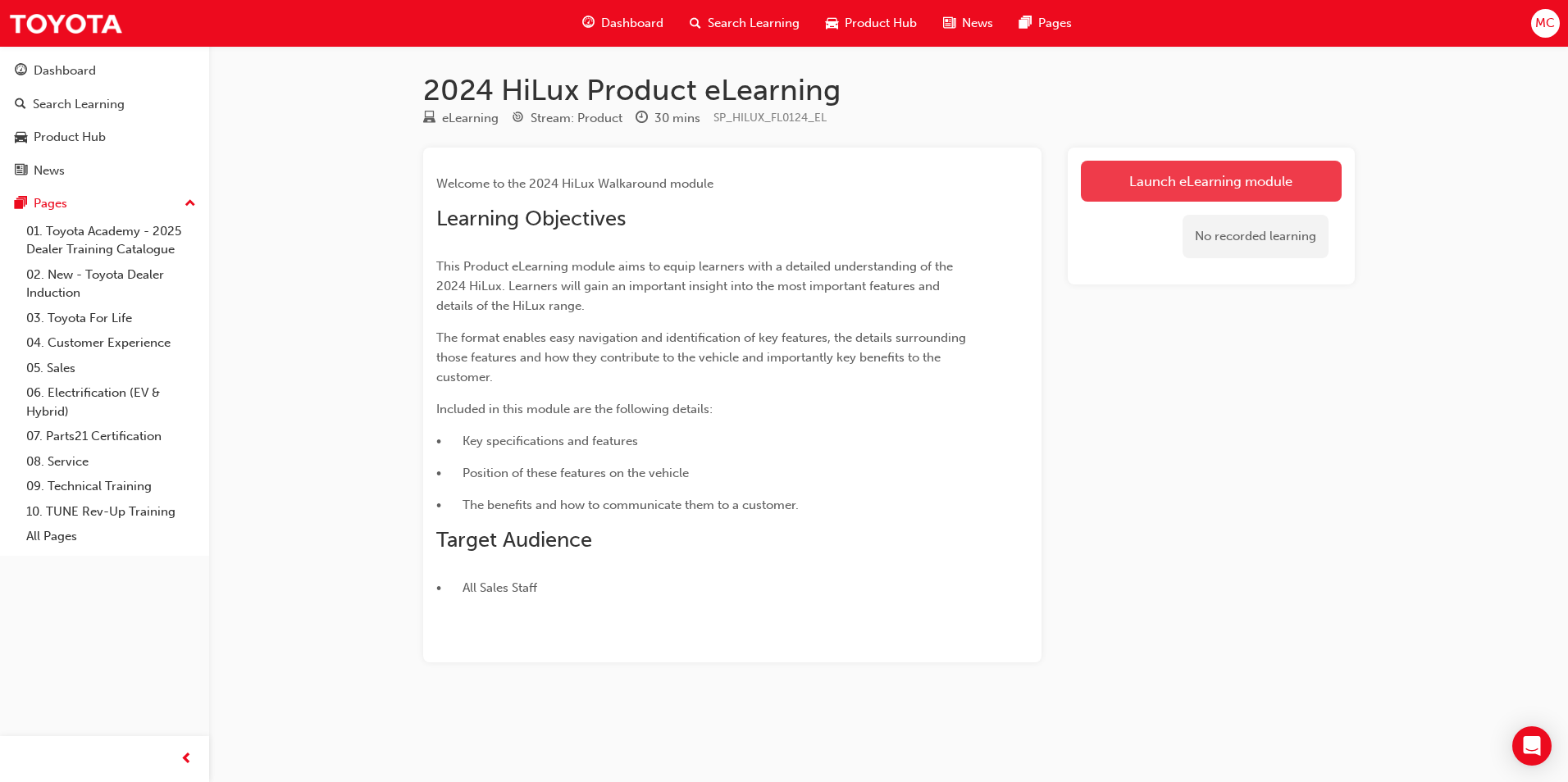
click at [1107, 189] on link "Launch eLearning module" at bounding box center [1211, 181] width 261 height 41
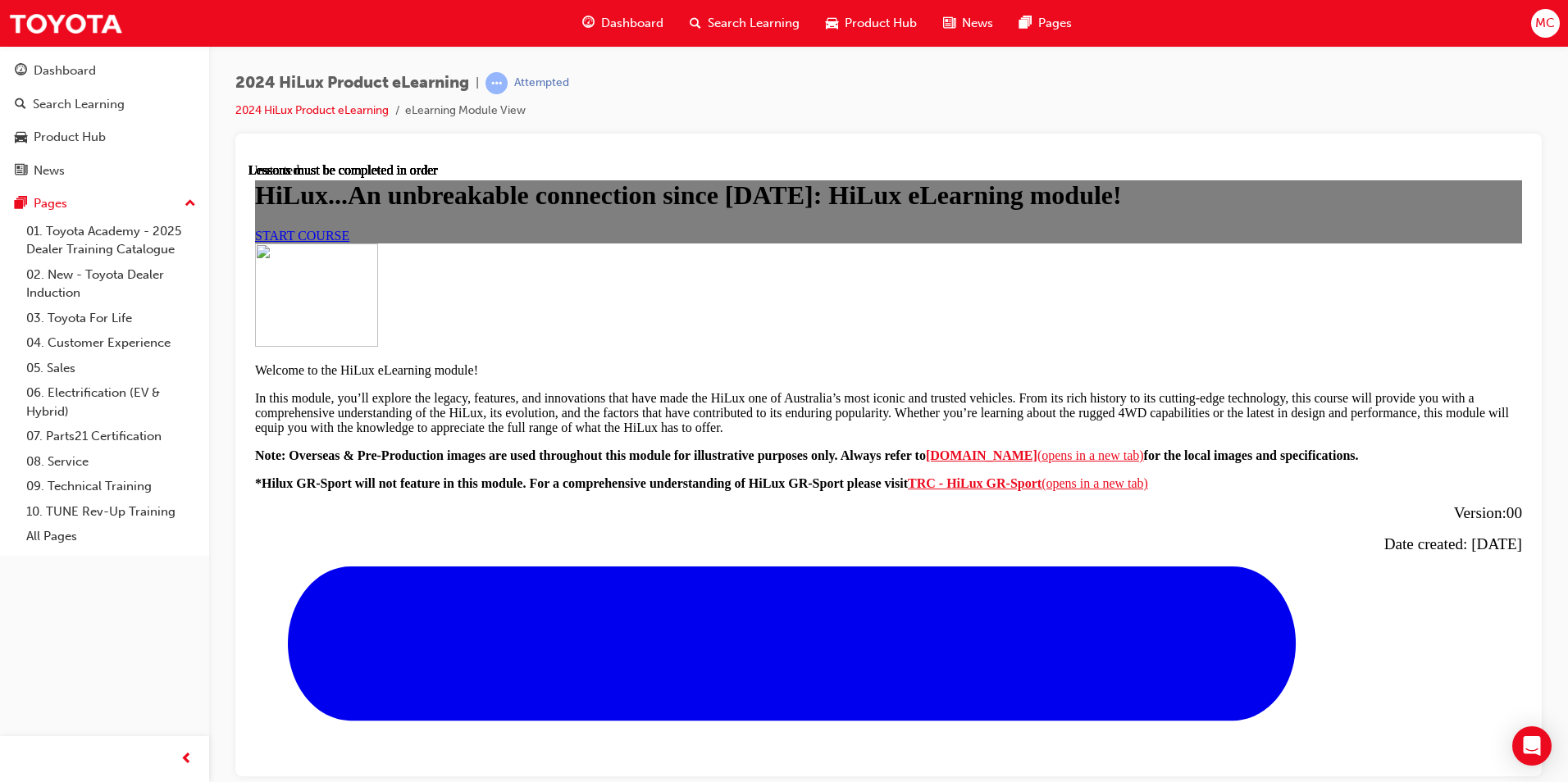
scroll to position [82, 0]
click at [350, 242] on link "START COURSE" at bounding box center [301, 235] width 94 height 14
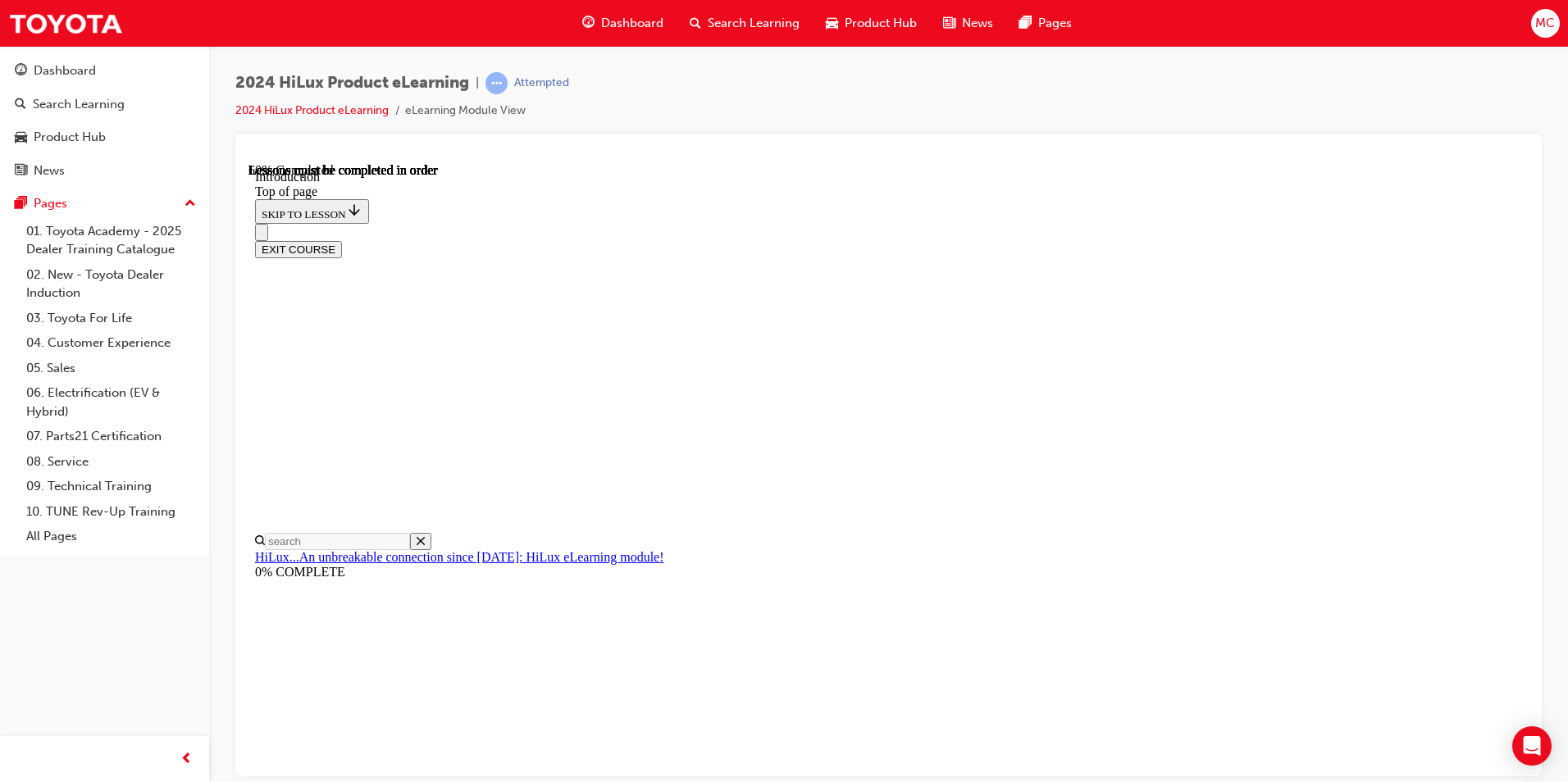
scroll to position [515, 0]
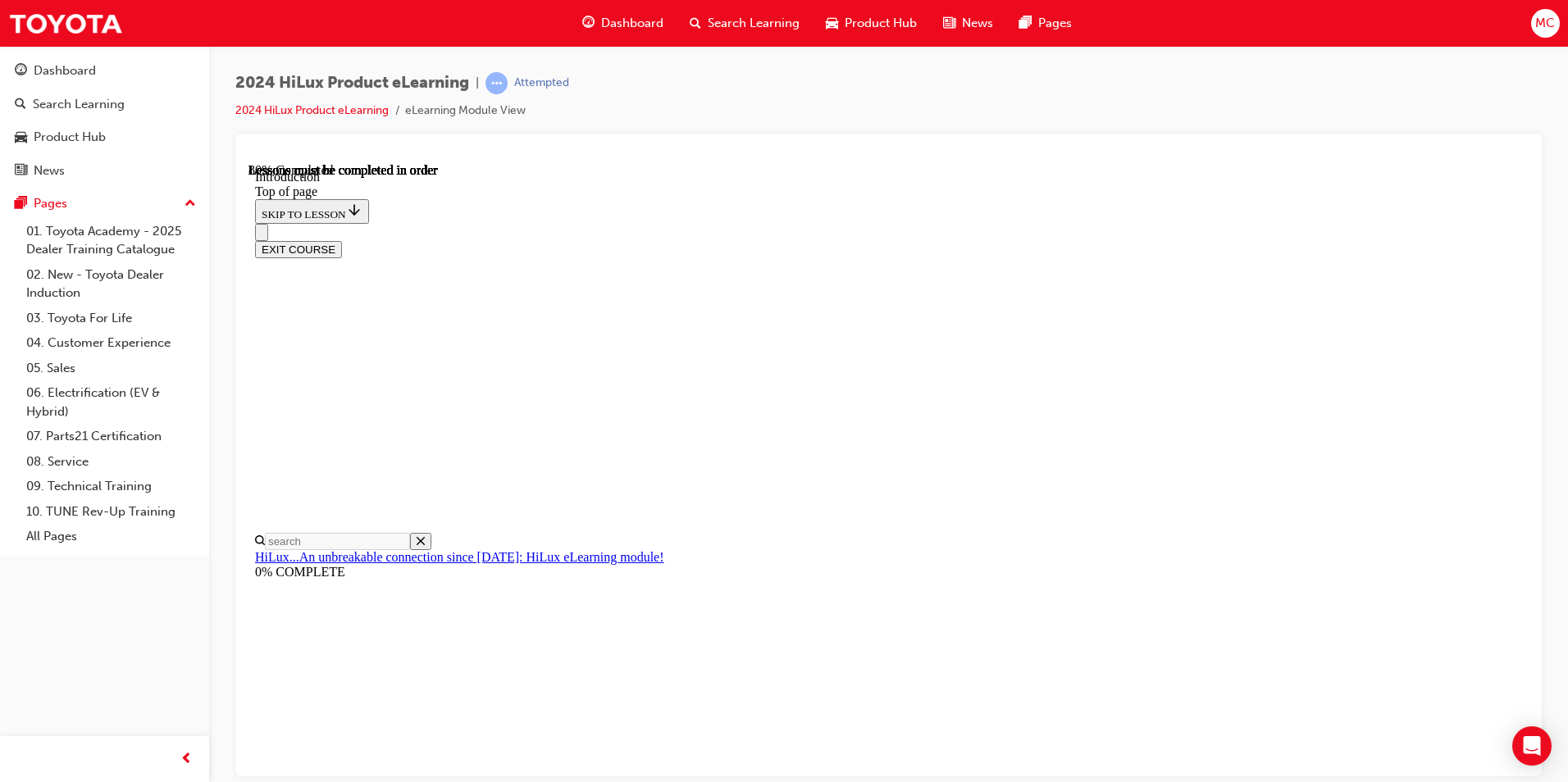
scroll to position [2458, 0]
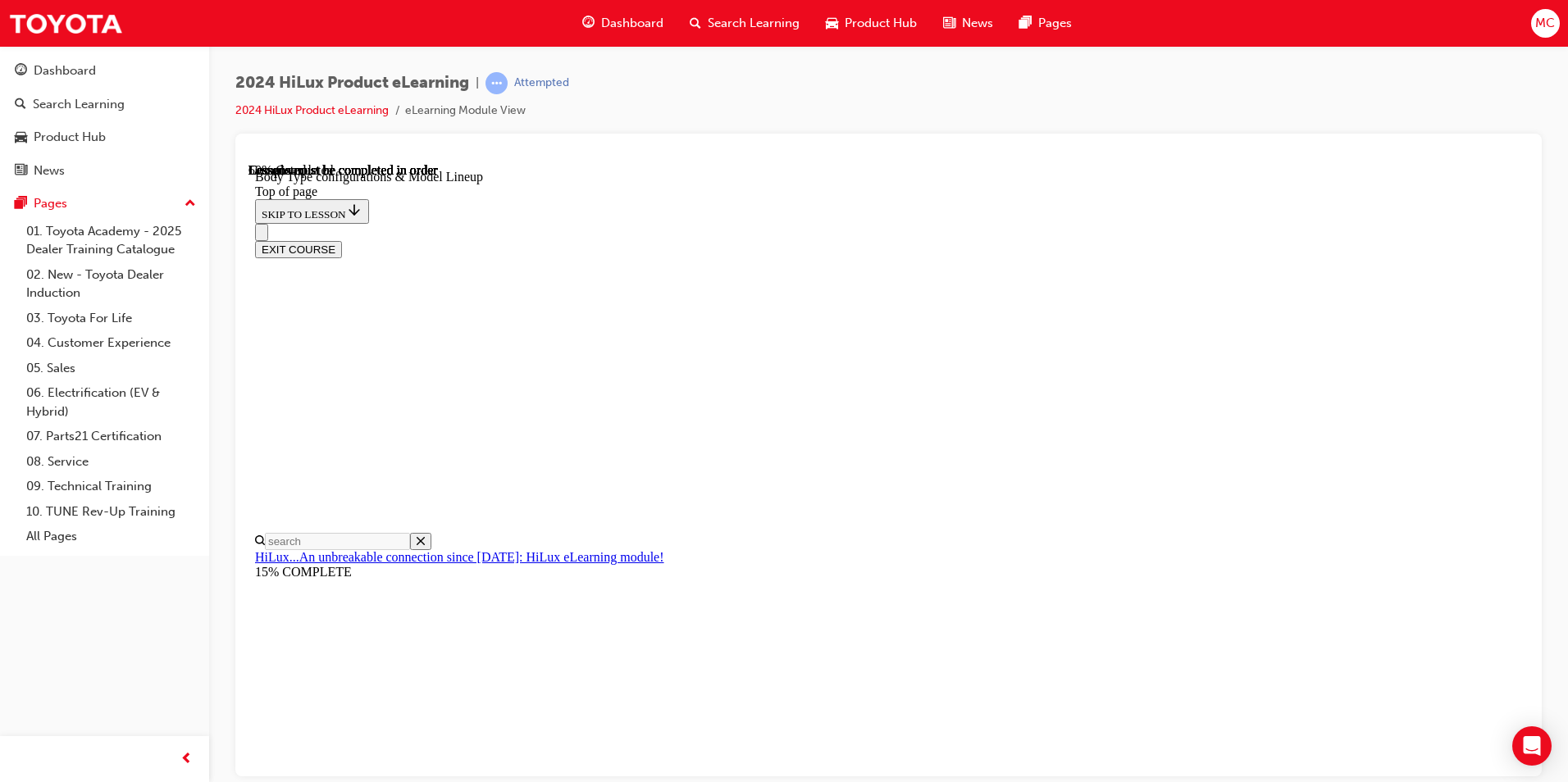
scroll to position [246, 0]
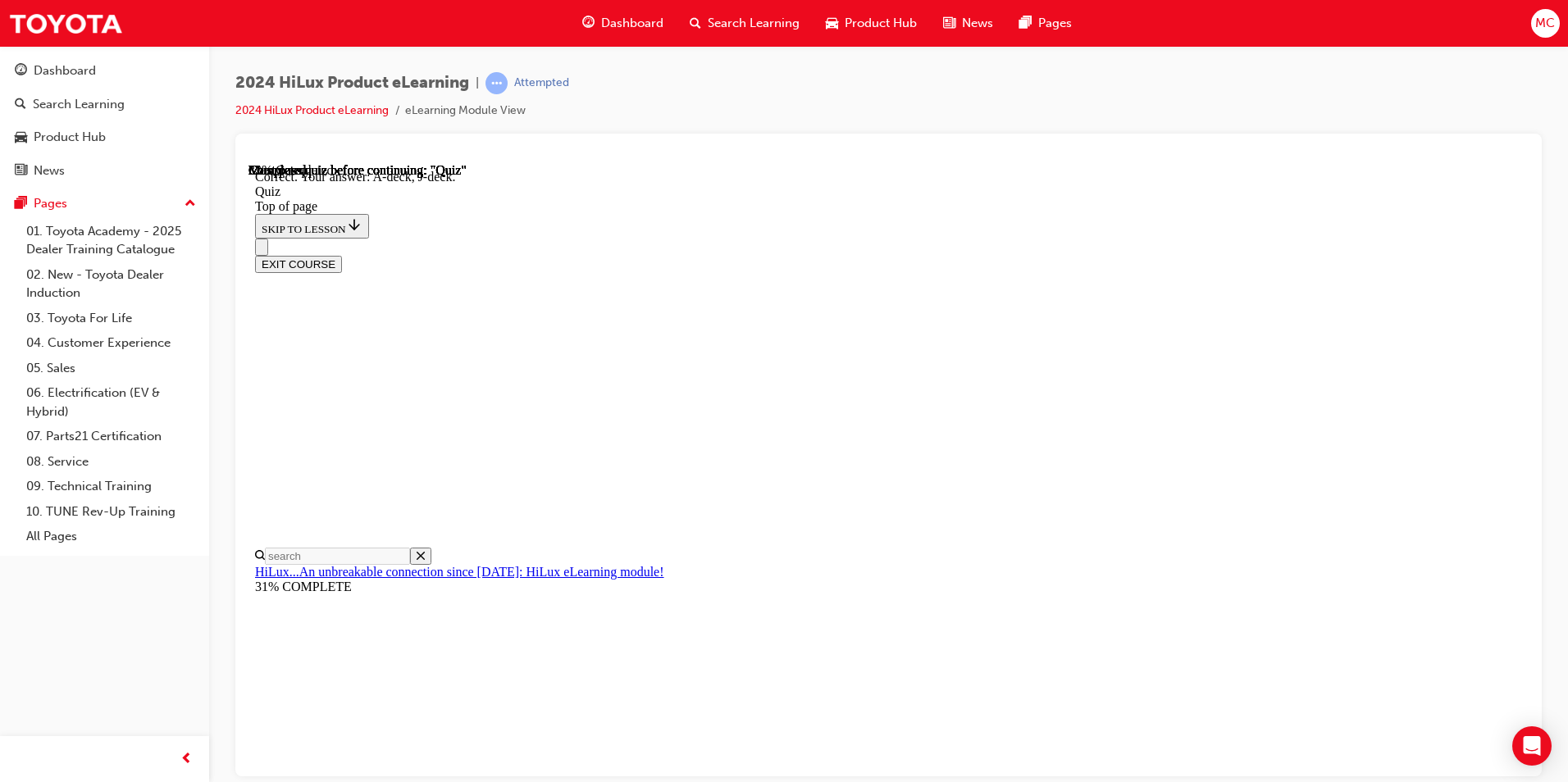
scroll to position [267, 0]
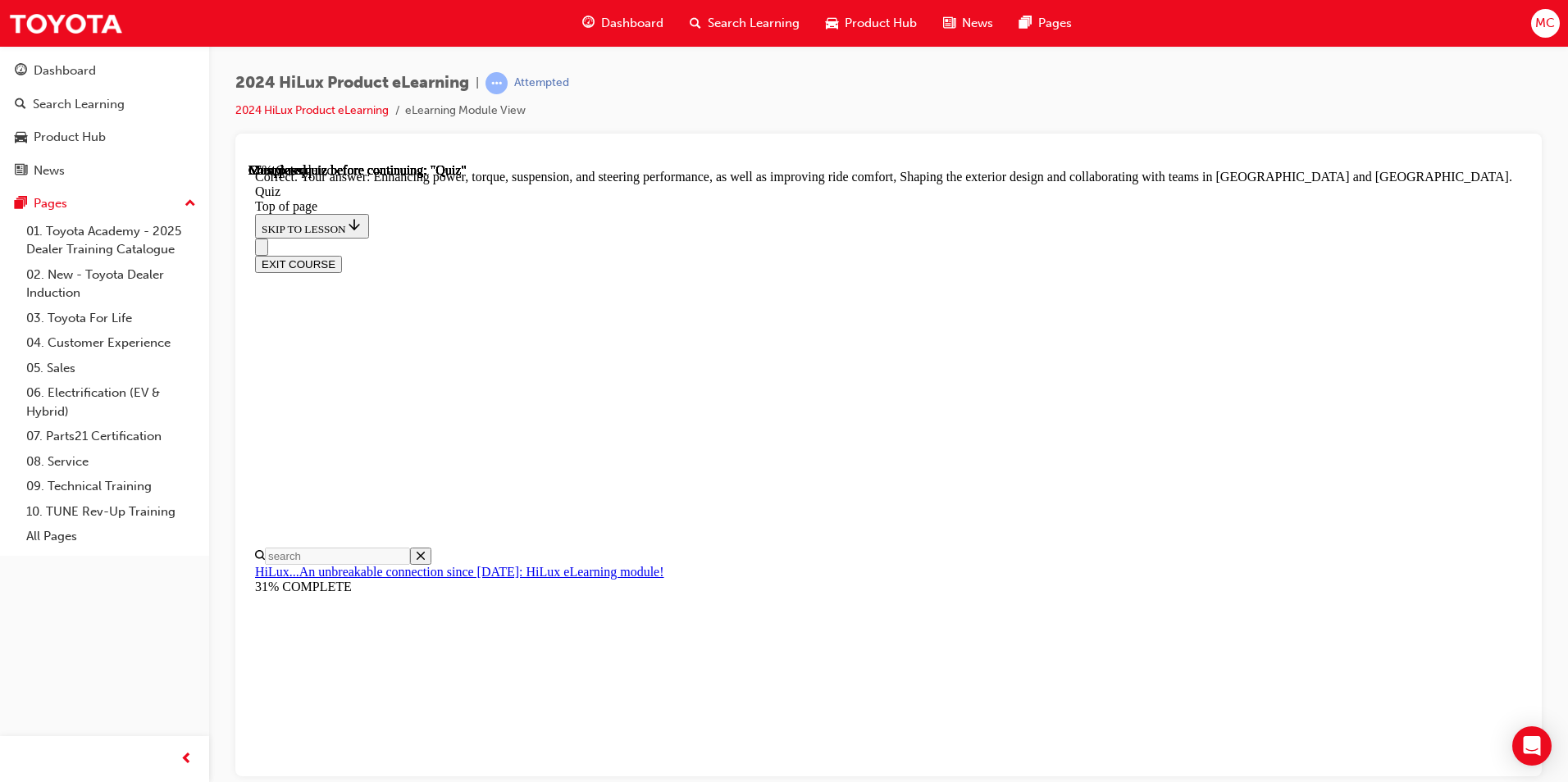
scroll to position [344, 0]
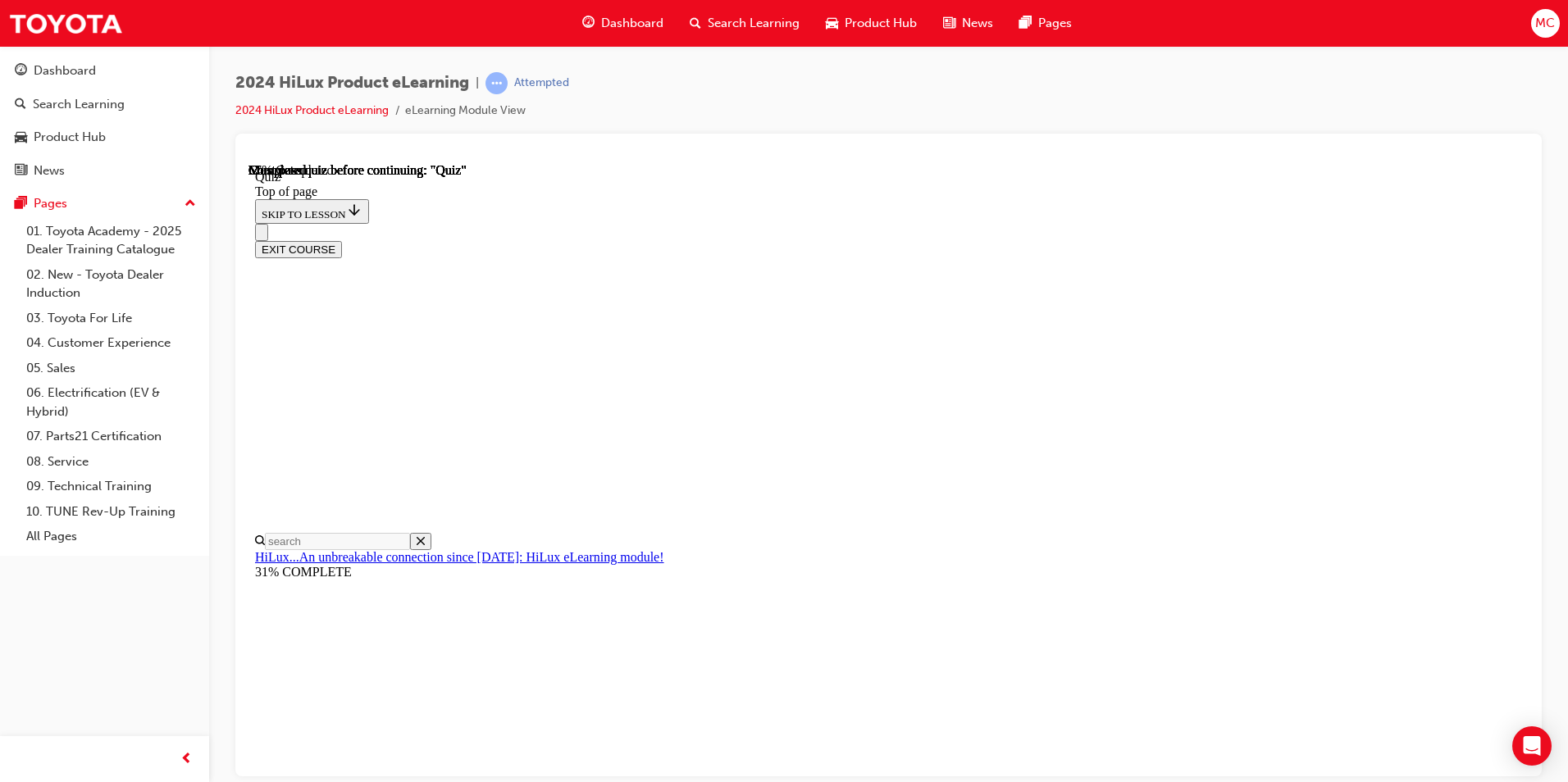
scroll to position [164, 0]
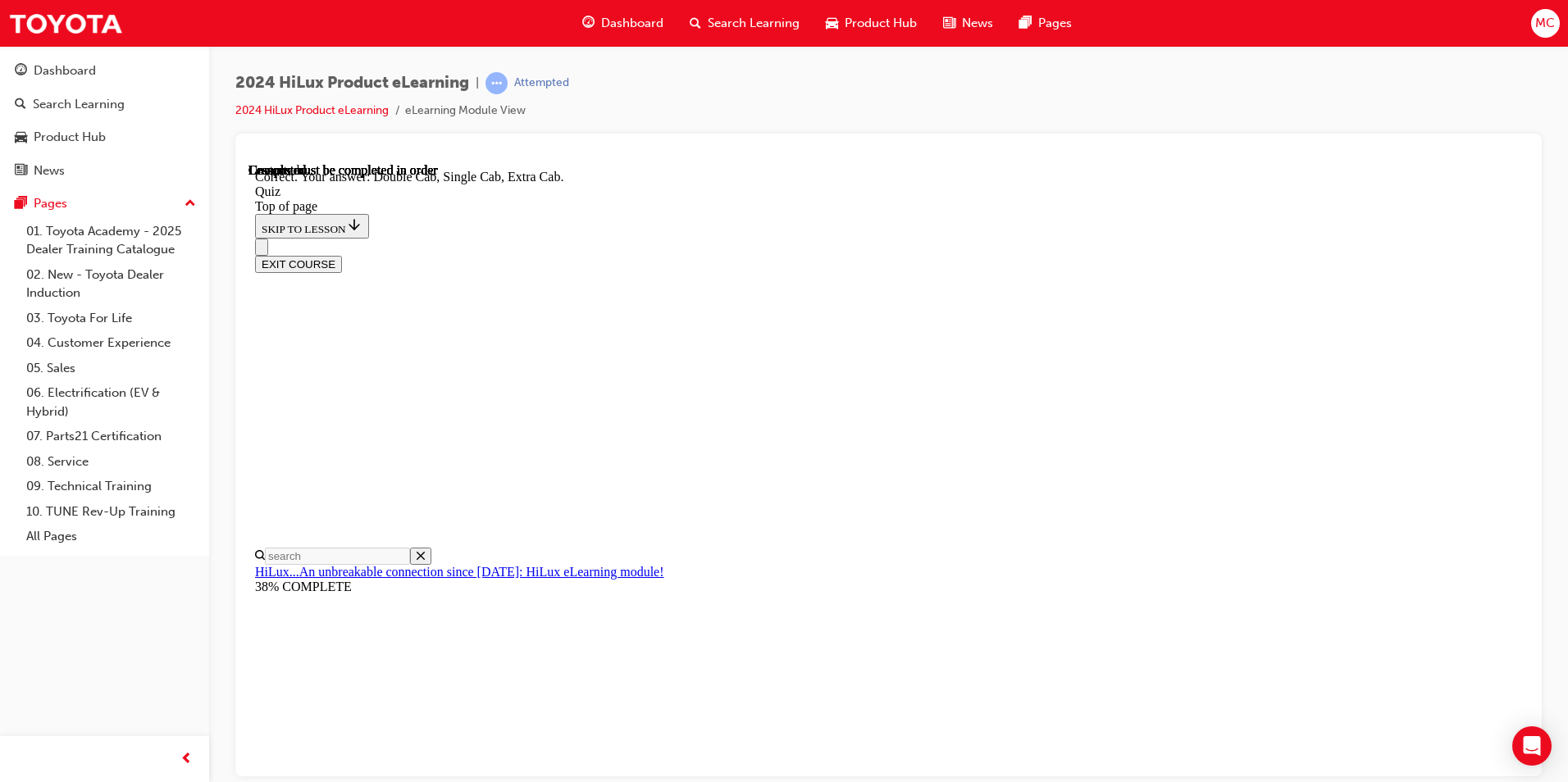
scroll to position [389, 0]
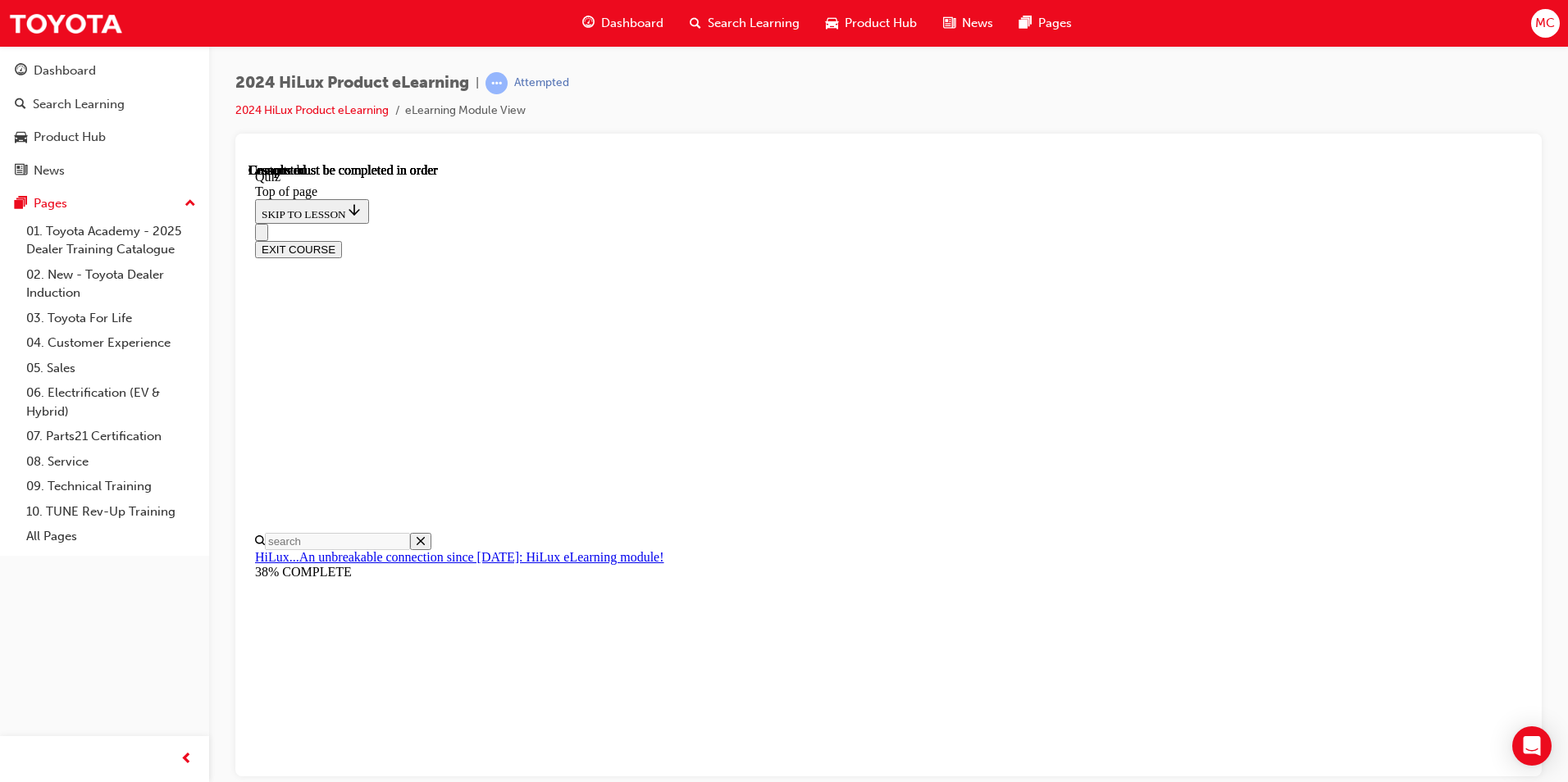
scroll to position [274, 0]
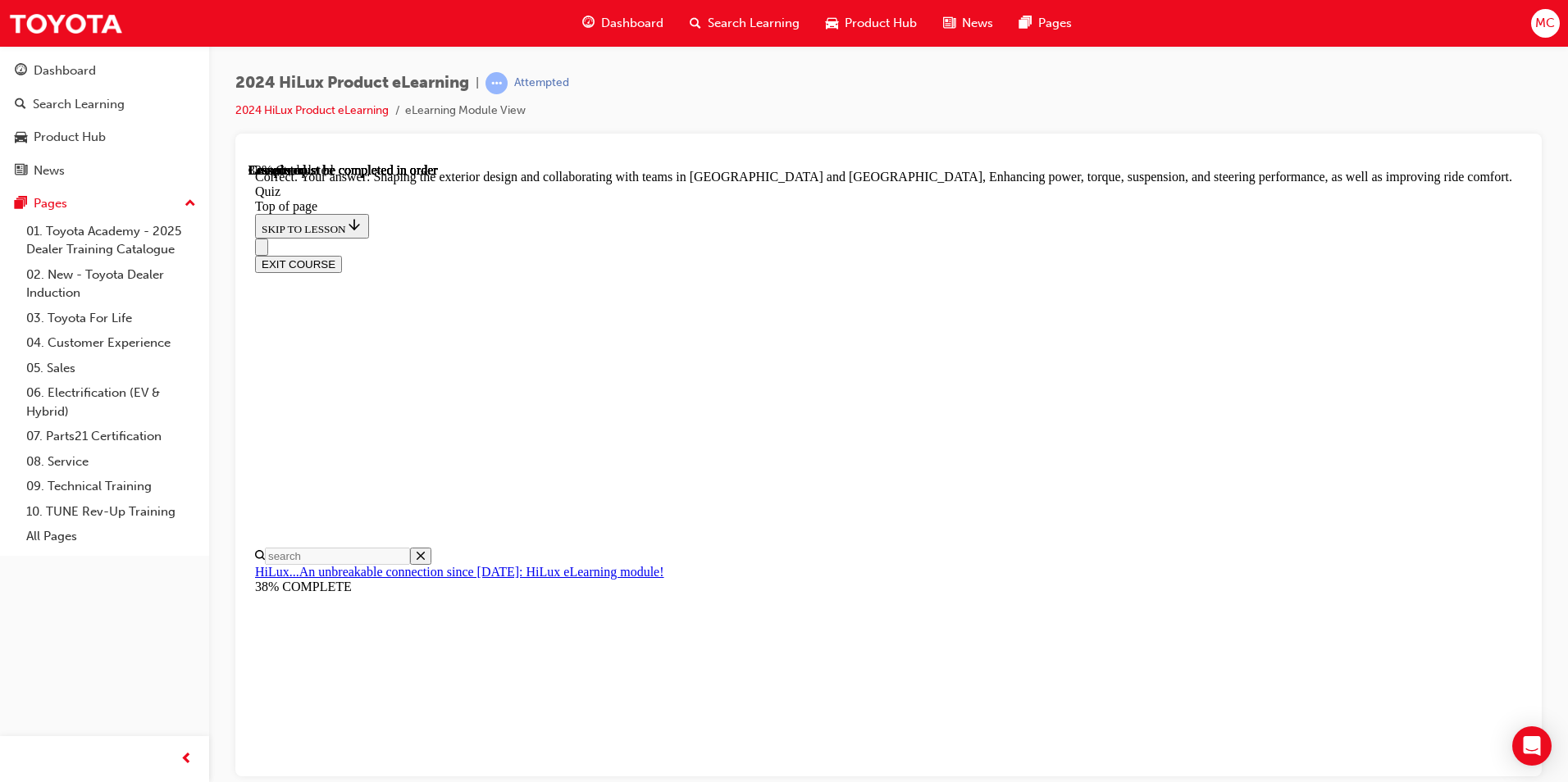
scroll to position [344, 0]
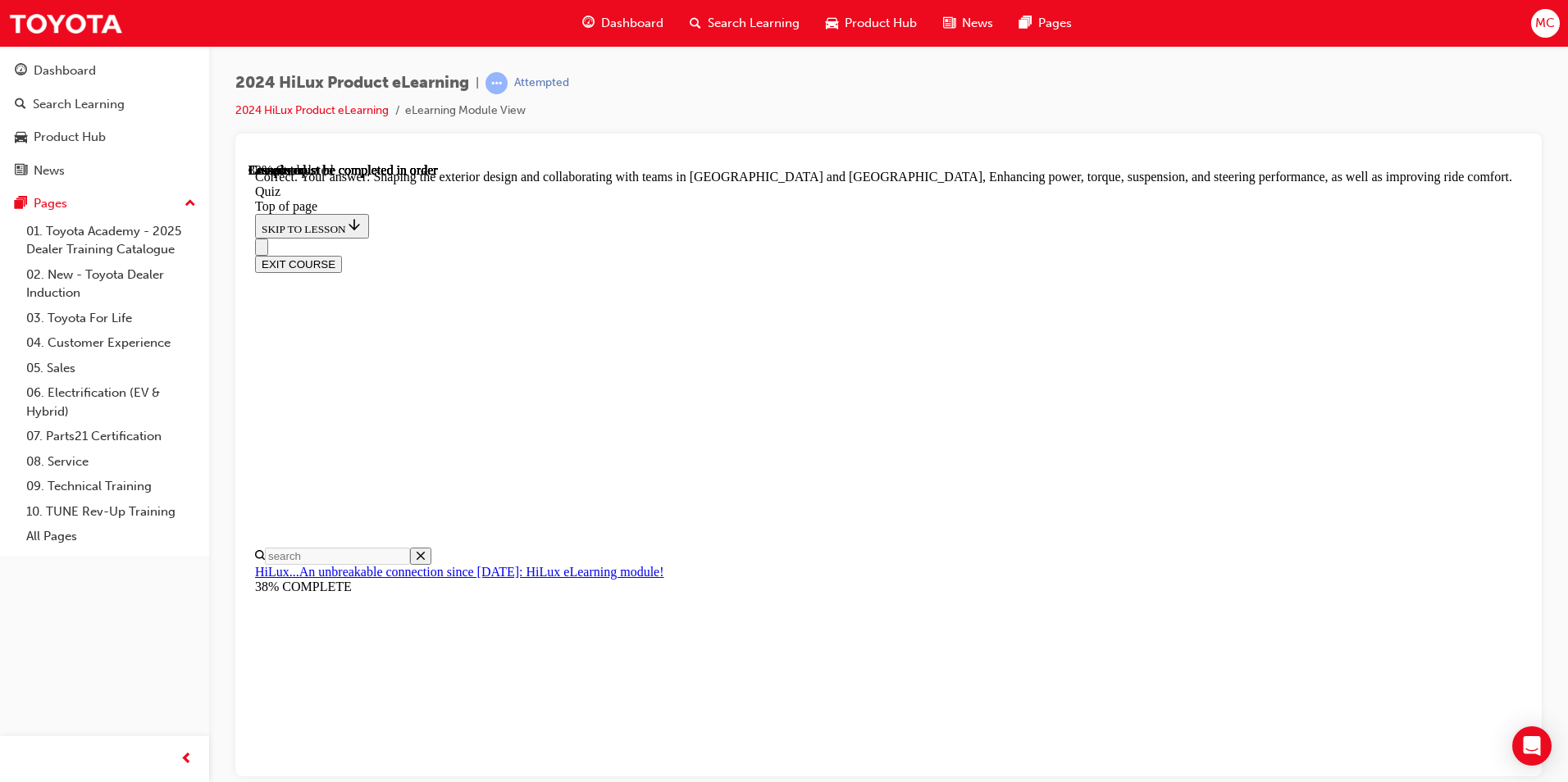
scroll to position [164, 0]
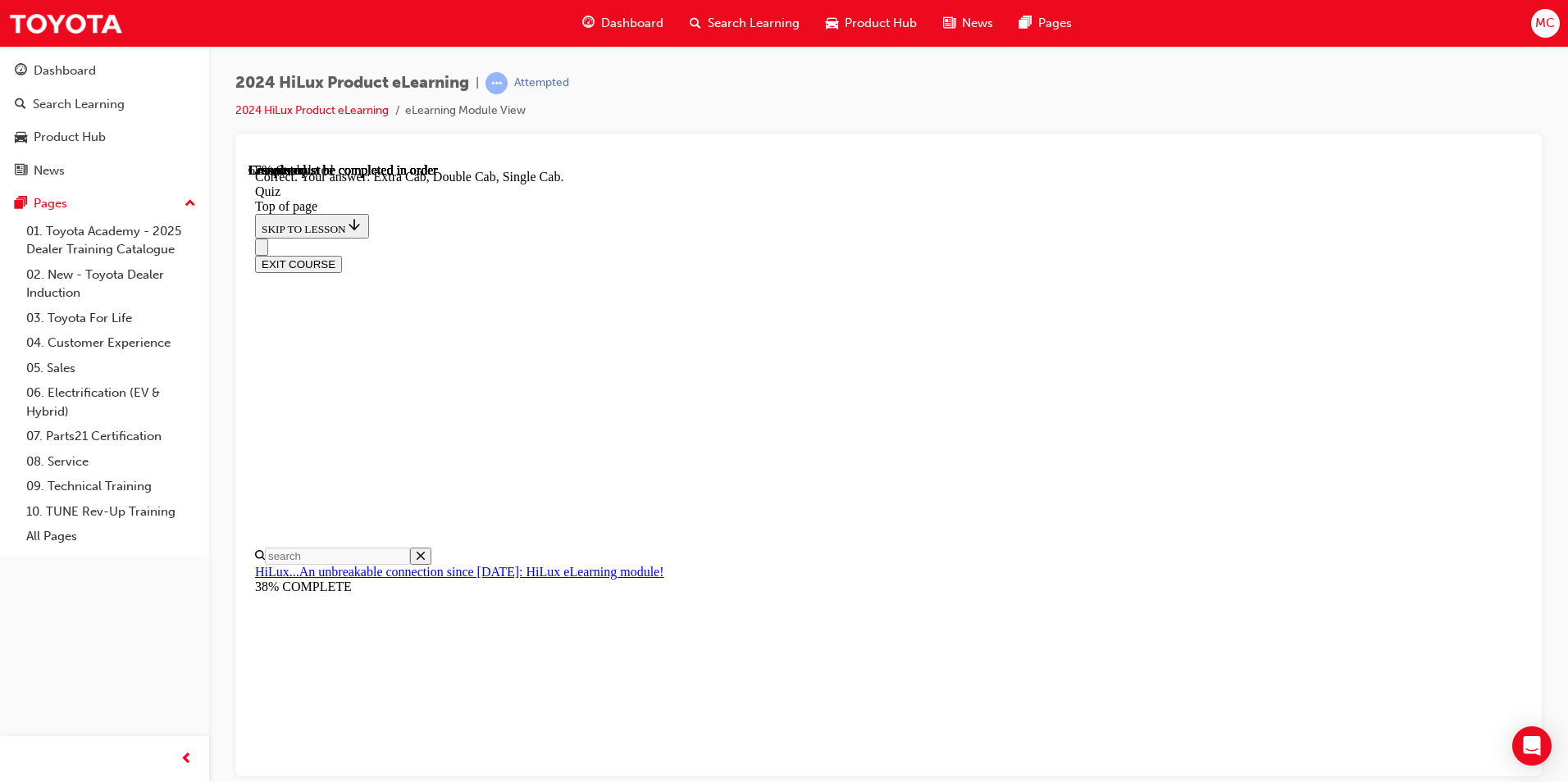
scroll to position [389, 0]
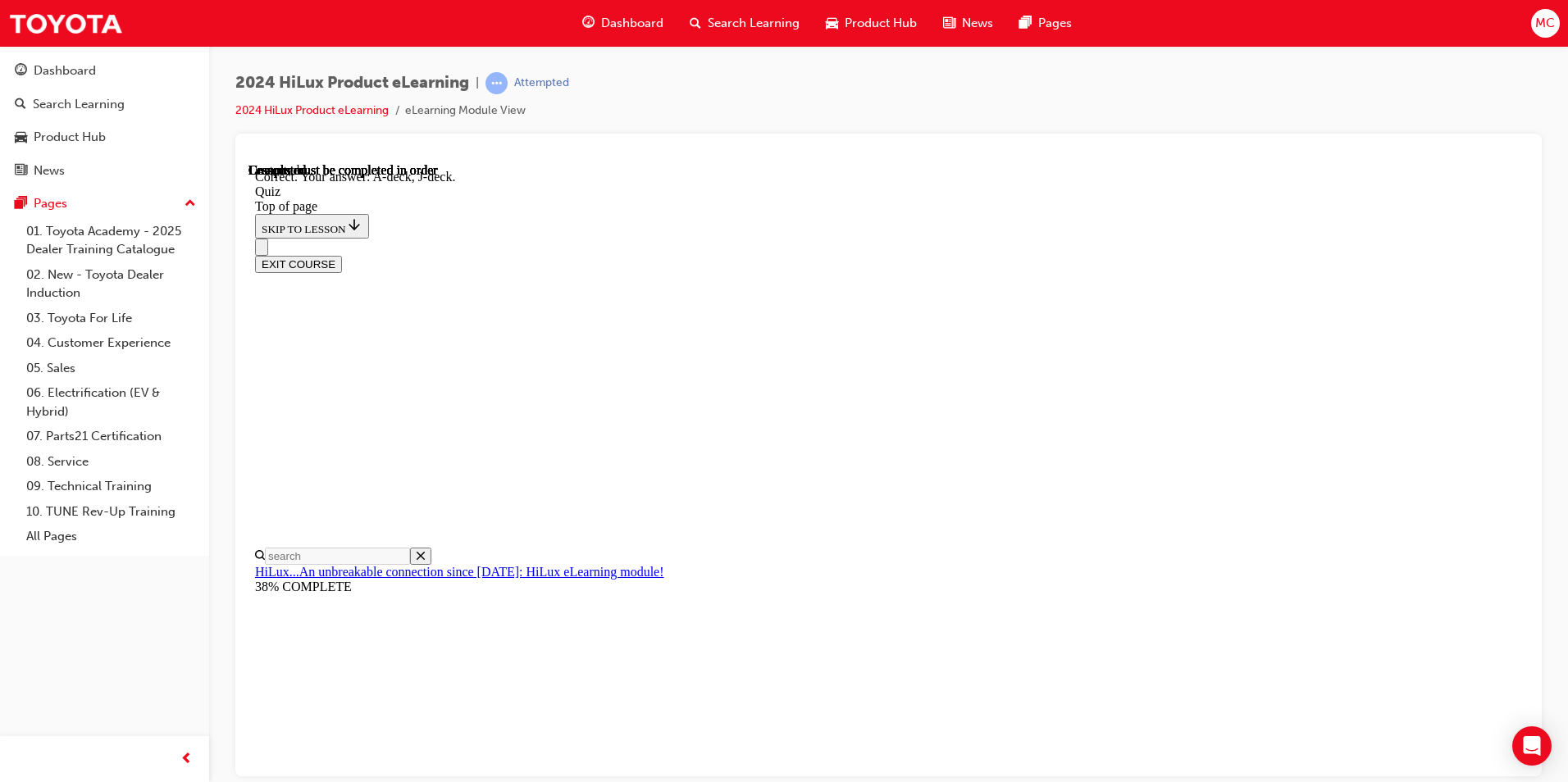
scroll to position [267, 0]
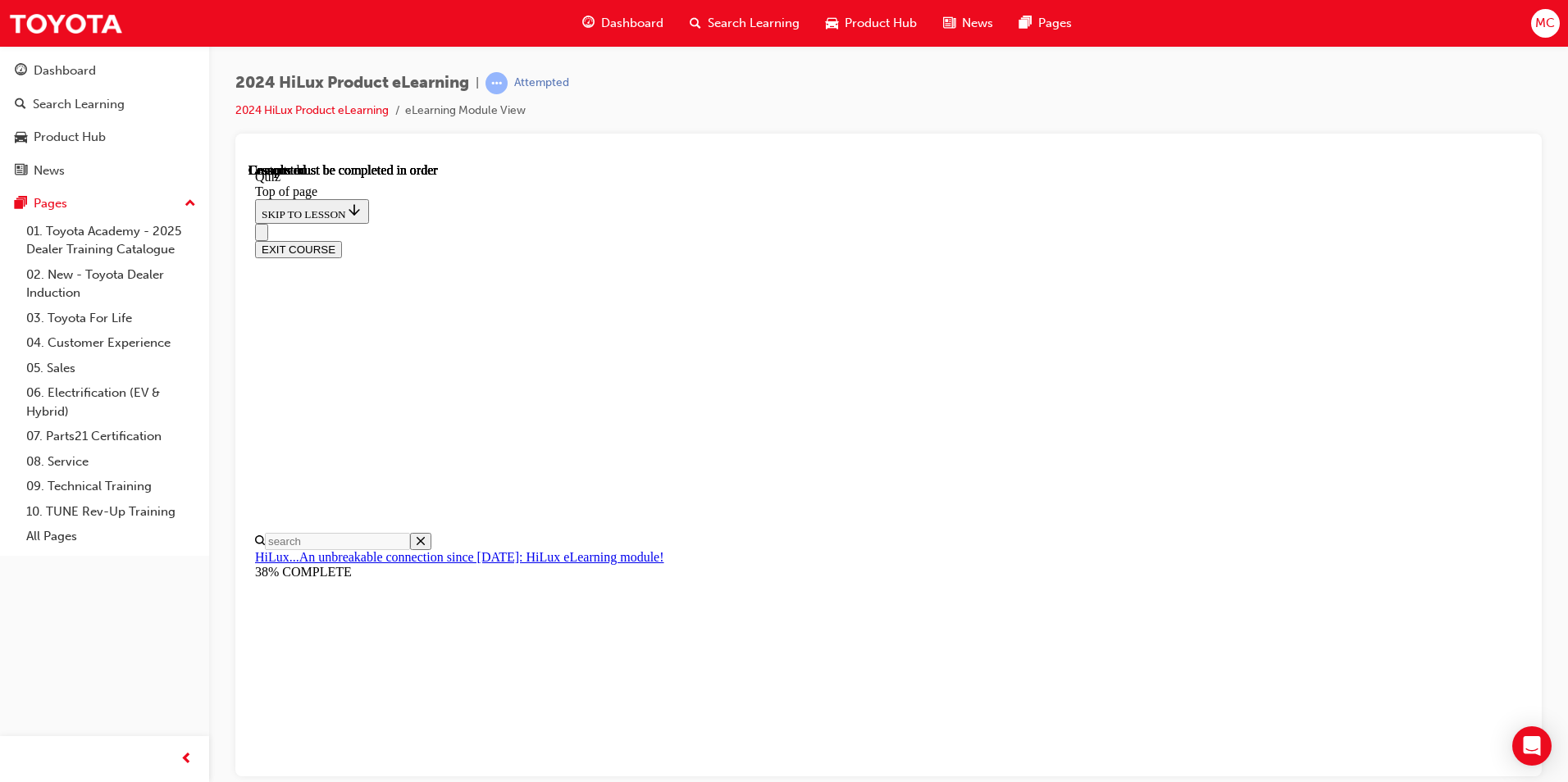
scroll to position [274, 0]
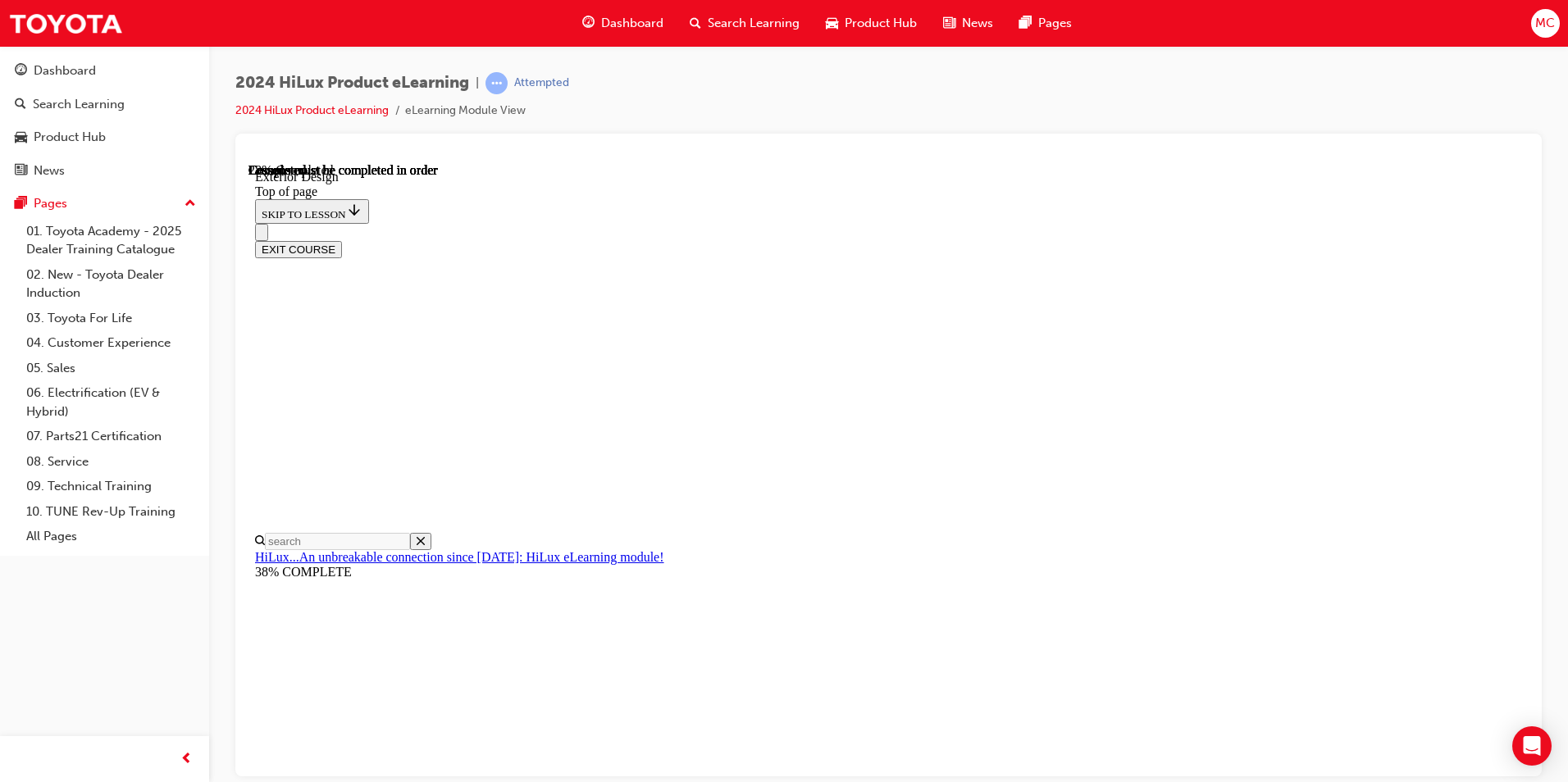
click at [1193, 223] on div "EXIT COURSE" at bounding box center [881, 240] width 1254 height 34
click at [1187, 223] on div "EXIT COURSE" at bounding box center [881, 240] width 1254 height 34
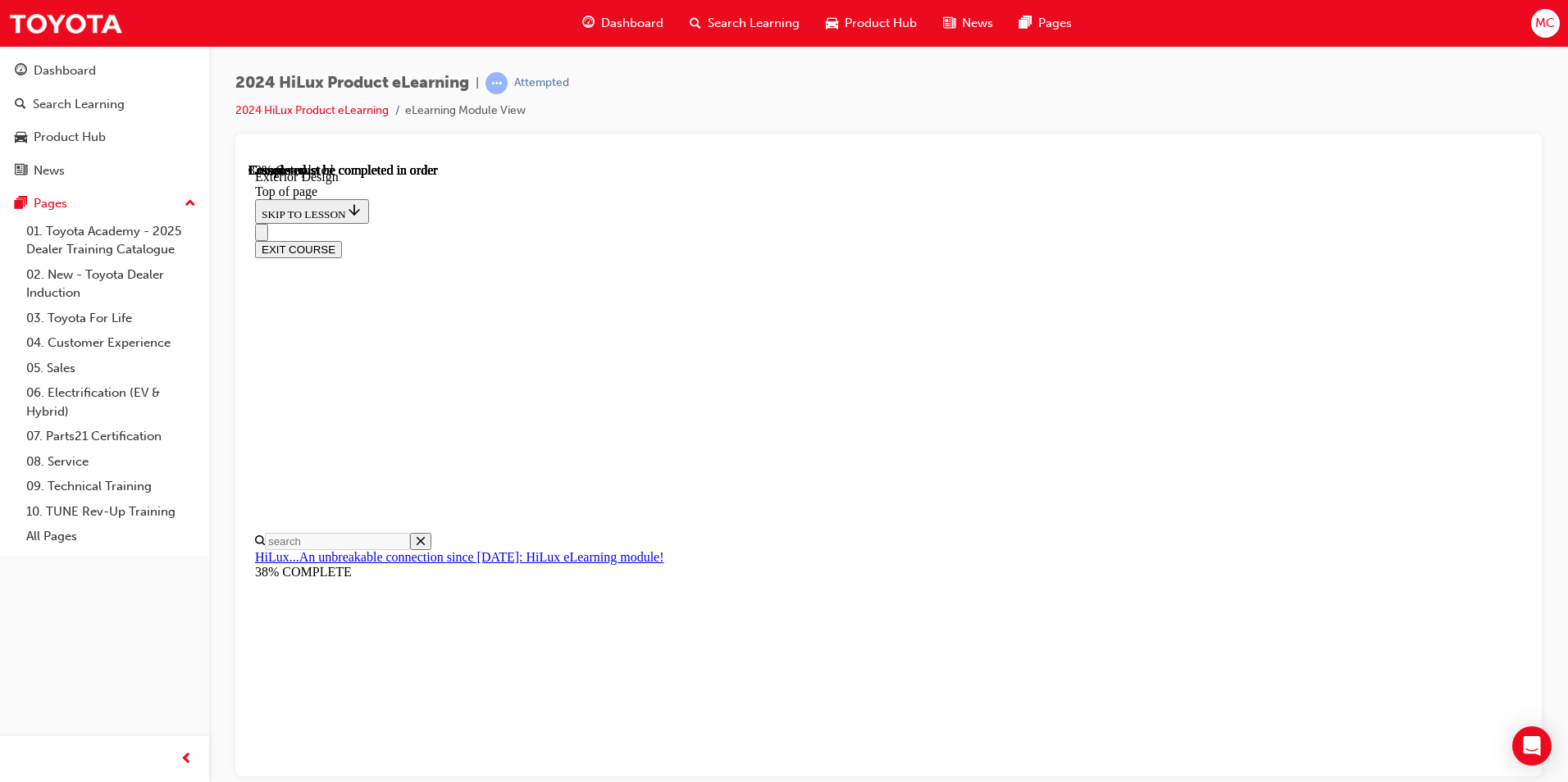
scroll to position [2481, 0]
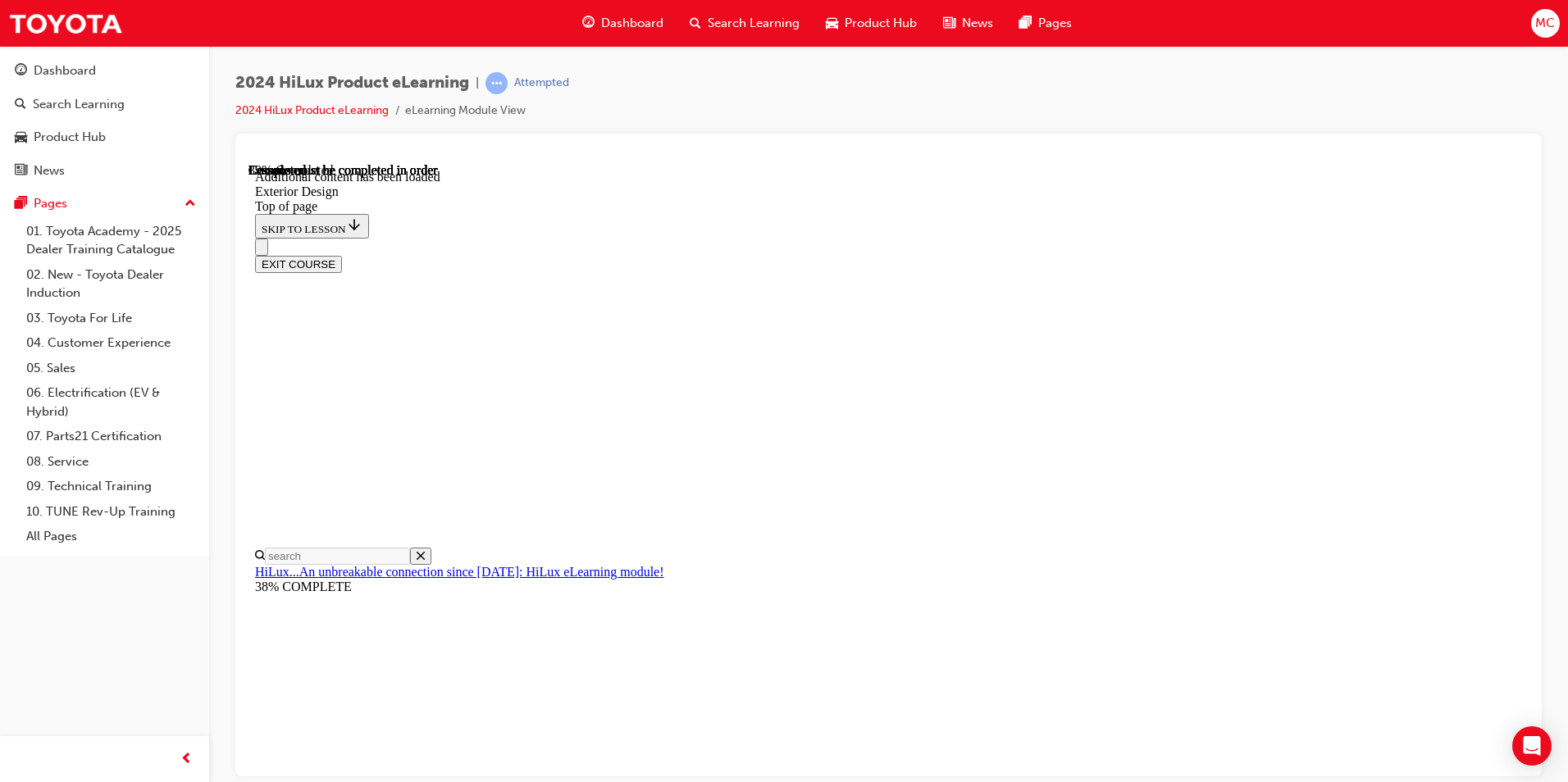
scroll to position [2923, 0]
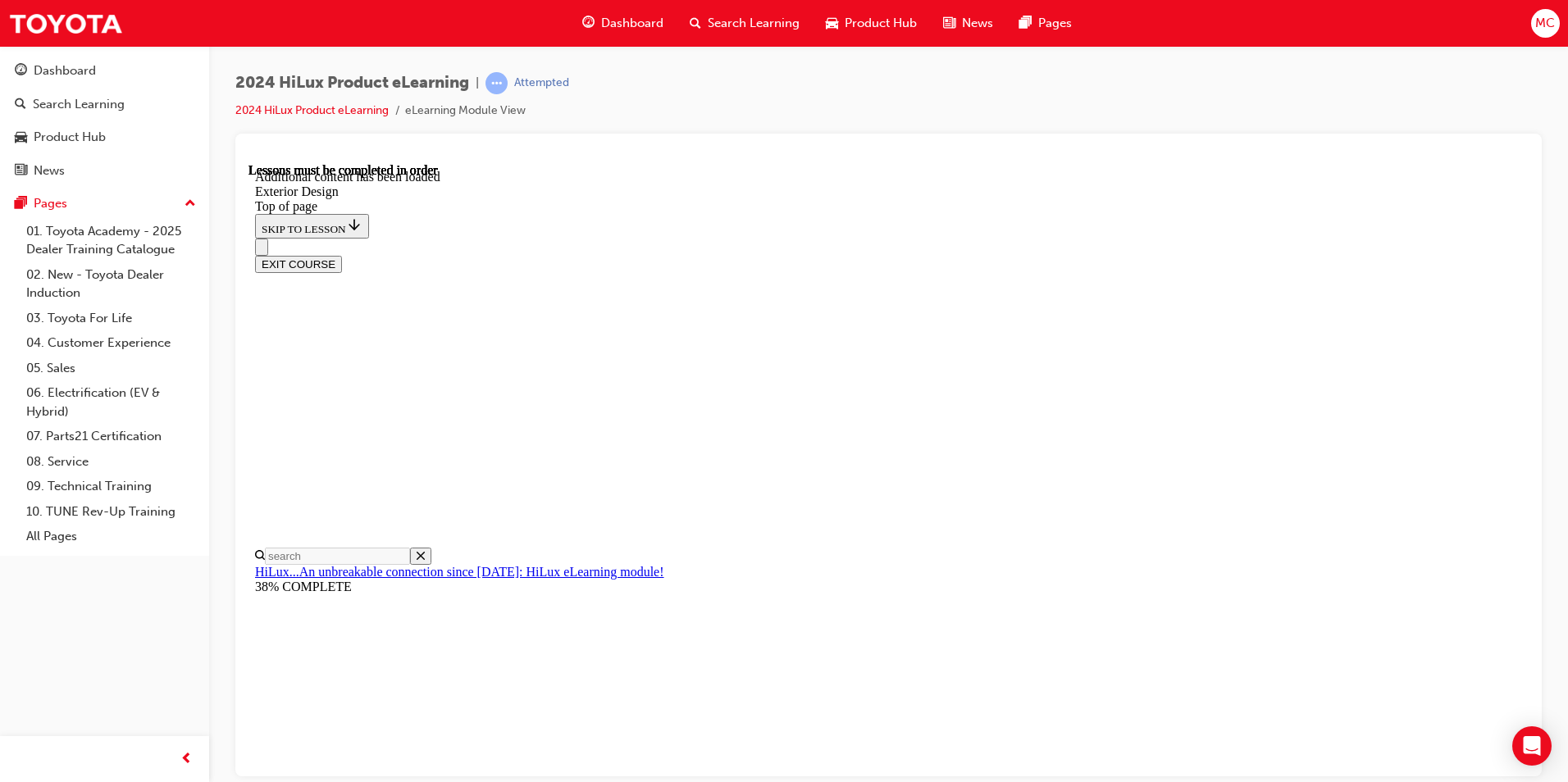
scroll to position [2991, 0]
